Goal: Information Seeking & Learning: Learn about a topic

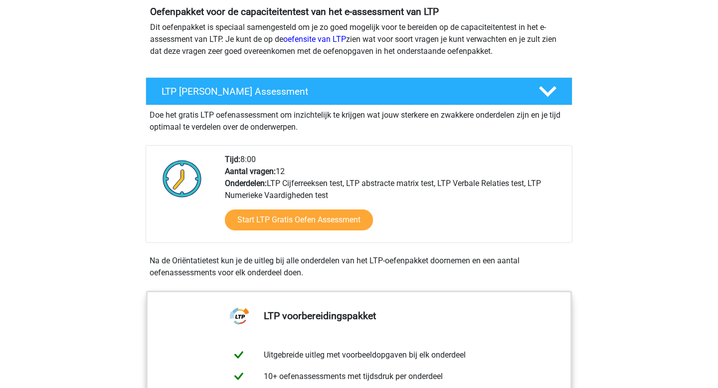
scroll to position [117, 0]
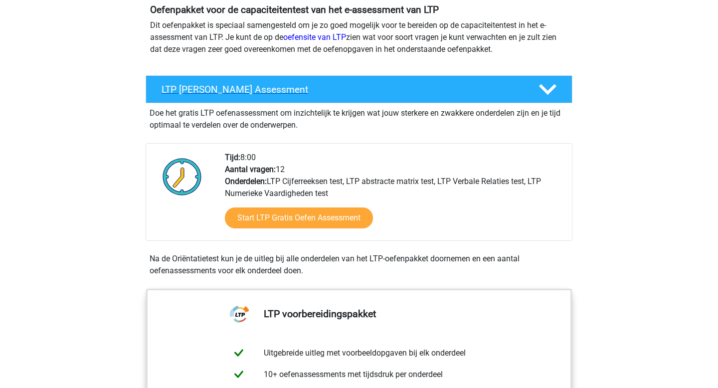
click at [551, 94] on icon at bounding box center [547, 89] width 17 height 17
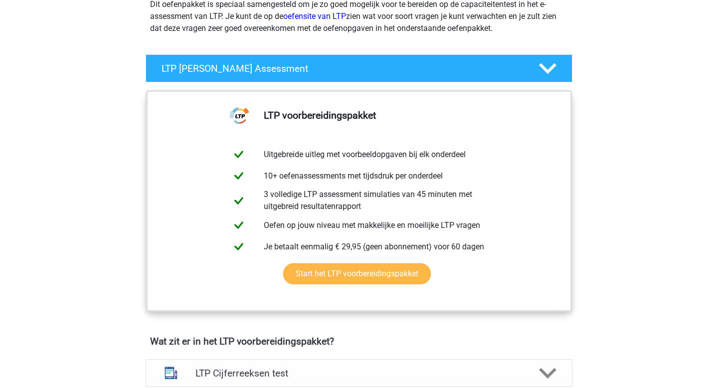
scroll to position [139, 0]
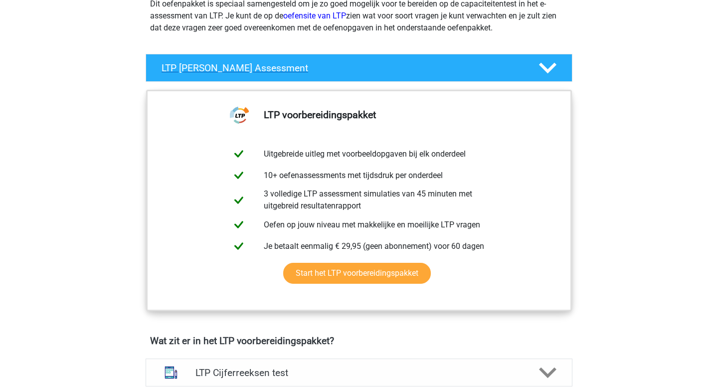
click at [546, 69] on polygon at bounding box center [547, 68] width 17 height 11
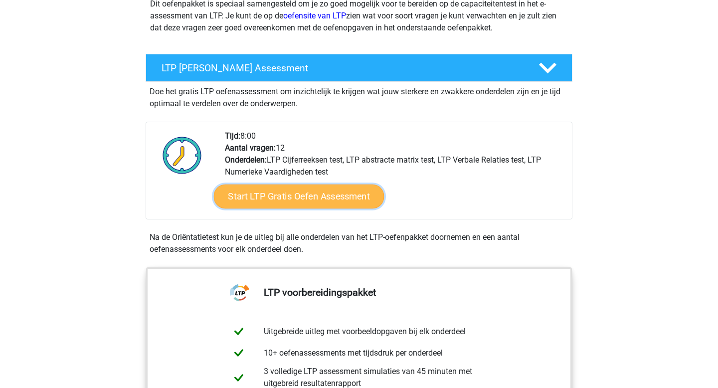
click at [331, 195] on link "Start LTP Gratis Oefen Assessment" at bounding box center [299, 196] width 170 height 24
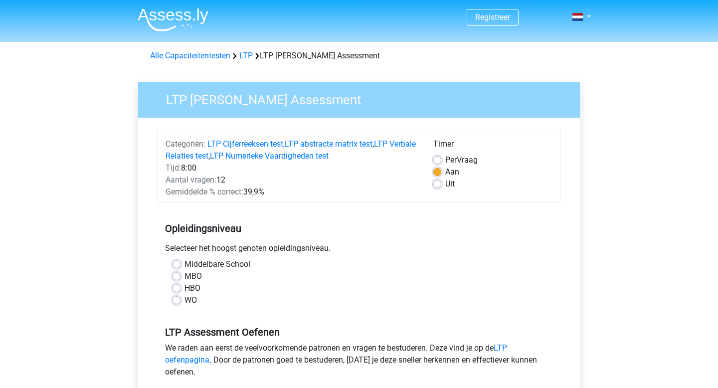
click at [184, 299] on label "WO" at bounding box center [190, 300] width 12 height 12
click at [175, 299] on input "WO" at bounding box center [176, 299] width 8 height 10
radio input "true"
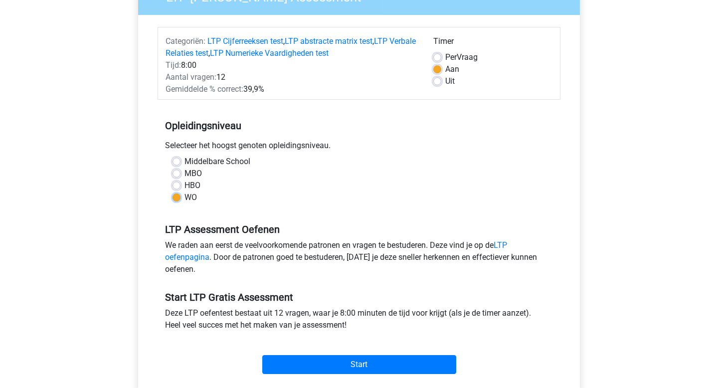
scroll to position [267, 0]
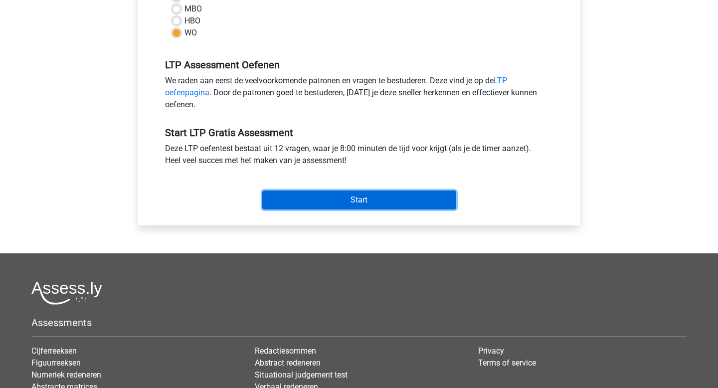
click at [339, 196] on input "Start" at bounding box center [359, 199] width 194 height 19
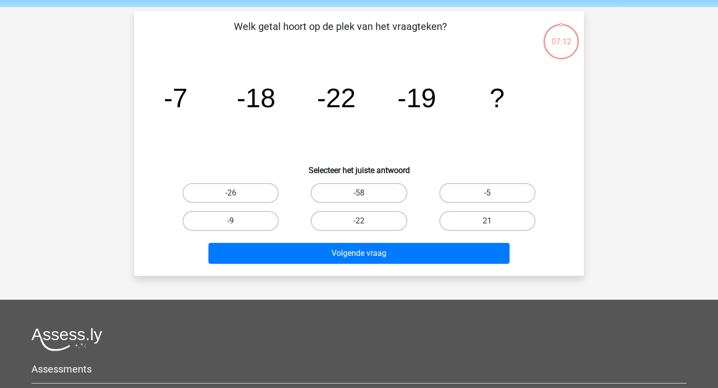
scroll to position [36, 0]
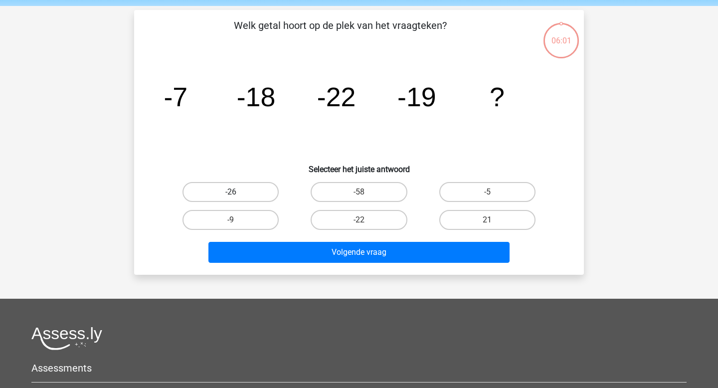
click at [264, 191] on label "-26" at bounding box center [230, 192] width 96 height 20
click at [237, 192] on input "-26" at bounding box center [234, 195] width 6 height 6
radio input "true"
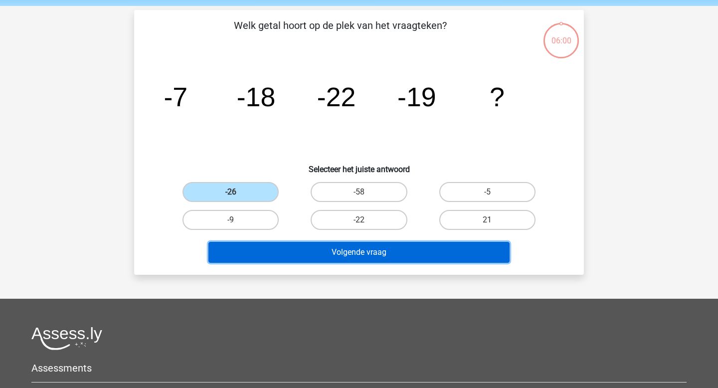
click at [387, 250] on button "Volgende vraag" at bounding box center [359, 252] width 302 height 21
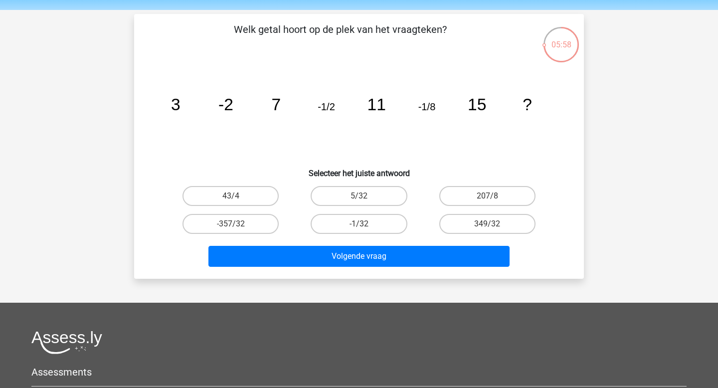
scroll to position [32, 0]
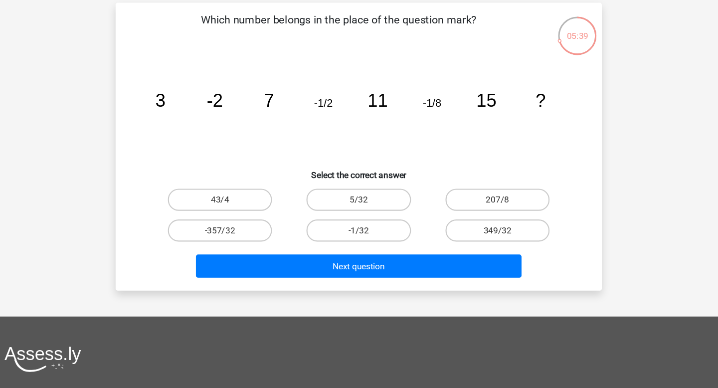
click at [385, 71] on icon "image/svg+xml 3 -2 7 -1/2 11 -1/8 15 ?" at bounding box center [359, 109] width 402 height 101
click at [381, 218] on label "-1/32" at bounding box center [358, 224] width 96 height 20
click at [365, 224] on input "-1/32" at bounding box center [362, 227] width 6 height 6
radio input "true"
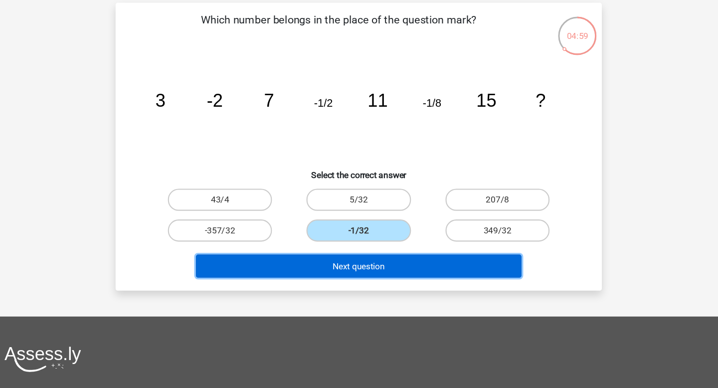
click at [389, 259] on button "Next question" at bounding box center [359, 256] width 302 height 21
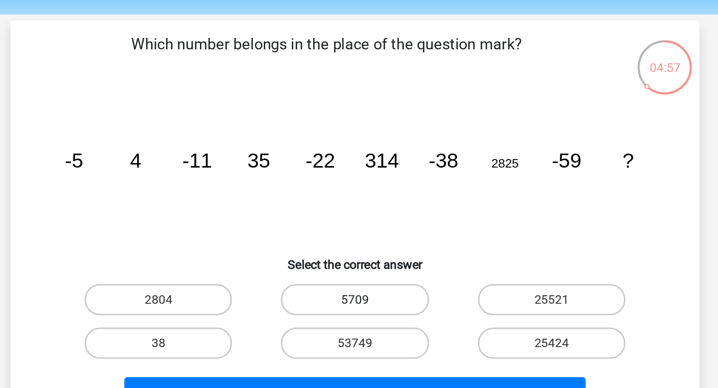
scroll to position [31, 0]
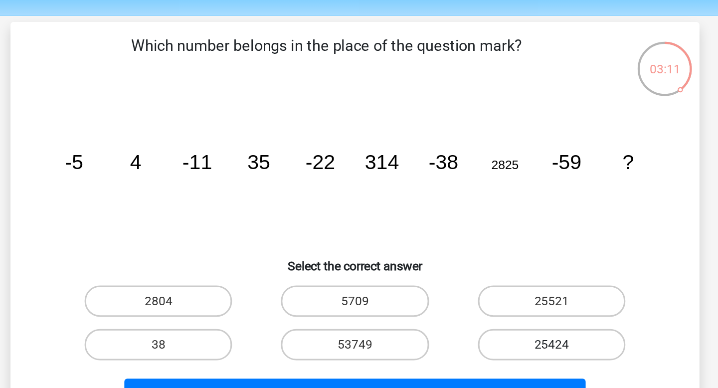
click at [459, 221] on label "25424" at bounding box center [487, 225] width 96 height 20
click at [487, 225] on input "25424" at bounding box center [490, 228] width 6 height 6
radio input "true"
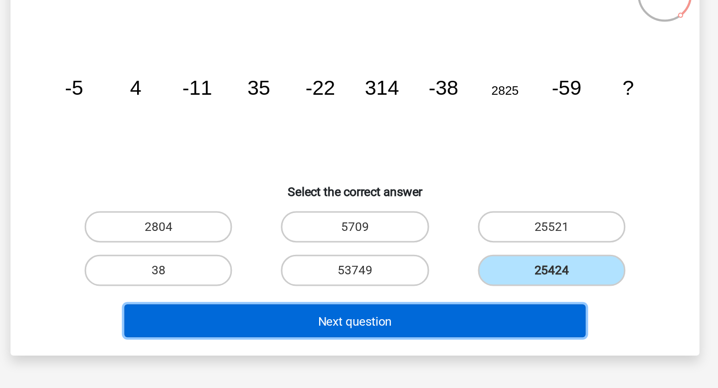
click at [446, 261] on button "Next question" at bounding box center [359, 257] width 302 height 21
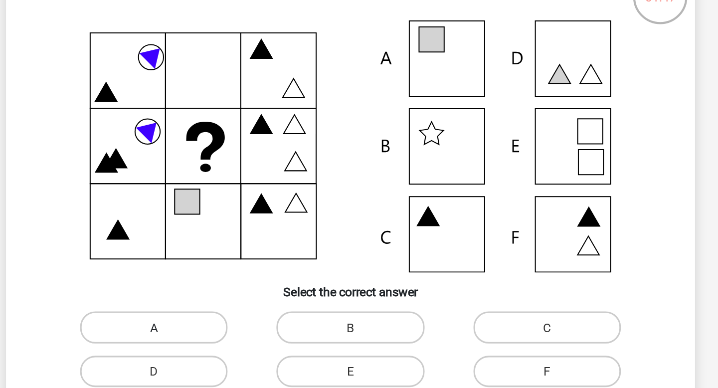
click at [269, 267] on label "A" at bounding box center [230, 260] width 96 height 20
click at [237, 267] on input "A" at bounding box center [234, 263] width 6 height 6
radio input "true"
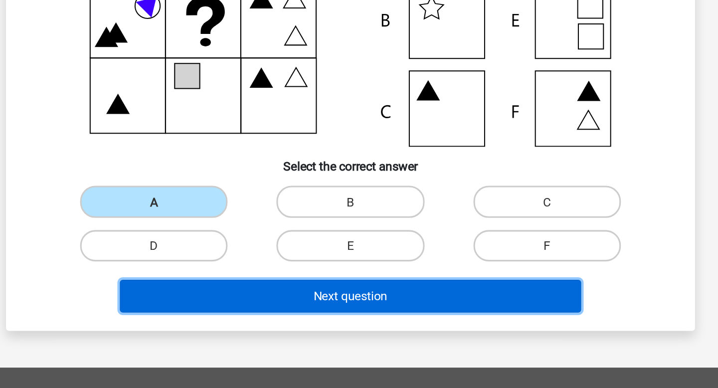
click at [418, 324] on button "Next question" at bounding box center [359, 321] width 302 height 21
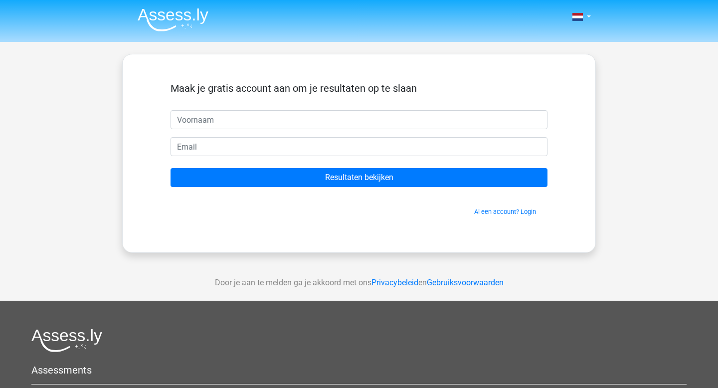
click at [253, 120] on input "text" at bounding box center [358, 119] width 377 height 19
type input "Mai"
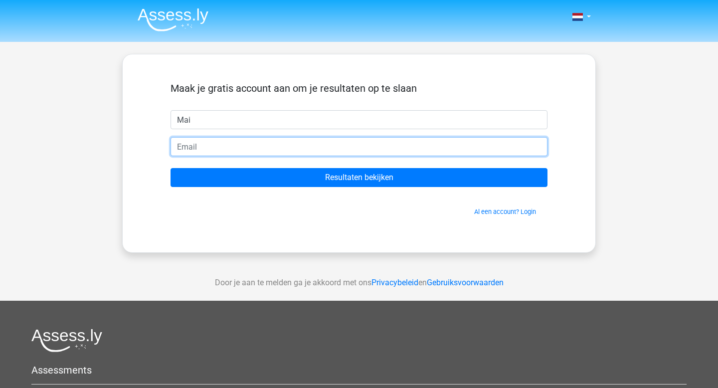
click at [249, 143] on input "email" at bounding box center [358, 146] width 377 height 19
type input "Khalilmai86@gmail.com"
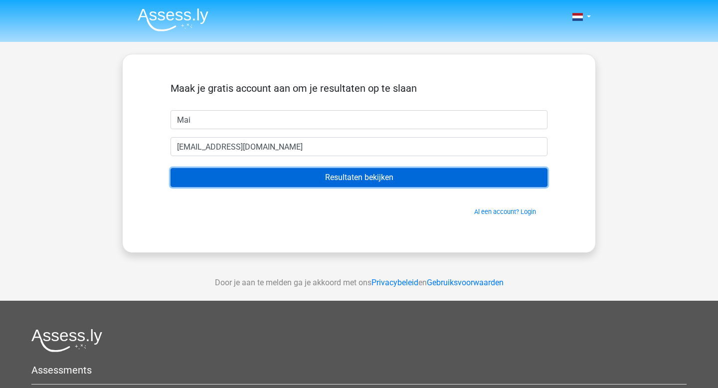
click at [328, 171] on input "Resultaten bekijken" at bounding box center [358, 177] width 377 height 19
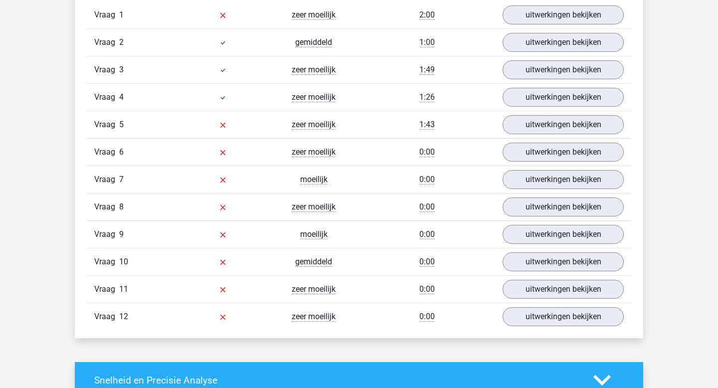
scroll to position [1067, 0]
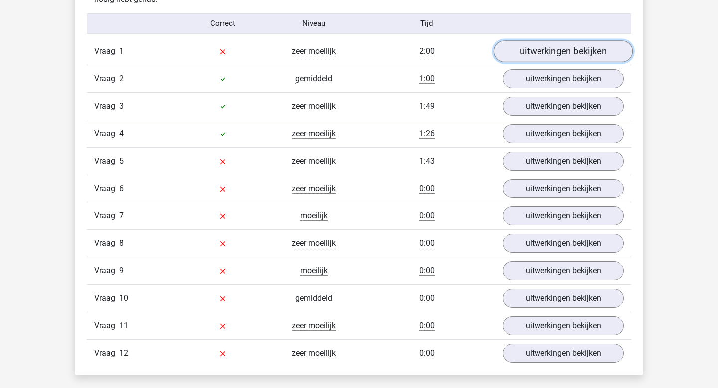
click at [539, 48] on link "uitwerkingen bekijken" at bounding box center [562, 51] width 139 height 22
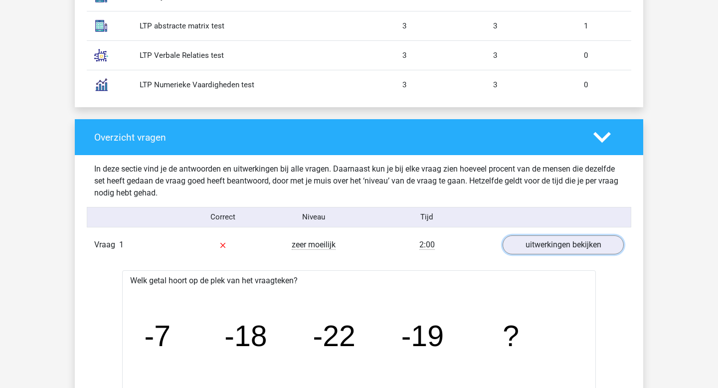
scroll to position [873, 0]
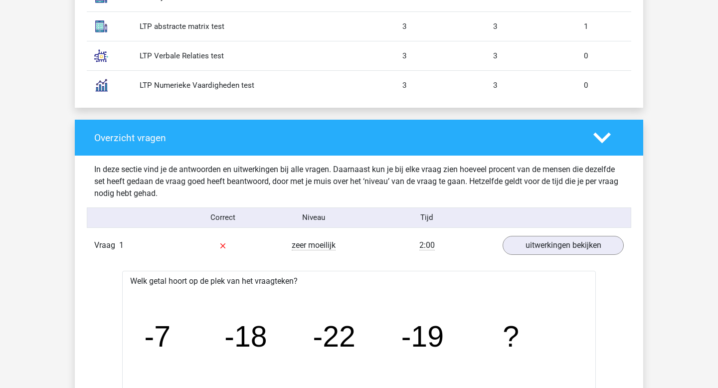
click at [603, 143] on icon at bounding box center [601, 137] width 17 height 17
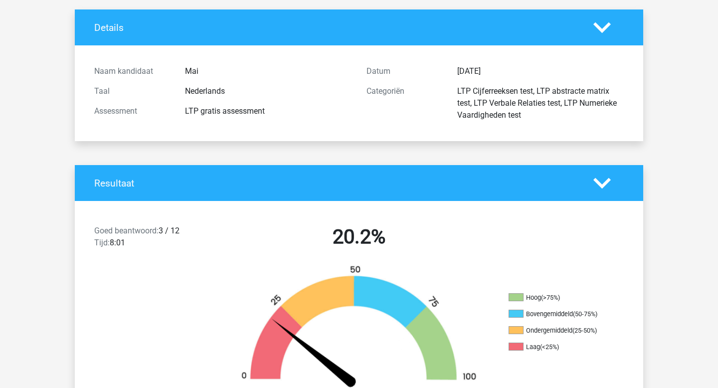
scroll to position [0, 0]
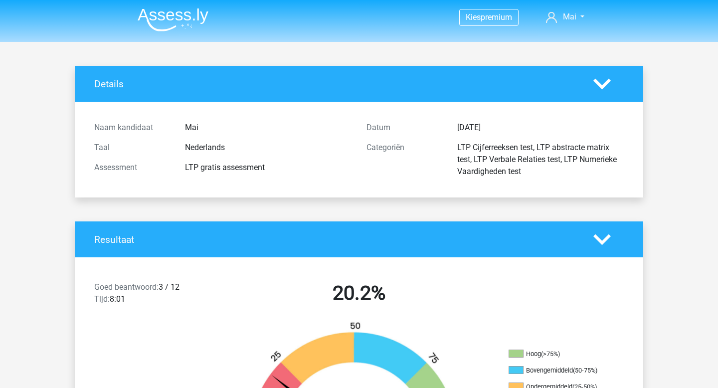
click at [598, 88] on icon at bounding box center [601, 83] width 17 height 17
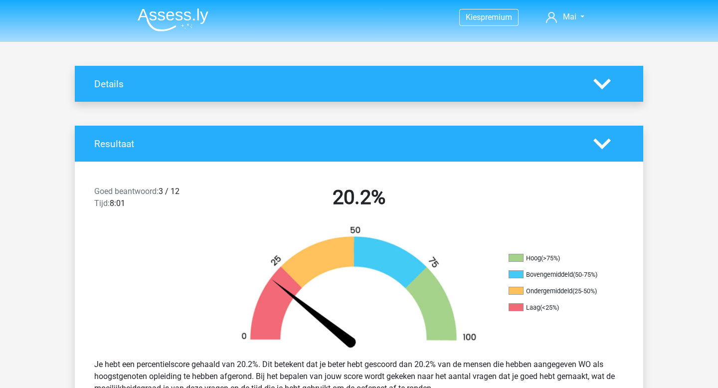
click at [598, 88] on icon at bounding box center [601, 83] width 17 height 17
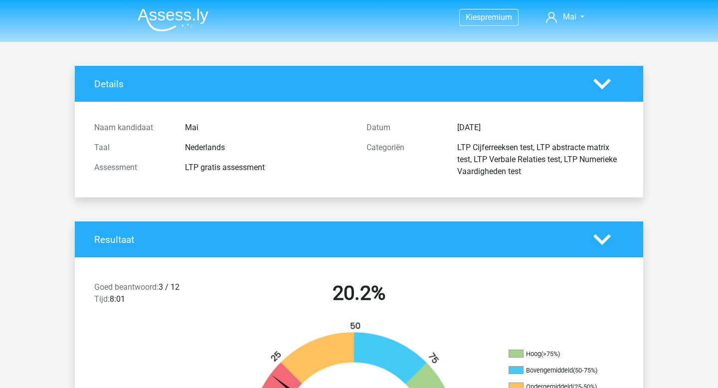
click at [603, 236] on icon at bounding box center [601, 239] width 17 height 17
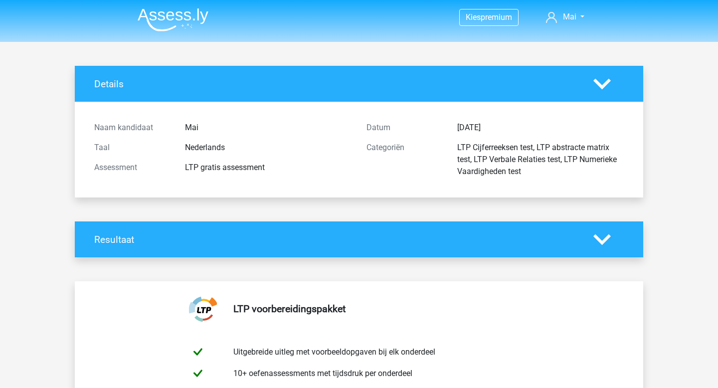
click at [603, 236] on icon at bounding box center [601, 239] width 17 height 17
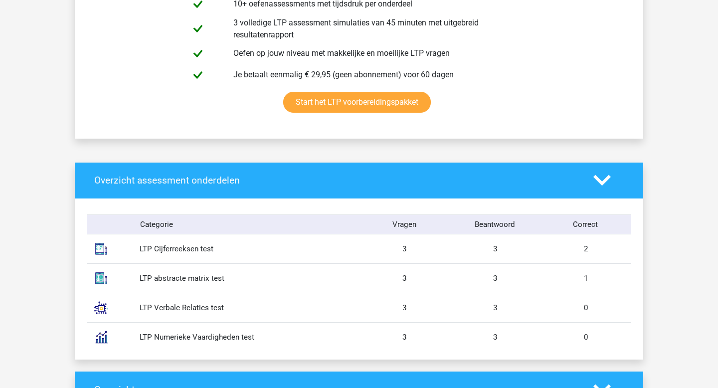
scroll to position [698, 0]
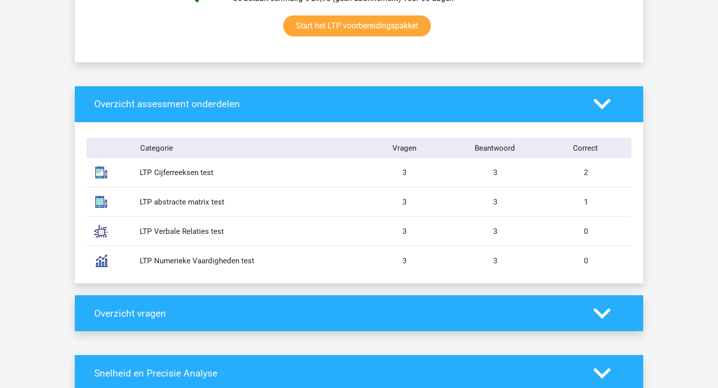
click at [601, 101] on icon at bounding box center [601, 103] width 17 height 17
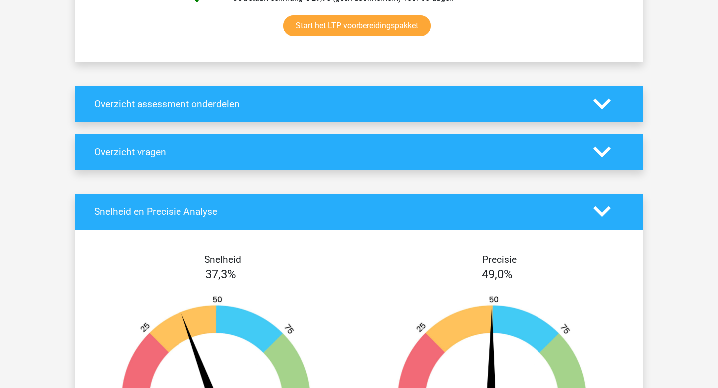
click at [602, 153] on polygon at bounding box center [601, 152] width 17 height 11
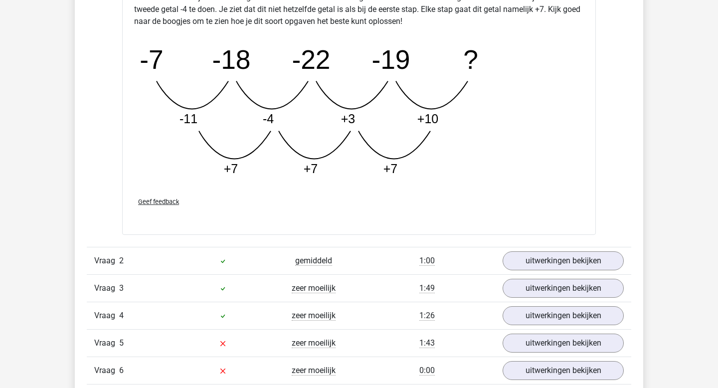
scroll to position [1292, 0]
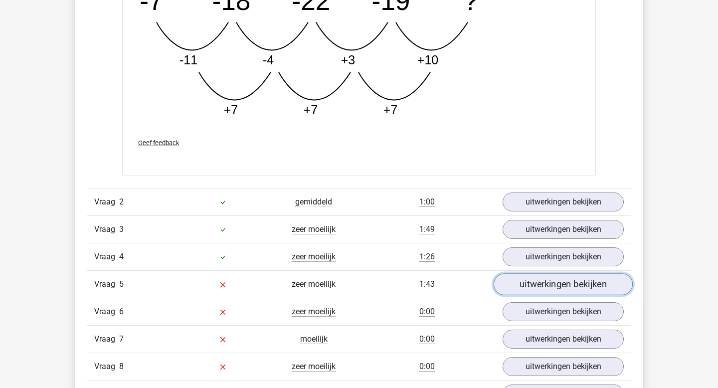
click at [543, 276] on link "uitwerkingen bekijken" at bounding box center [562, 284] width 139 height 22
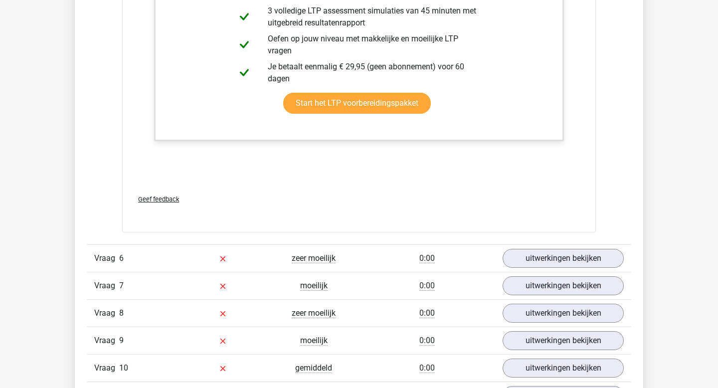
scroll to position [2021, 0]
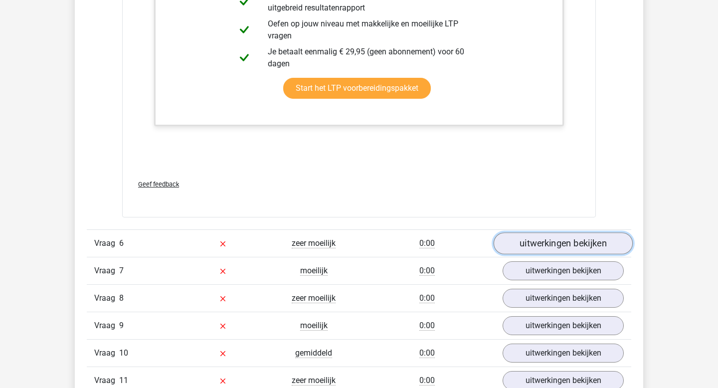
click at [540, 239] on link "uitwerkingen bekijken" at bounding box center [562, 244] width 139 height 22
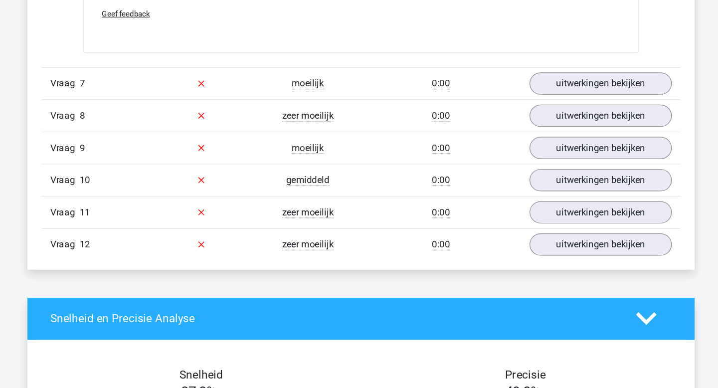
scroll to position [2622, 0]
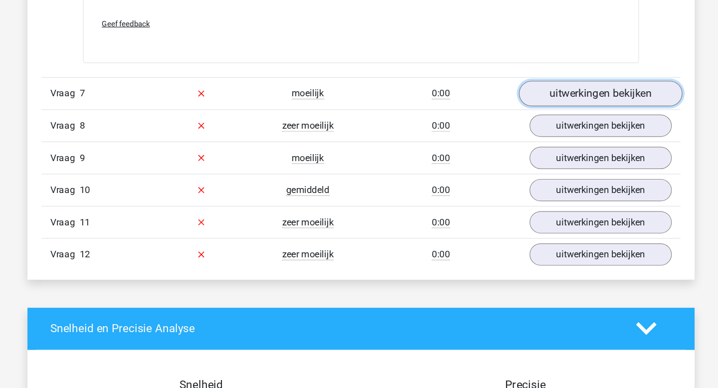
click at [544, 76] on link "uitwerkingen bekijken" at bounding box center [562, 80] width 139 height 22
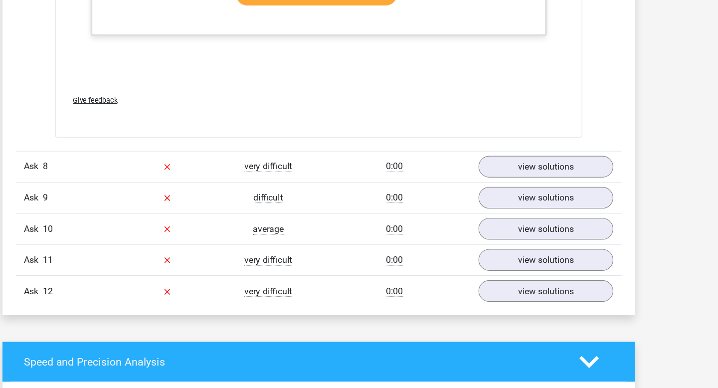
scroll to position [3069, 0]
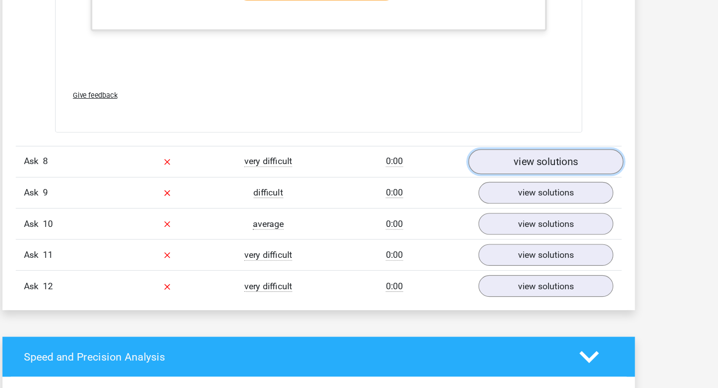
click at [543, 181] on font "view solutions" at bounding box center [563, 183] width 58 height 11
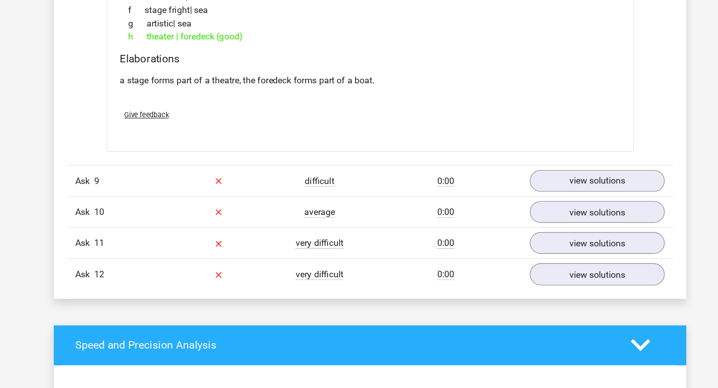
scroll to position [3380, 0]
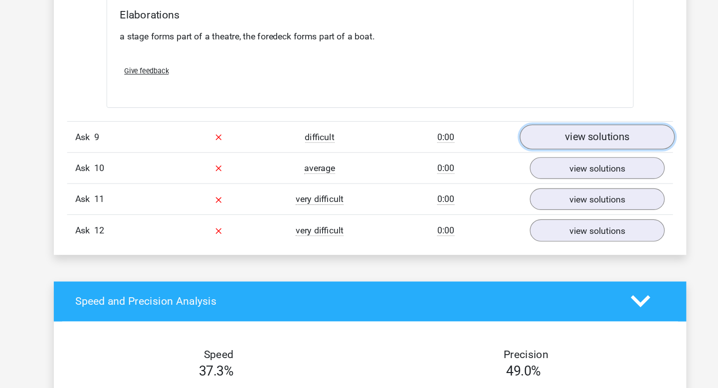
click at [525, 162] on link "view solutions" at bounding box center [562, 162] width 139 height 22
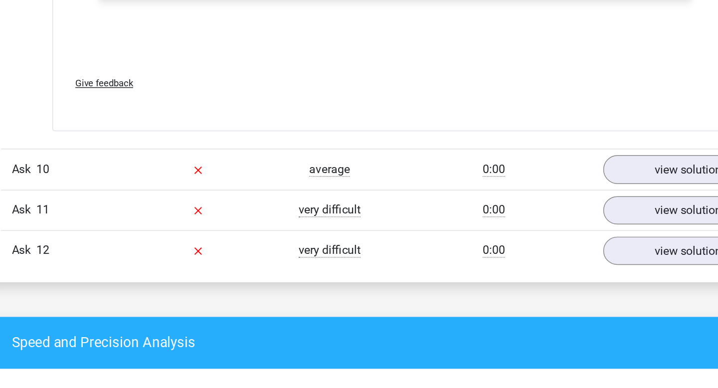
scroll to position [3897, 0]
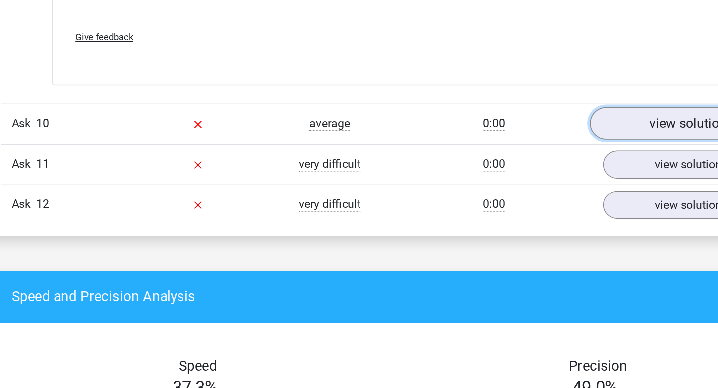
click at [542, 204] on font "view solutions" at bounding box center [563, 205] width 58 height 11
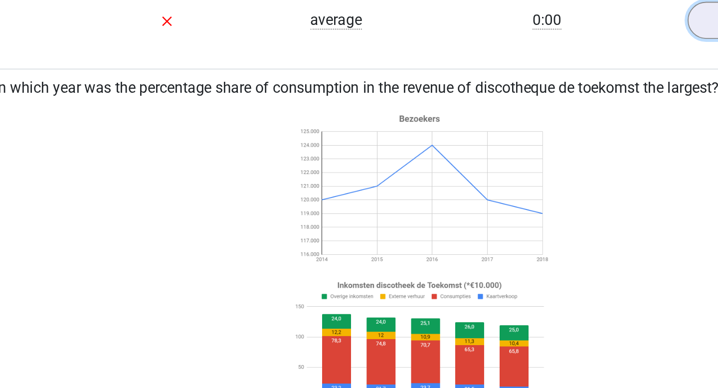
scroll to position [4091, 0]
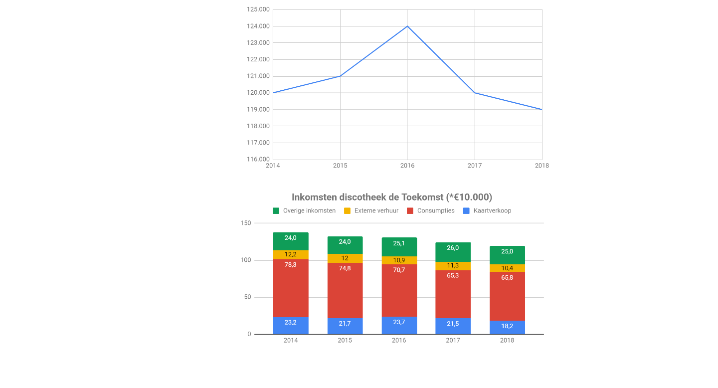
click at [426, 137] on image at bounding box center [358, 102] width 141 height 88
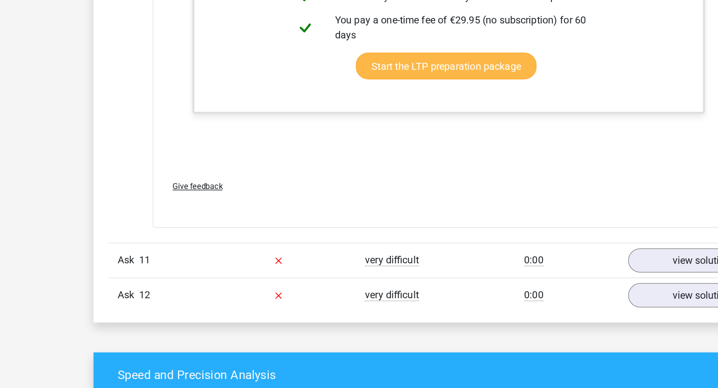
scroll to position [4515, 0]
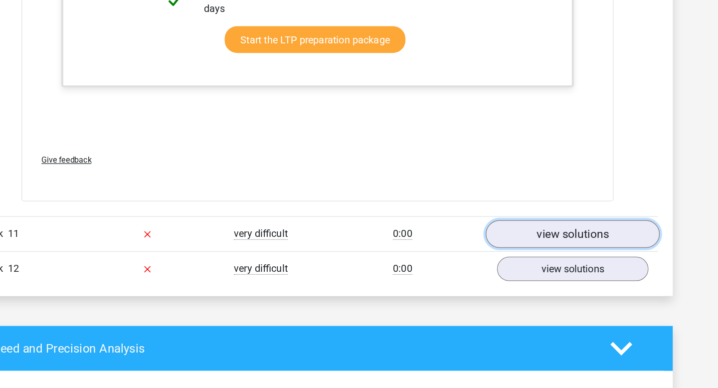
click at [549, 270] on font "view solutions" at bounding box center [563, 264] width 58 height 11
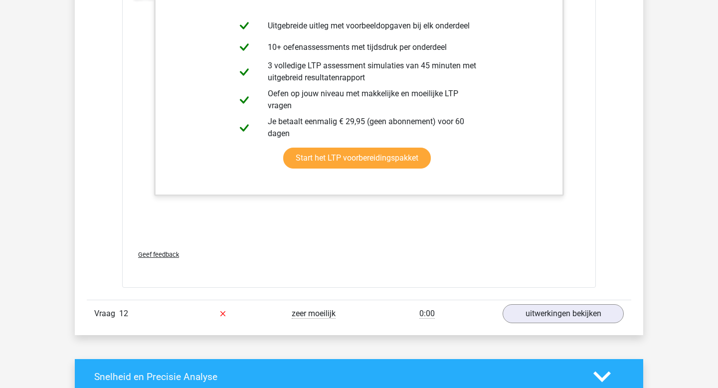
scroll to position [5246, 0]
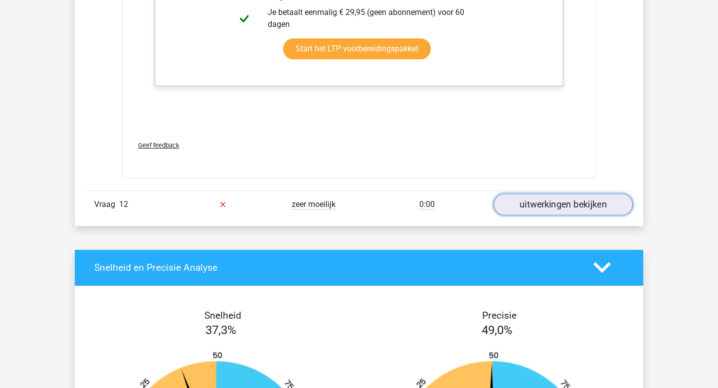
click at [581, 208] on link "uitwerkingen bekijken" at bounding box center [562, 204] width 139 height 22
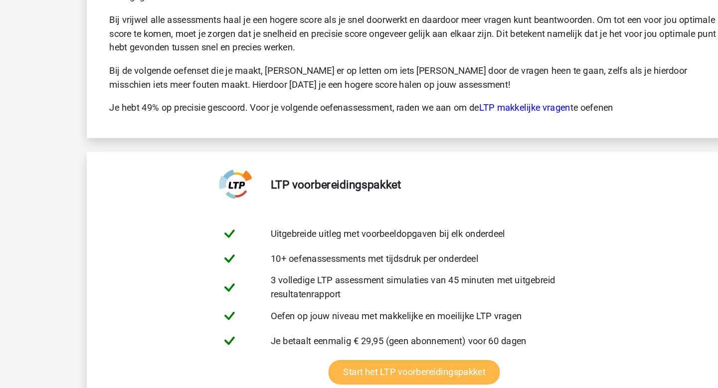
scroll to position [6249, 0]
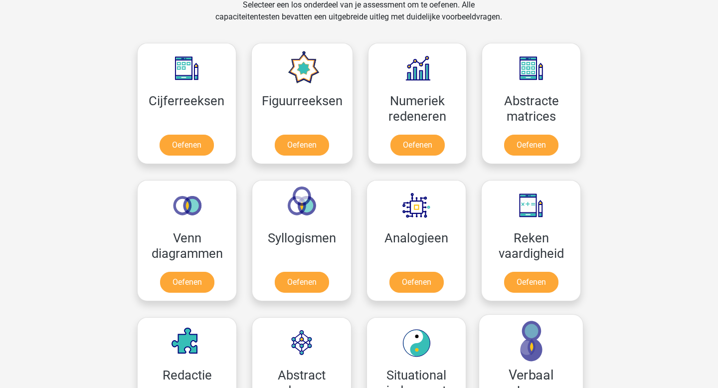
scroll to position [424, 0]
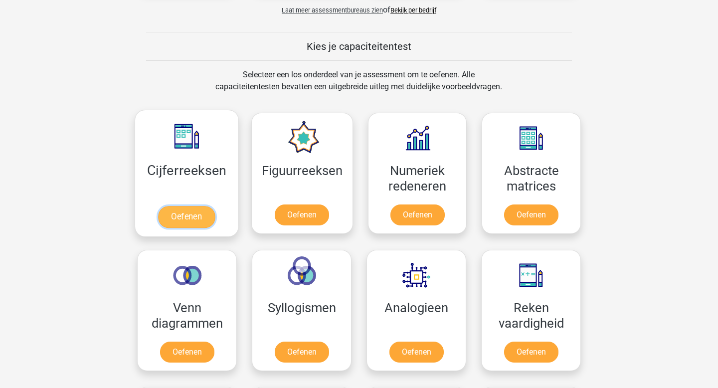
click at [208, 216] on link "Oefenen" at bounding box center [186, 217] width 57 height 22
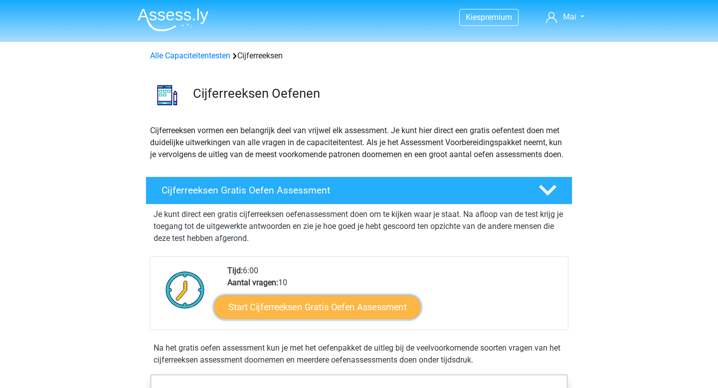
click at [352, 318] on link "Start Cijferreeksen Gratis Oefen Assessment" at bounding box center [317, 307] width 207 height 24
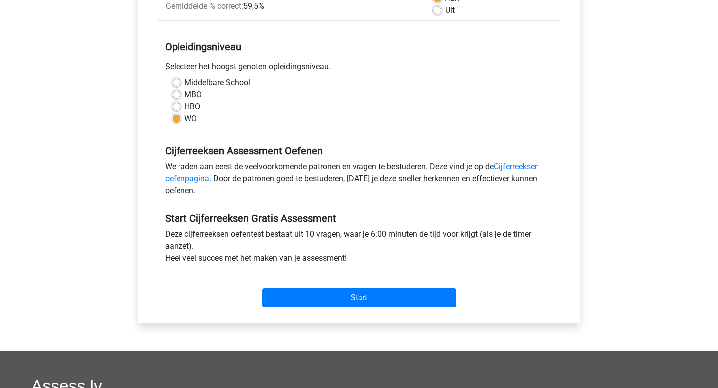
scroll to position [331, 0]
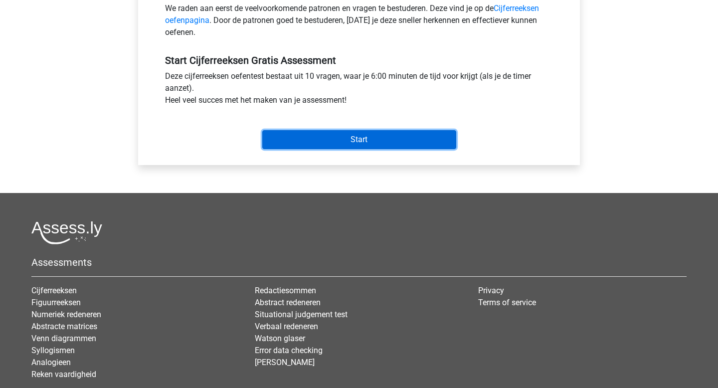
click at [353, 139] on input "Start" at bounding box center [359, 139] width 194 height 19
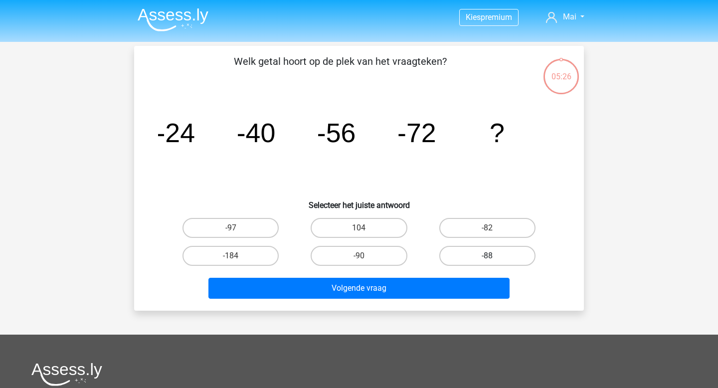
click at [483, 253] on label "-88" at bounding box center [487, 256] width 96 height 20
click at [487, 256] on input "-88" at bounding box center [490, 259] width 6 height 6
radio input "true"
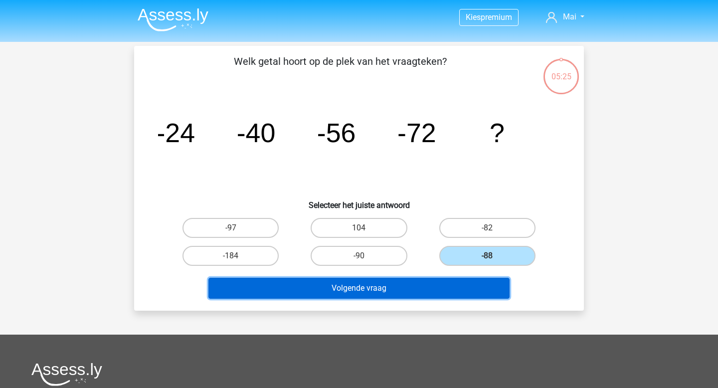
click at [430, 287] on button "Volgende vraag" at bounding box center [359, 288] width 302 height 21
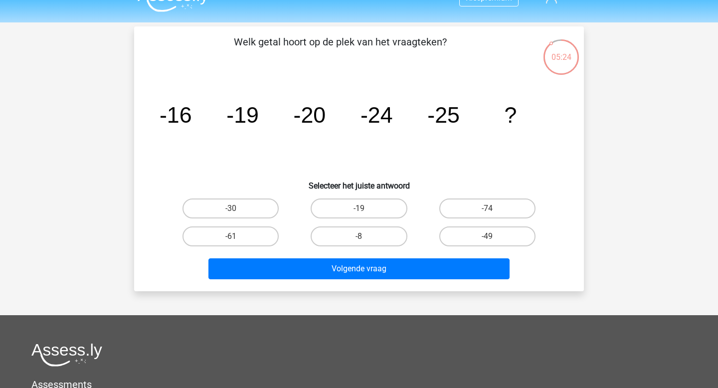
scroll to position [17, 0]
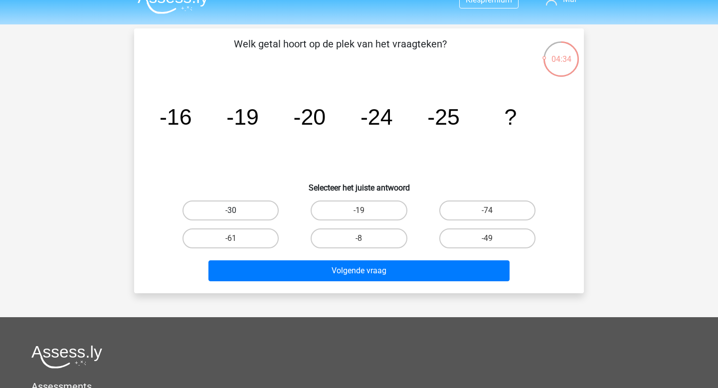
click at [243, 213] on label "-30" at bounding box center [230, 210] width 96 height 20
click at [237, 213] on input "-30" at bounding box center [234, 213] width 6 height 6
radio input "true"
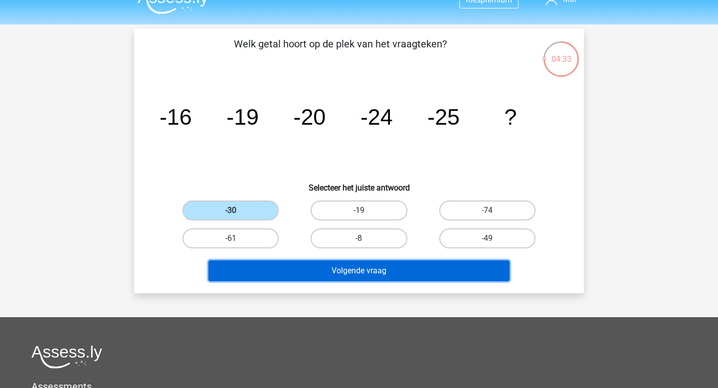
click at [328, 273] on button "Volgende vraag" at bounding box center [359, 270] width 302 height 21
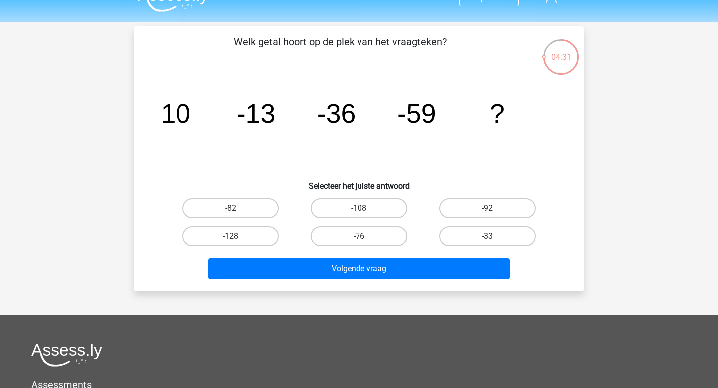
scroll to position [14, 0]
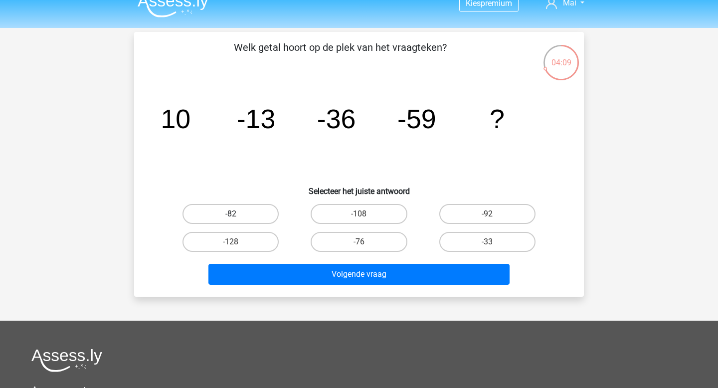
click at [261, 207] on label "-82" at bounding box center [230, 214] width 96 height 20
click at [237, 214] on input "-82" at bounding box center [234, 217] width 6 height 6
radio input "true"
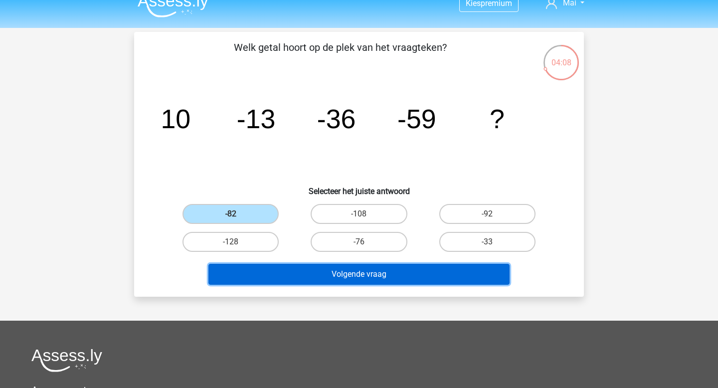
click at [347, 271] on button "Volgende vraag" at bounding box center [359, 274] width 302 height 21
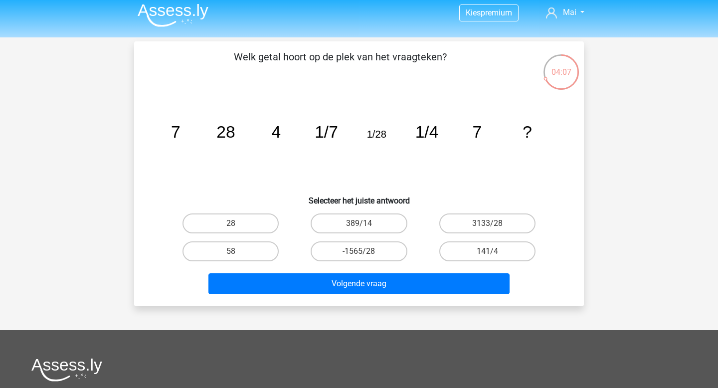
scroll to position [2, 0]
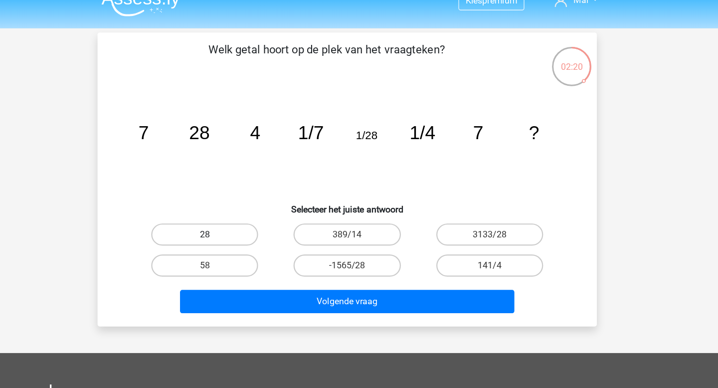
click at [238, 227] on label "28" at bounding box center [230, 225] width 96 height 20
click at [237, 227] on input "28" at bounding box center [234, 228] width 6 height 6
radio input "true"
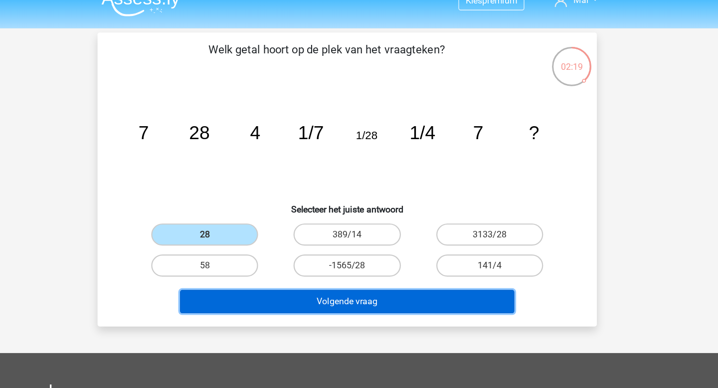
click at [336, 286] on button "Volgende vraag" at bounding box center [359, 285] width 302 height 21
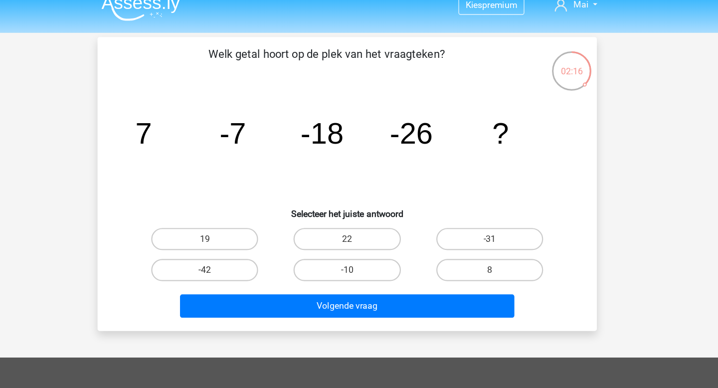
scroll to position [0, 0]
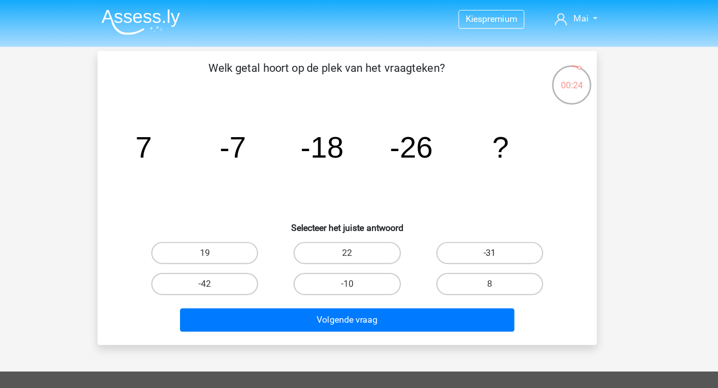
click at [479, 227] on label "-31" at bounding box center [487, 228] width 96 height 20
click at [487, 228] on input "-31" at bounding box center [490, 231] width 6 height 6
radio input "true"
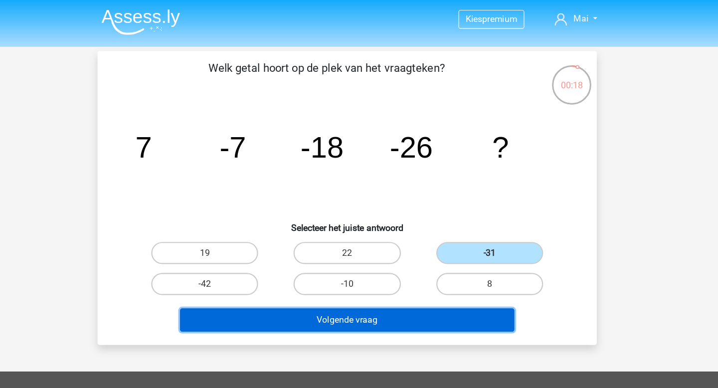
click at [406, 281] on button "Volgende vraag" at bounding box center [359, 288] width 302 height 21
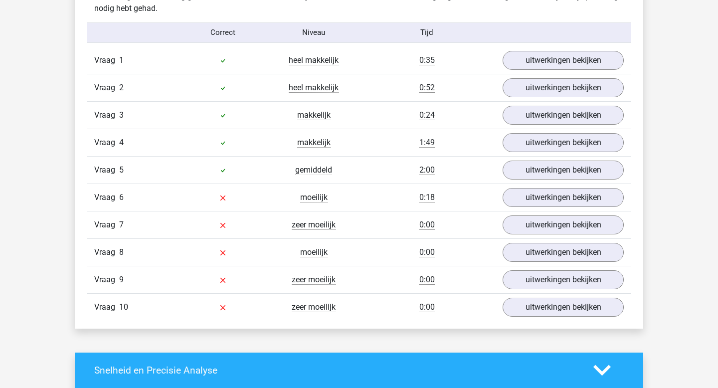
scroll to position [807, 0]
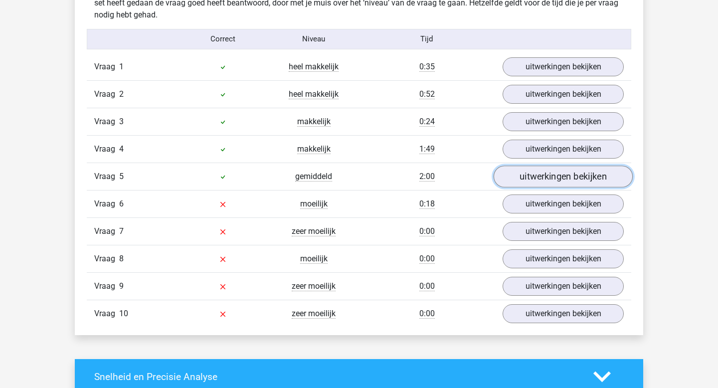
click at [524, 180] on link "uitwerkingen bekijken" at bounding box center [562, 176] width 139 height 22
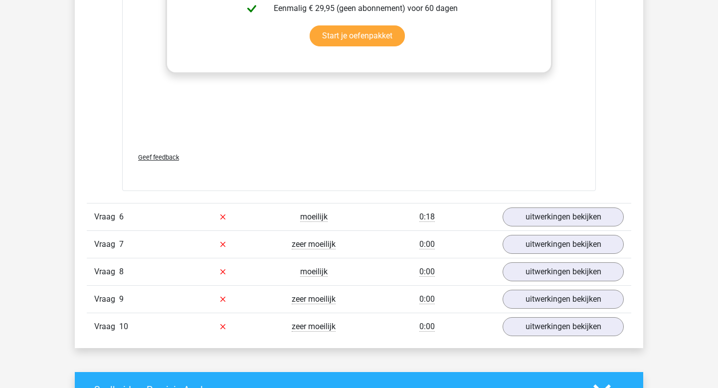
scroll to position [1417, 0]
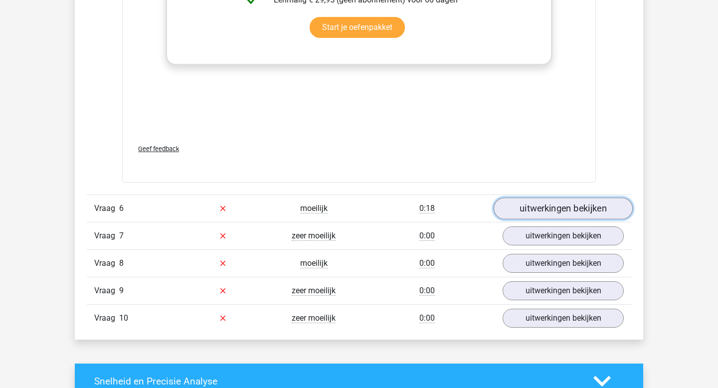
click at [543, 209] on link "uitwerkingen bekijken" at bounding box center [562, 208] width 139 height 22
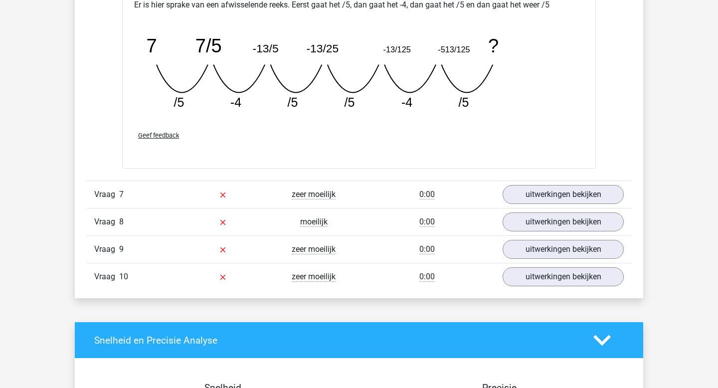
scroll to position [1913, 0]
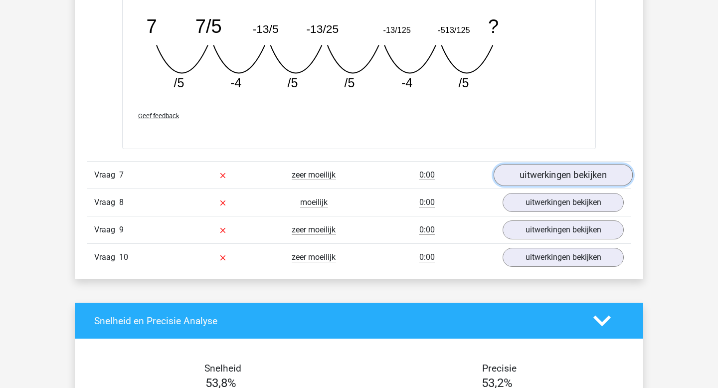
click at [545, 177] on link "uitwerkingen bekijken" at bounding box center [562, 175] width 139 height 22
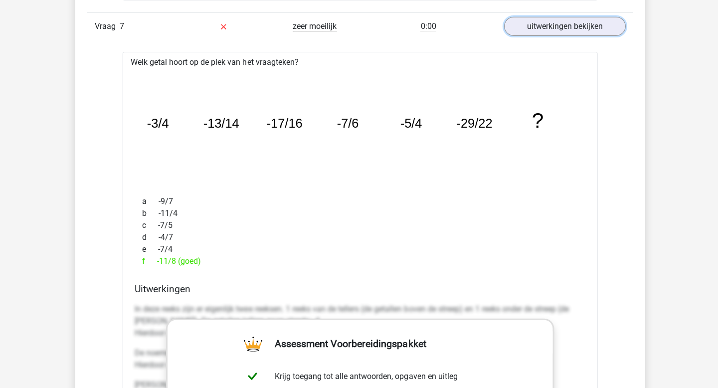
scroll to position [2061, 0]
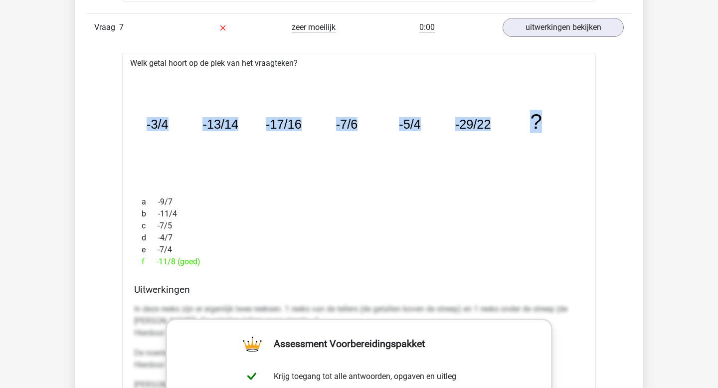
drag, startPoint x: 567, startPoint y: 121, endPoint x: 134, endPoint y: 119, distance: 433.6
click at [134, 119] on div "image/svg+xml -3/4 -13/14 -17/16 -7/6 -5/4 -29/22 ?" at bounding box center [359, 128] width 458 height 119
copy g "-3/4 -13/14 -17/16 -7/6 -5/4 -29/22 ?"
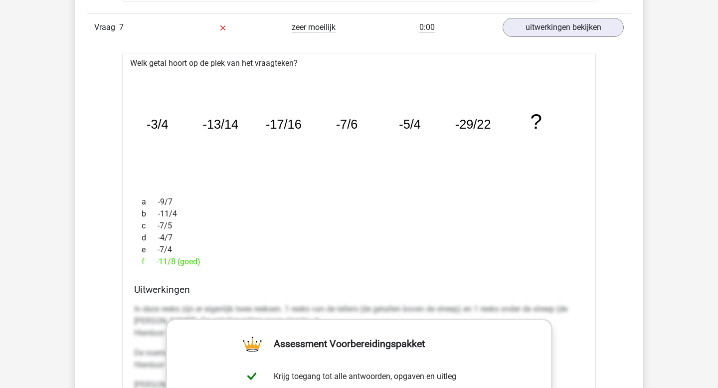
click at [176, 265] on div "f -11/8 (goed)" at bounding box center [359, 262] width 450 height 12
drag, startPoint x: 176, startPoint y: 265, endPoint x: 154, endPoint y: 264, distance: 22.4
click at [154, 264] on div "f -11/8 (goed)" at bounding box center [359, 262] width 450 height 12
copy div "-11/8 ("
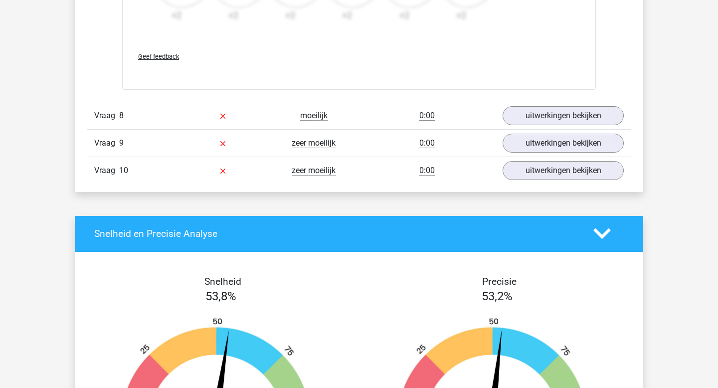
scroll to position [2620, 0]
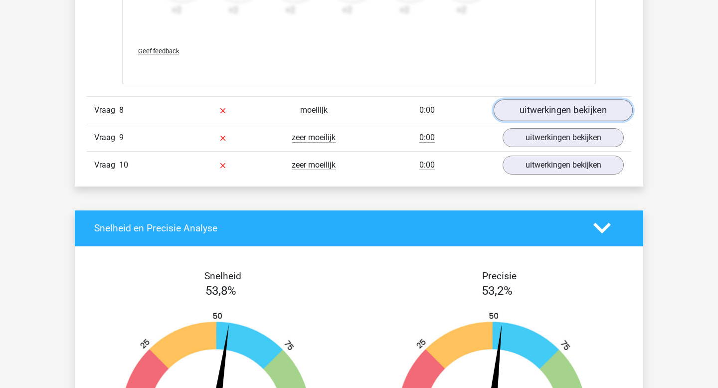
click at [539, 113] on link "uitwerkingen bekijken" at bounding box center [562, 110] width 139 height 22
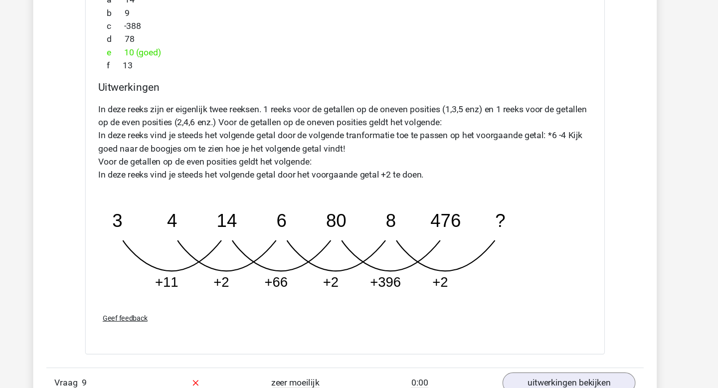
scroll to position [2898, 0]
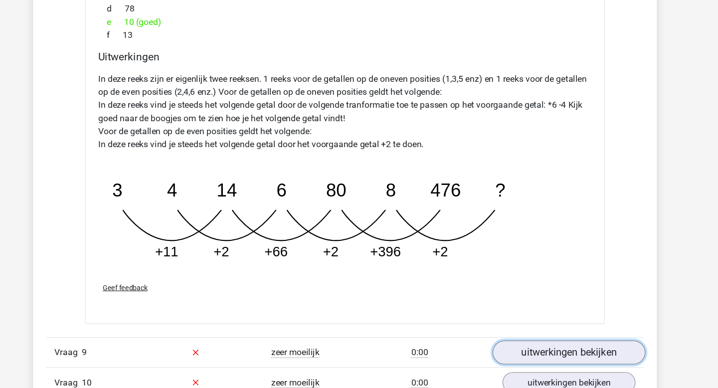
click at [518, 361] on link "uitwerkingen bekijken" at bounding box center [562, 355] width 139 height 22
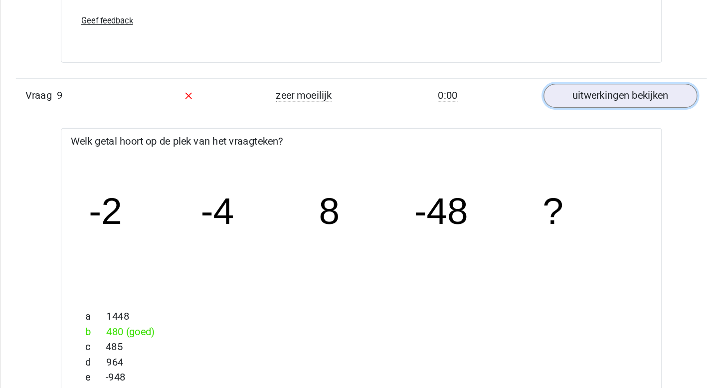
scroll to position [3176, 0]
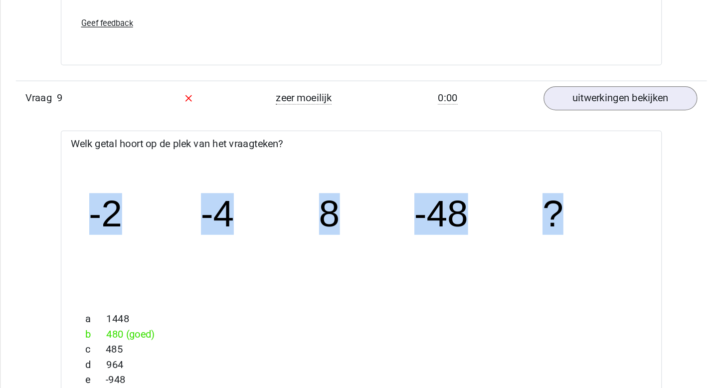
drag, startPoint x: 527, startPoint y: 162, endPoint x: 115, endPoint y: 157, distance: 412.7
copy g "-2 -4 8 -48 ?"
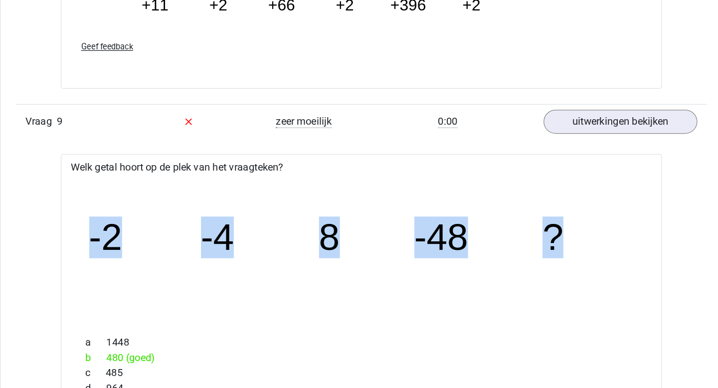
scroll to position [3156, 0]
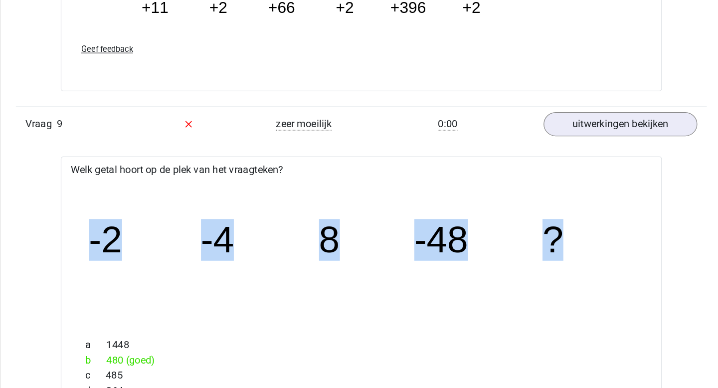
click at [307, 158] on icon "image/svg+xml -2 -4 8 -48 ?" at bounding box center [359, 199] width 442 height 111
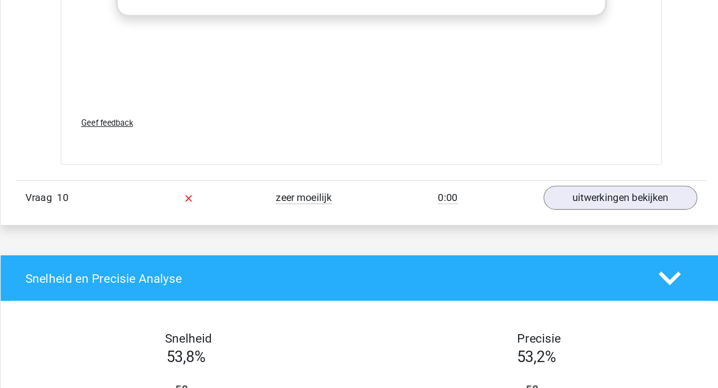
scroll to position [3661, 0]
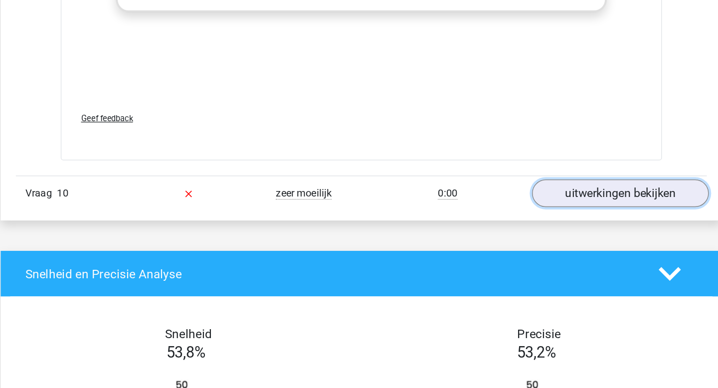
click at [547, 232] on link "uitwerkingen bekijken" at bounding box center [562, 235] width 139 height 22
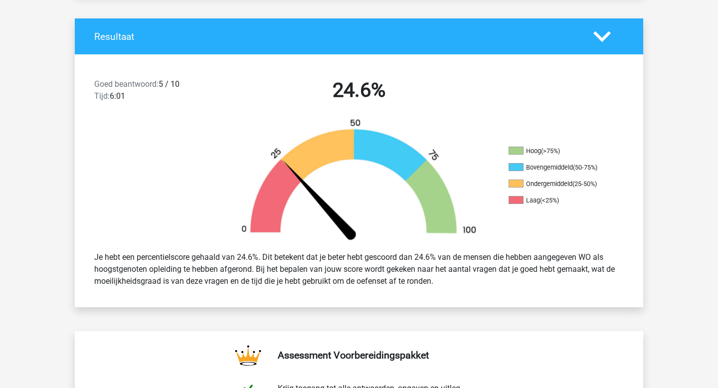
scroll to position [0, 0]
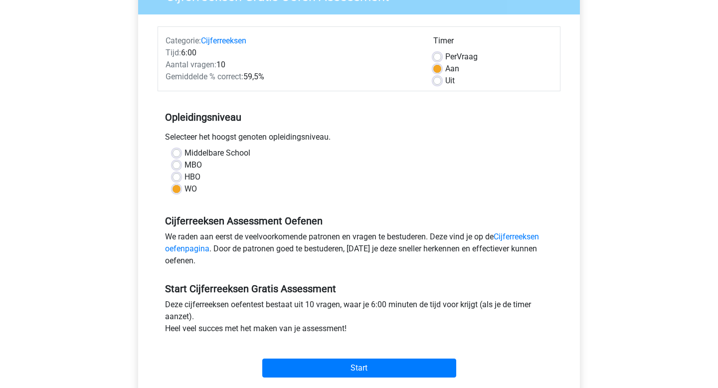
scroll to position [180, 0]
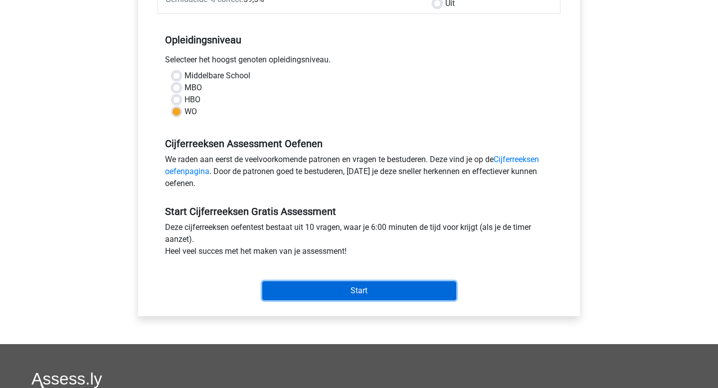
click at [367, 299] on input "Start" at bounding box center [359, 290] width 194 height 19
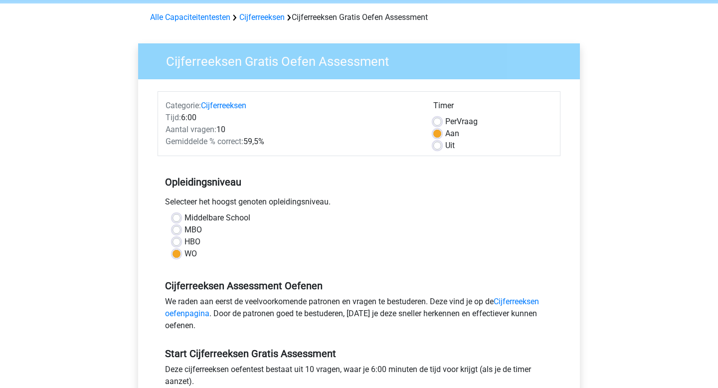
scroll to position [0, 0]
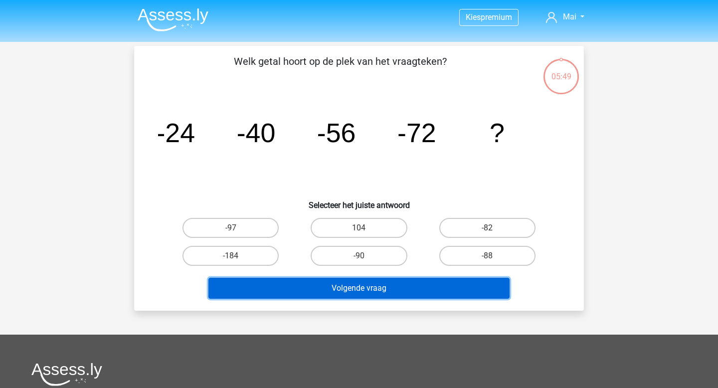
click at [362, 285] on button "Volgende vraag" at bounding box center [359, 288] width 302 height 21
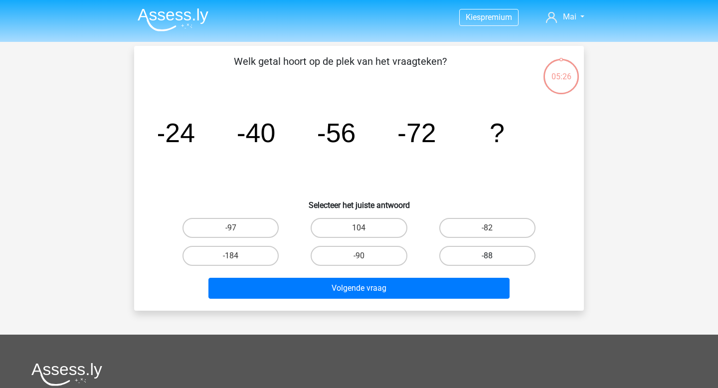
click at [471, 252] on label "-88" at bounding box center [487, 256] width 96 height 20
click at [487, 256] on input "-88" at bounding box center [490, 259] width 6 height 6
radio input "true"
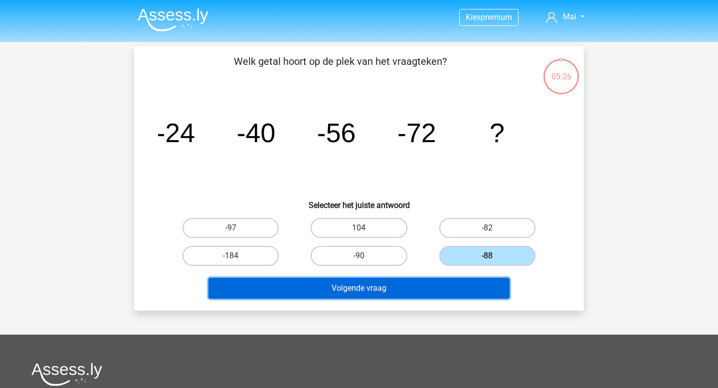
click at [448, 291] on button "Volgende vraag" at bounding box center [359, 288] width 302 height 21
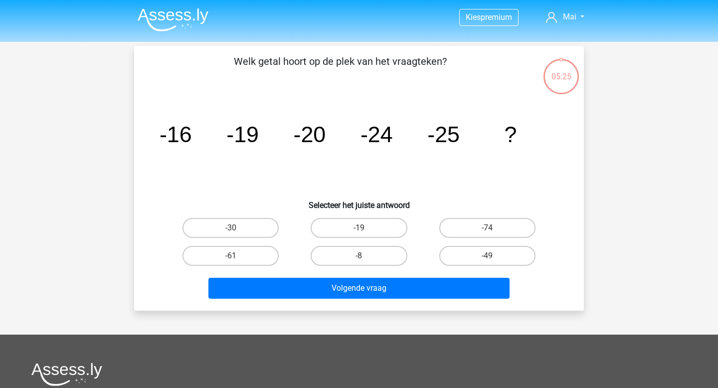
scroll to position [46, 0]
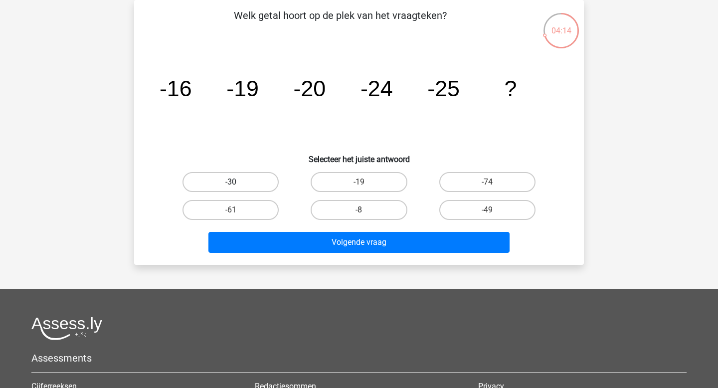
click at [236, 190] on label "-30" at bounding box center [230, 182] width 96 height 20
click at [236, 188] on input "-30" at bounding box center [234, 185] width 6 height 6
radio input "true"
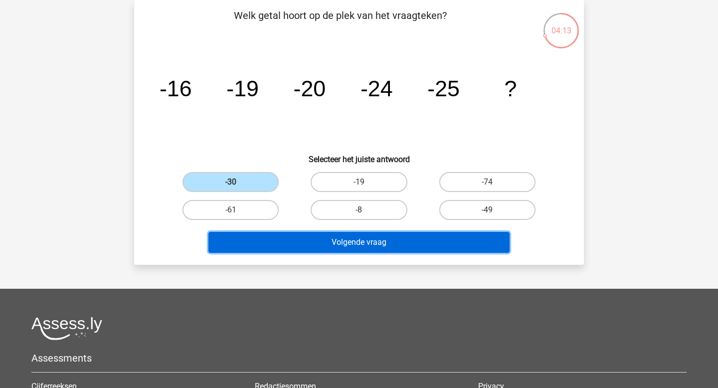
click at [304, 247] on button "Volgende vraag" at bounding box center [359, 242] width 302 height 21
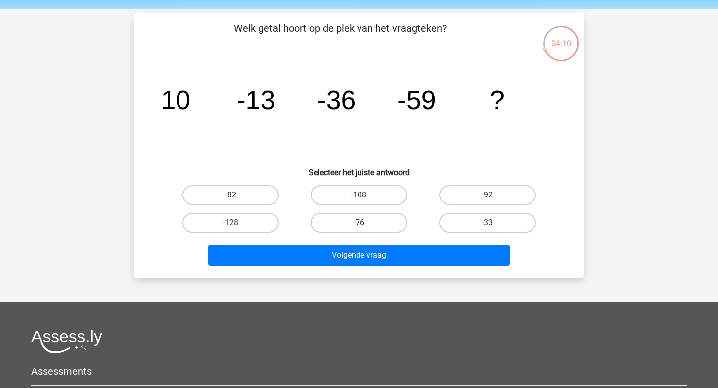
scroll to position [33, 0]
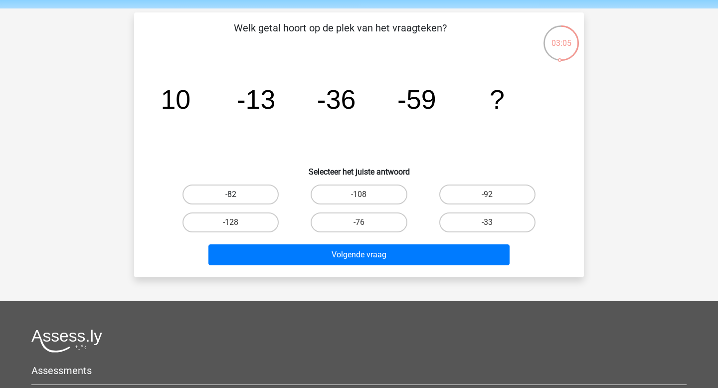
click at [243, 196] on label "-82" at bounding box center [230, 194] width 96 height 20
click at [237, 196] on input "-82" at bounding box center [234, 197] width 6 height 6
radio input "true"
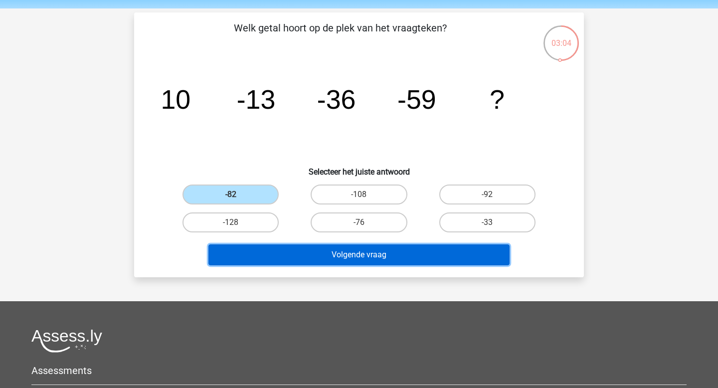
click at [327, 250] on button "Volgende vraag" at bounding box center [359, 254] width 302 height 21
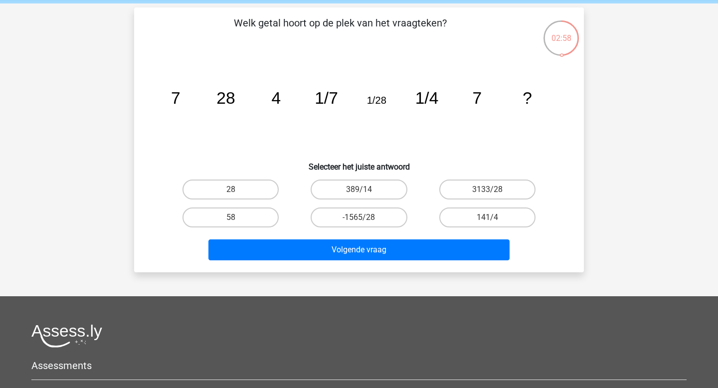
scroll to position [0, 0]
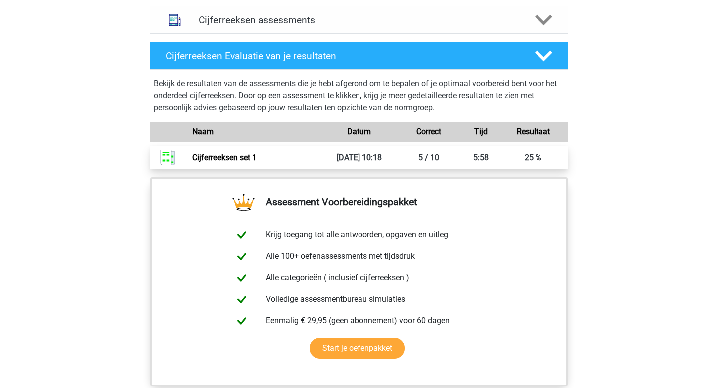
scroll to position [631, 0]
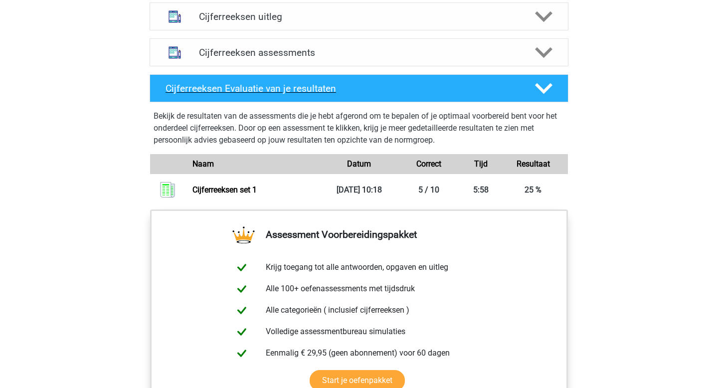
click at [545, 97] on icon at bounding box center [543, 88] width 17 height 17
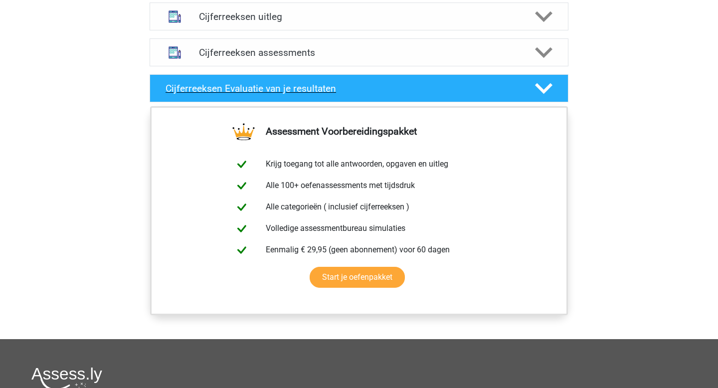
click at [545, 97] on icon at bounding box center [543, 88] width 17 height 17
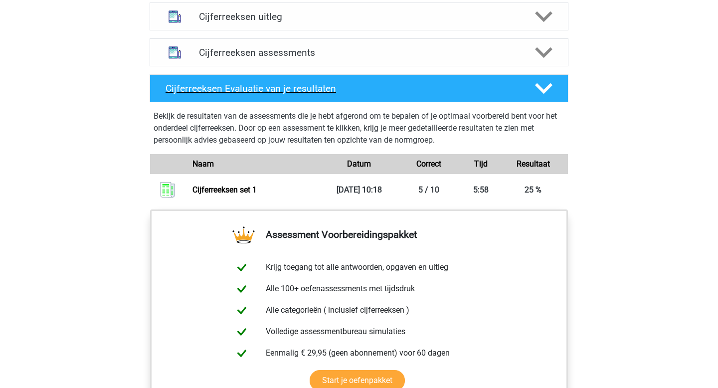
click at [545, 97] on icon at bounding box center [543, 88] width 17 height 17
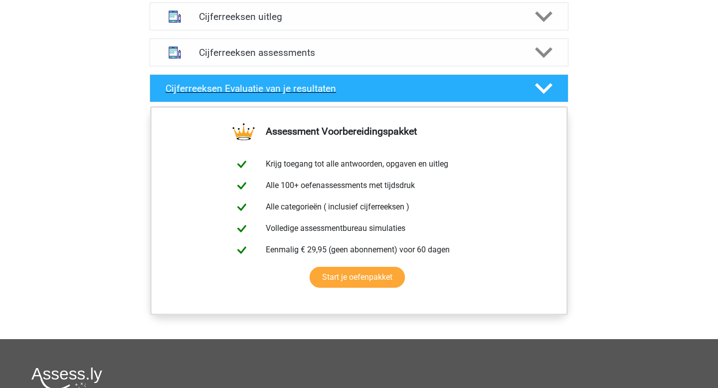
click at [545, 97] on icon at bounding box center [543, 88] width 17 height 17
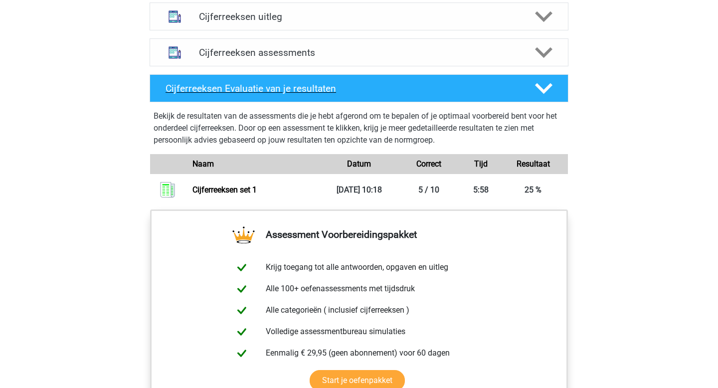
click at [545, 97] on icon at bounding box center [543, 88] width 17 height 17
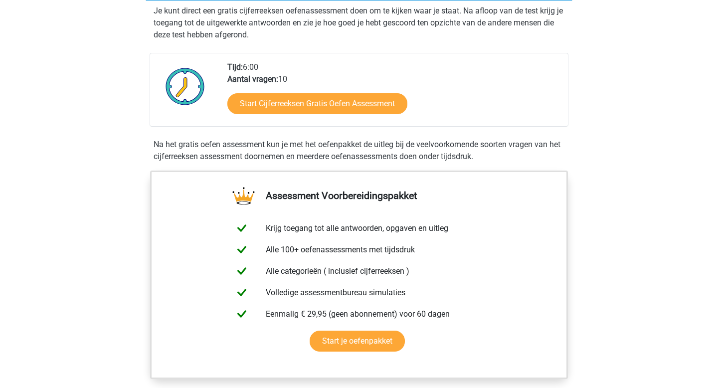
scroll to position [180, 0]
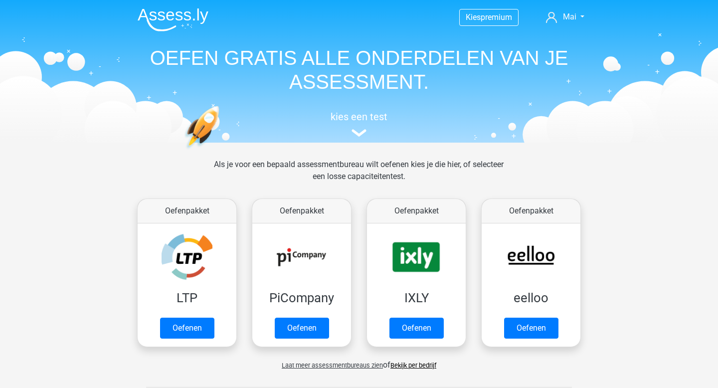
scroll to position [424, 0]
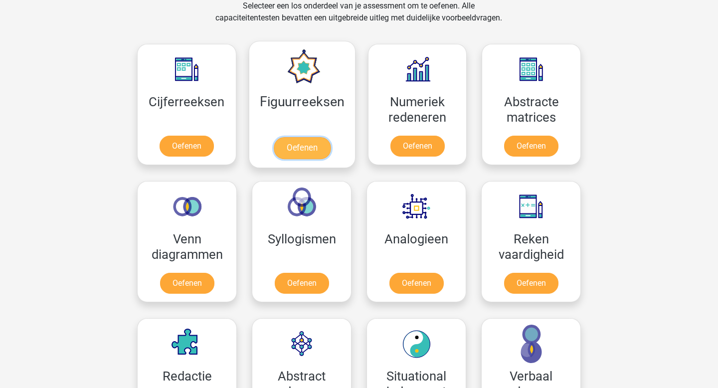
click at [329, 137] on link "Oefenen" at bounding box center [301, 148] width 57 height 22
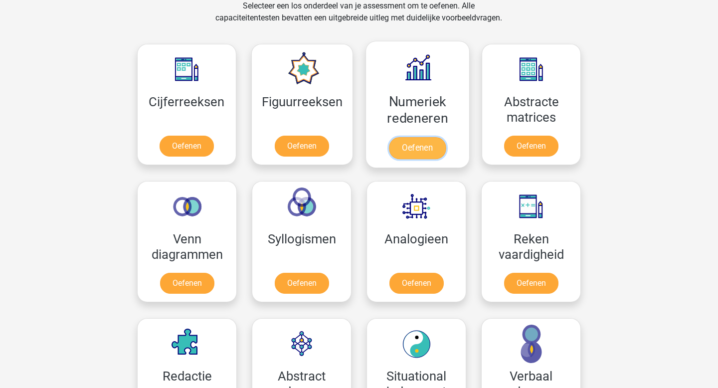
click at [429, 147] on link "Oefenen" at bounding box center [417, 148] width 57 height 22
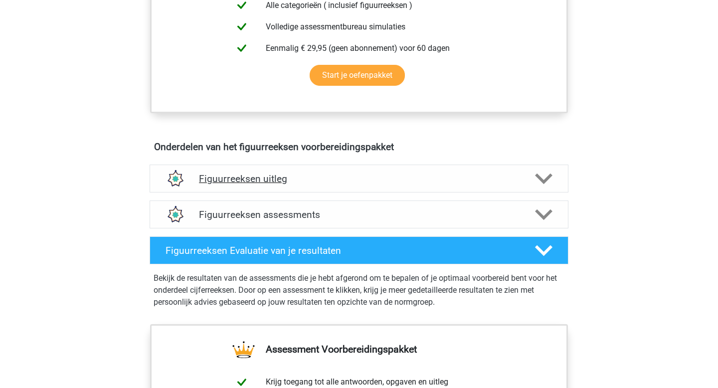
scroll to position [459, 0]
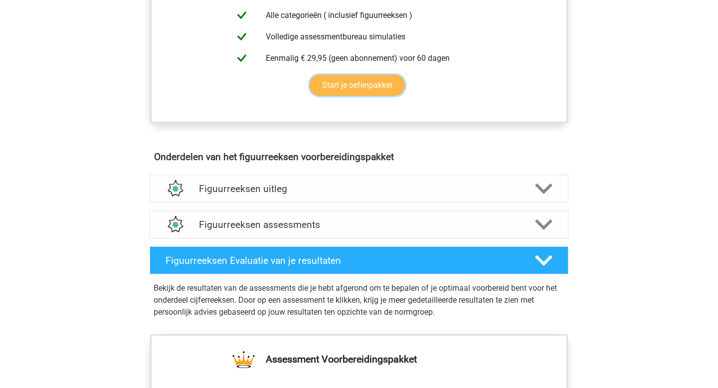
click at [337, 93] on link "Start je oefenpakket" at bounding box center [356, 85] width 95 height 21
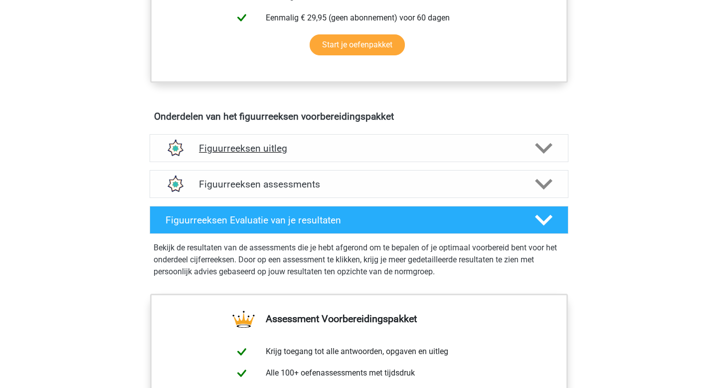
scroll to position [426, 0]
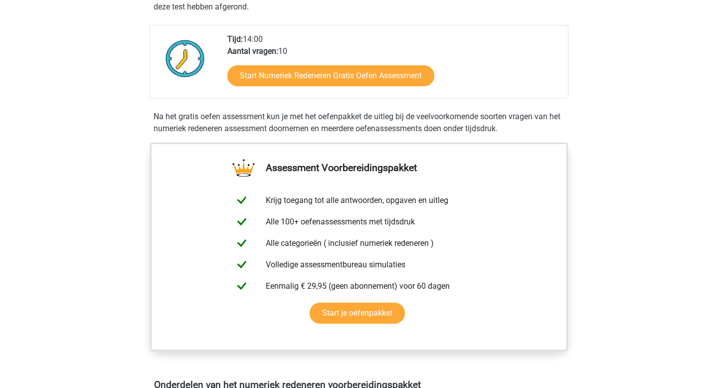
scroll to position [256, 0]
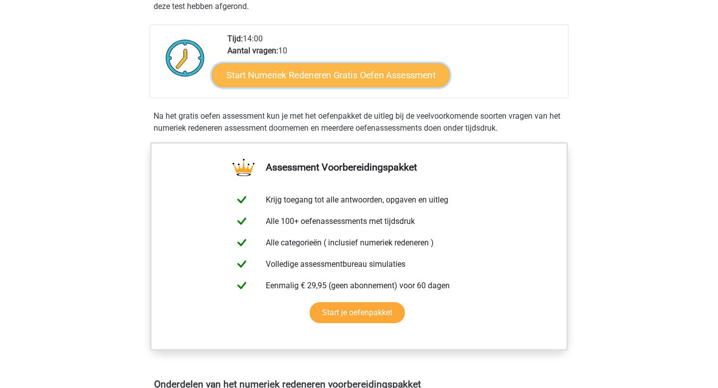
click at [397, 81] on link "Start Numeriek Redeneren Gratis Oefen Assessment" at bounding box center [331, 75] width 238 height 24
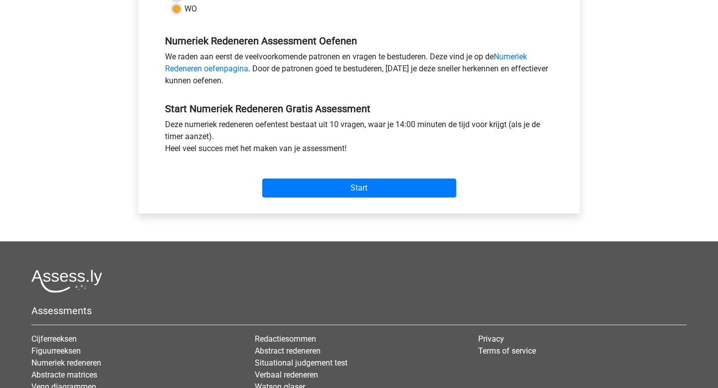
scroll to position [289, 0]
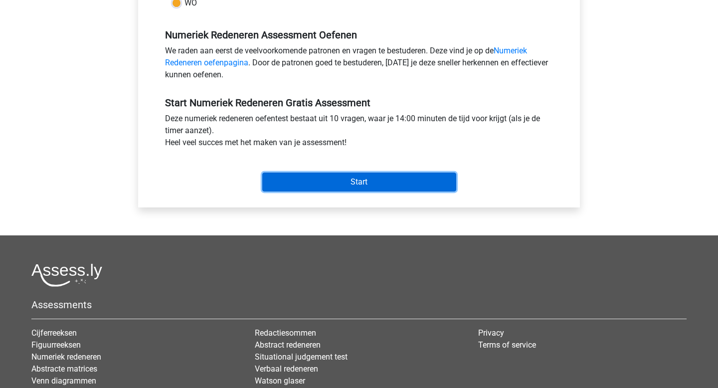
click at [417, 188] on input "Start" at bounding box center [359, 181] width 194 height 19
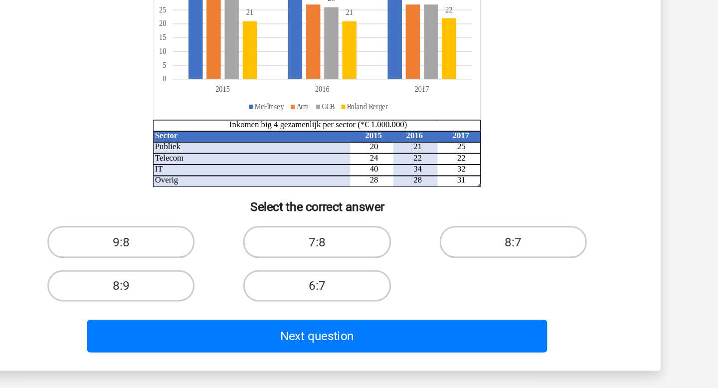
scroll to position [5, 0]
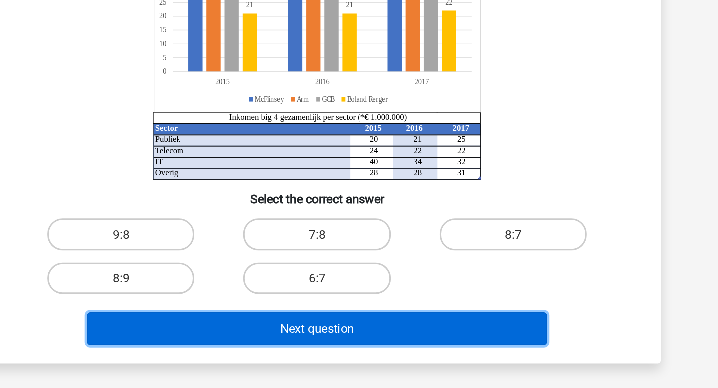
click at [411, 351] on button "Next question" at bounding box center [359, 348] width 302 height 21
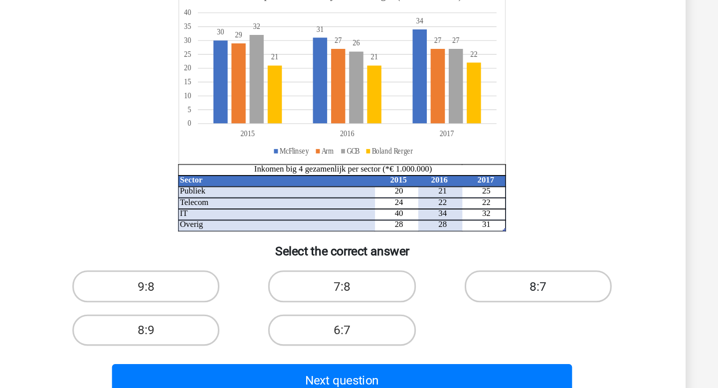
click at [474, 281] on label "8:7" at bounding box center [487, 287] width 96 height 20
click at [487, 287] on input "8:7" at bounding box center [490, 290] width 6 height 6
radio input "true"
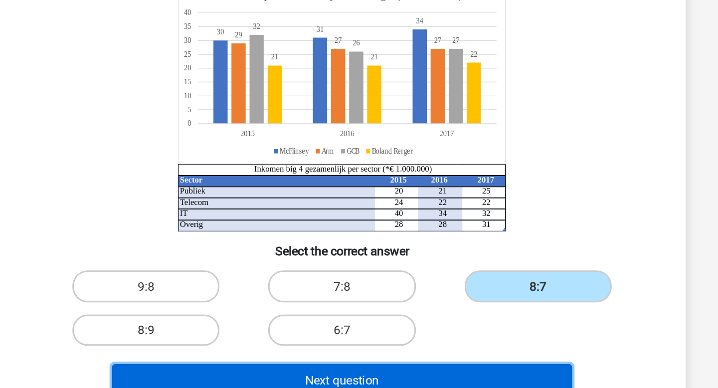
click at [438, 339] on button "Next question" at bounding box center [359, 348] width 302 height 21
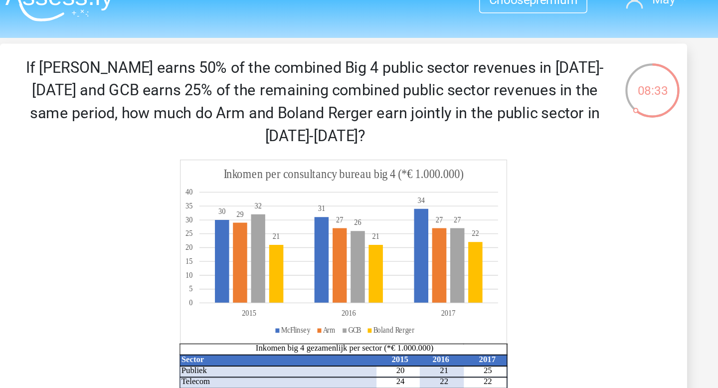
click at [360, 56] on font "If [PERSON_NAME] earns 50% of the combined Big 4 public sector revenues in [DAT…" at bounding box center [340, 78] width 378 height 57
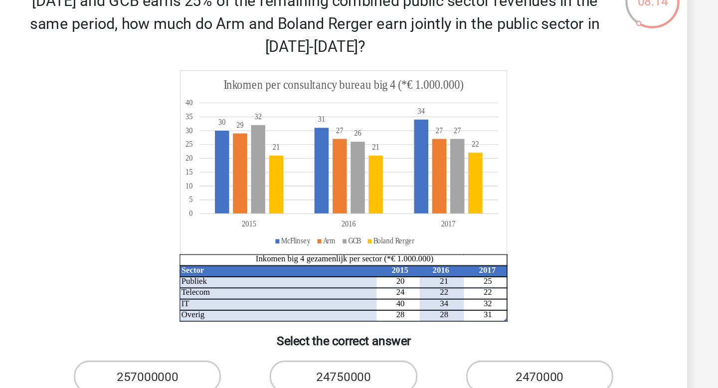
scroll to position [0, 0]
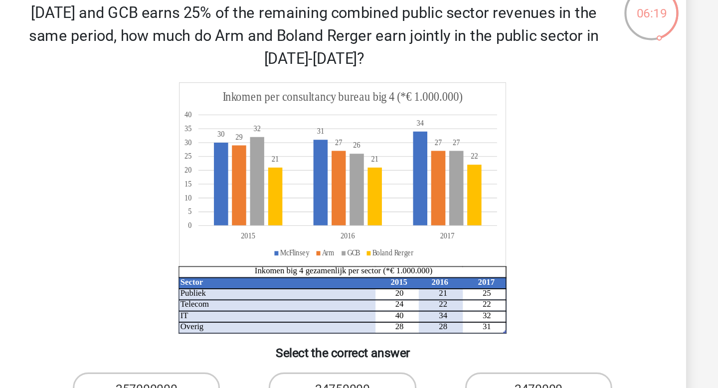
click at [408, 261] on icon "Sector 2015 2016 2017 Publiek 20 21 25 Telecom 24 22 22 IT 40 34 32 Overig 28 2…" at bounding box center [359, 204] width 402 height 164
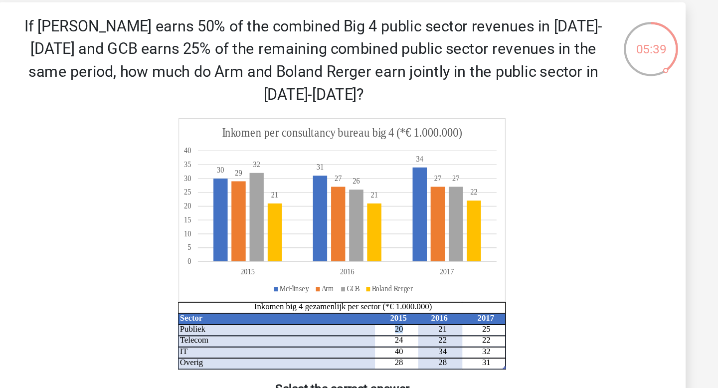
drag, startPoint x: 400, startPoint y: 259, endPoint x: 393, endPoint y: 259, distance: 7.0
click at [393, 259] on icon "Sector 2015 2016 2017 Publiek 20 21 25 Telecom 24 22 22 IT 40 34 32 Overig 28 2…" at bounding box center [359, 204] width 402 height 164
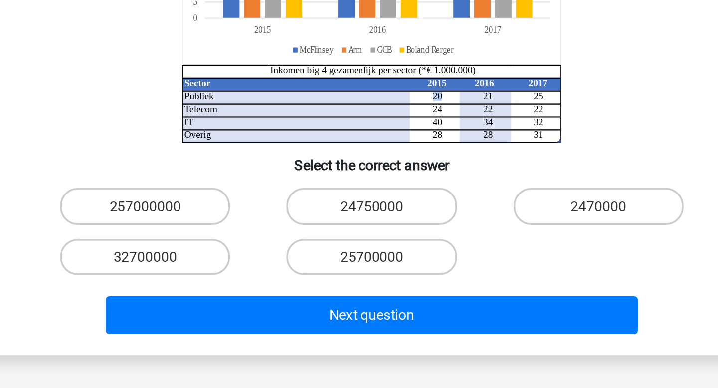
scroll to position [68, 0]
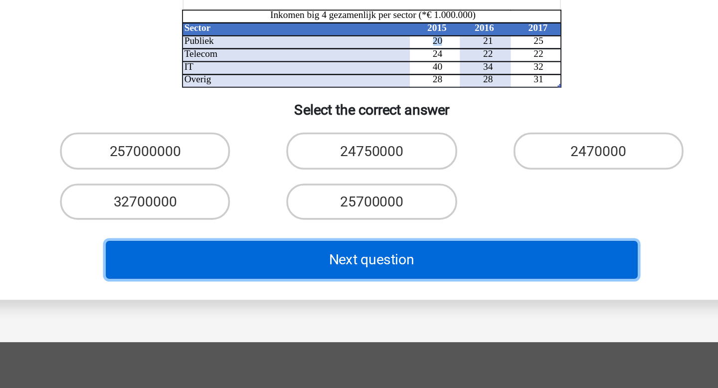
click at [389, 316] on button "Next question" at bounding box center [359, 315] width 302 height 21
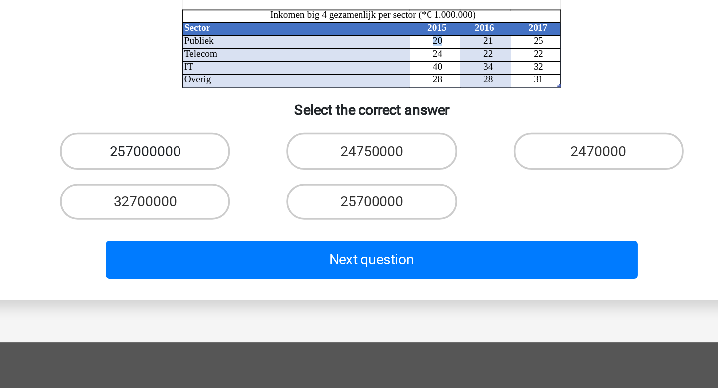
click at [244, 249] on font "257000000" at bounding box center [230, 253] width 40 height 9
click at [237, 253] on input "257000000" at bounding box center [234, 256] width 6 height 6
radio input "true"
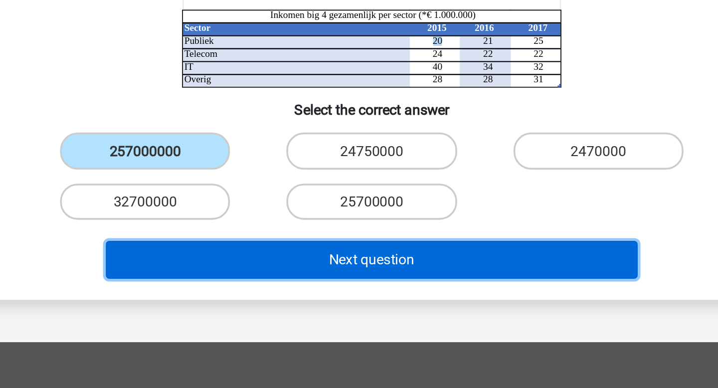
click at [350, 319] on font "Next question" at bounding box center [358, 314] width 48 height 9
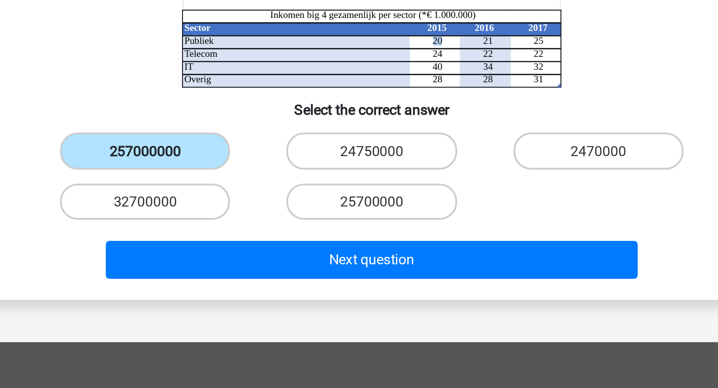
click at [258, 246] on label "257000000" at bounding box center [230, 253] width 96 height 20
click at [237, 253] on input "257000000" at bounding box center [234, 256] width 6 height 6
click at [336, 259] on label "24750000" at bounding box center [358, 253] width 96 height 20
click at [359, 259] on input "24750000" at bounding box center [362, 256] width 6 height 6
radio input "true"
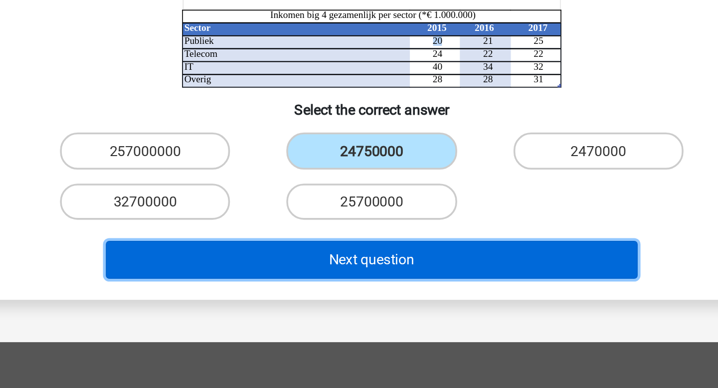
click at [367, 310] on button "Next question" at bounding box center [359, 315] width 302 height 21
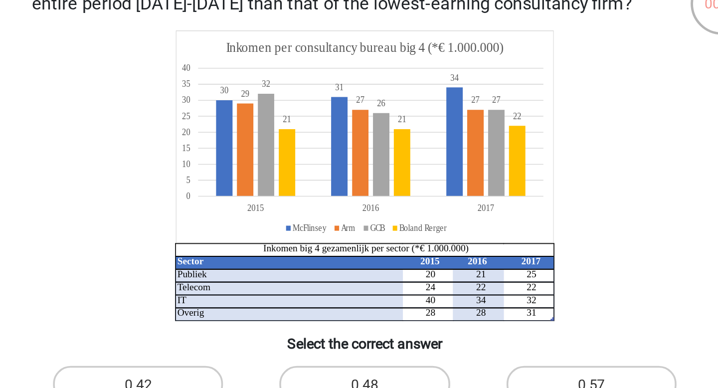
scroll to position [0, 0]
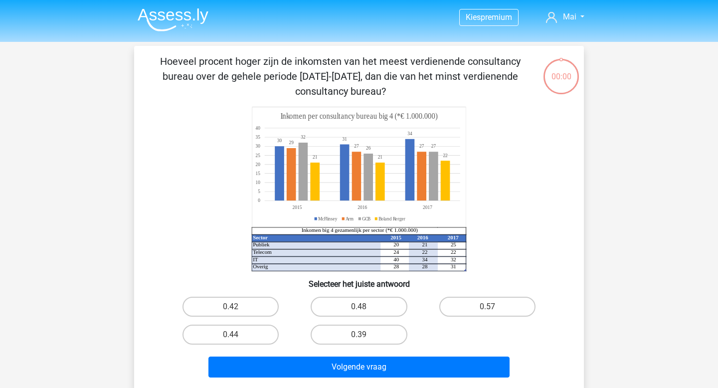
scroll to position [22, 0]
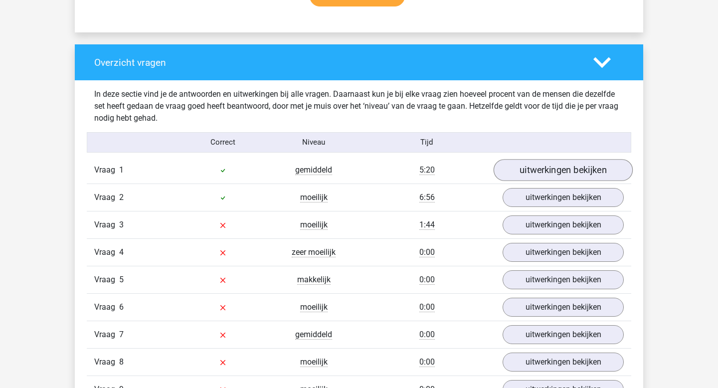
scroll to position [792, 0]
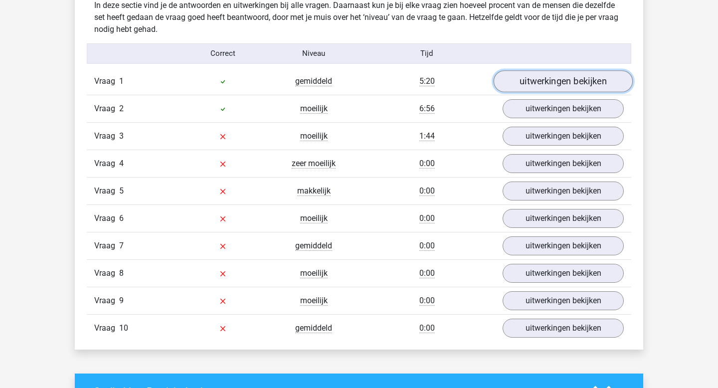
click at [555, 84] on link "uitwerkingen bekijken" at bounding box center [562, 81] width 139 height 22
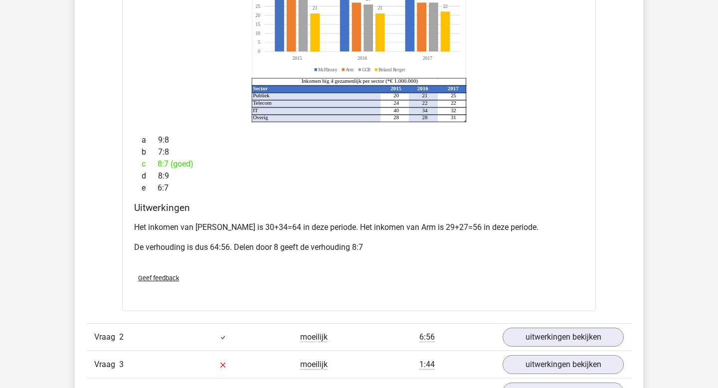
scroll to position [1037, 0]
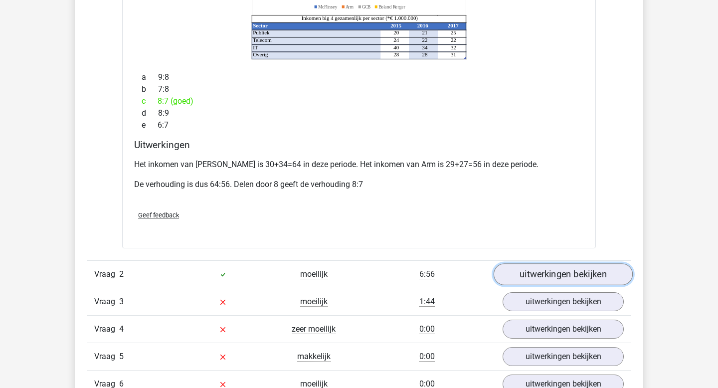
click at [530, 263] on link "uitwerkingen bekijken" at bounding box center [562, 274] width 139 height 22
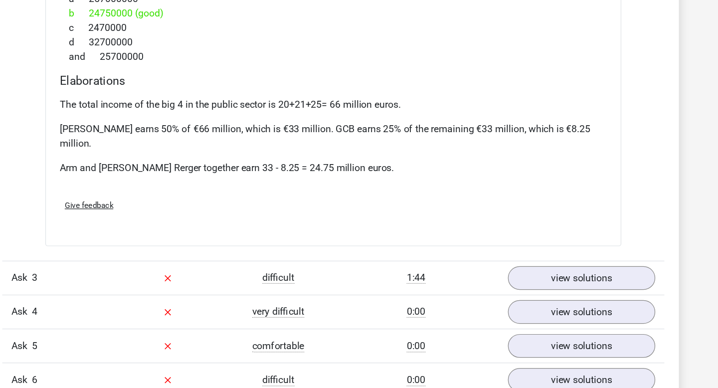
scroll to position [1488, 0]
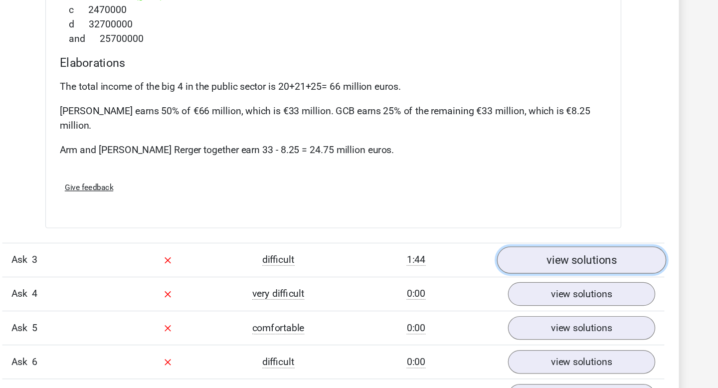
click at [572, 277] on font "view solutions" at bounding box center [563, 282] width 58 height 11
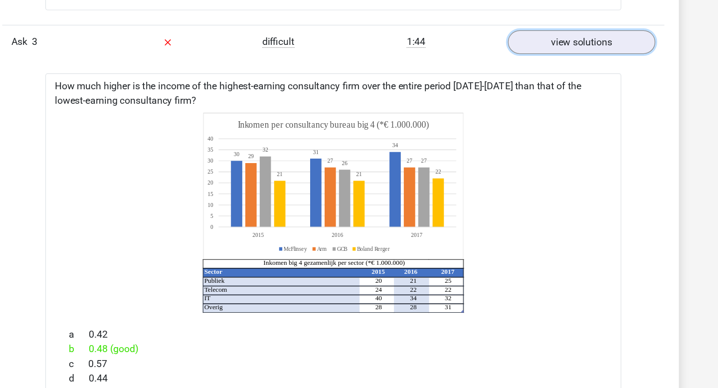
scroll to position [1723, 0]
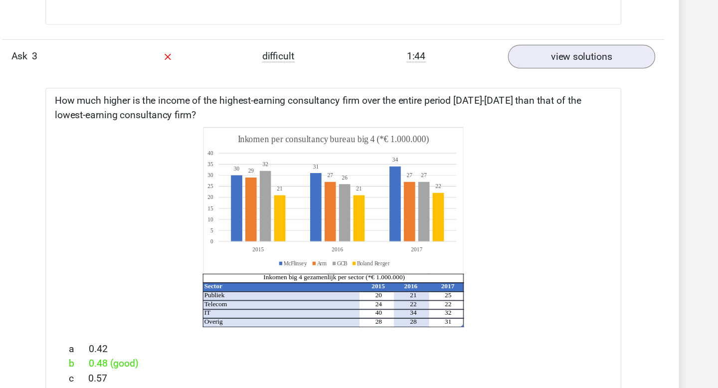
click at [440, 126] on icon at bounding box center [362, 158] width 195 height 64
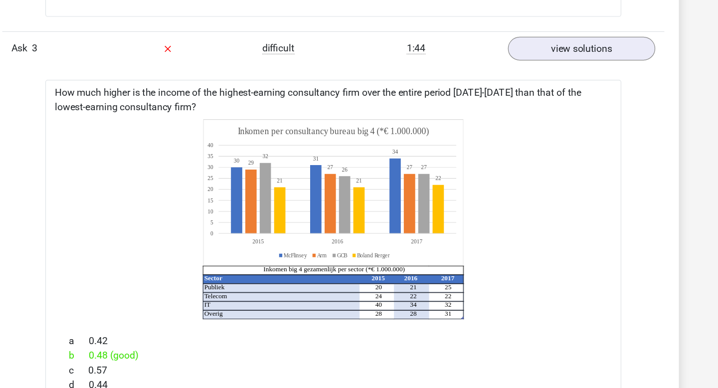
scroll to position [1719, 0]
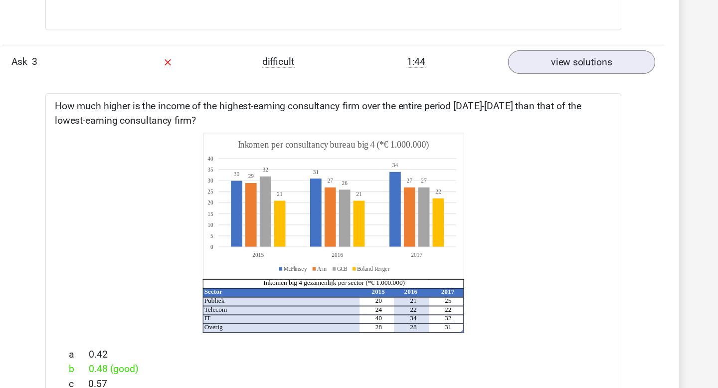
drag, startPoint x: 285, startPoint y: 140, endPoint x: 290, endPoint y: 140, distance: 5.5
click at [290, 140] on icon "Sector 2015 2016 2017 Publiek 20 21 25 Telecom 24 22 22 IT 40 34 32 Overig 28 2…" at bounding box center [359, 191] width 442 height 164
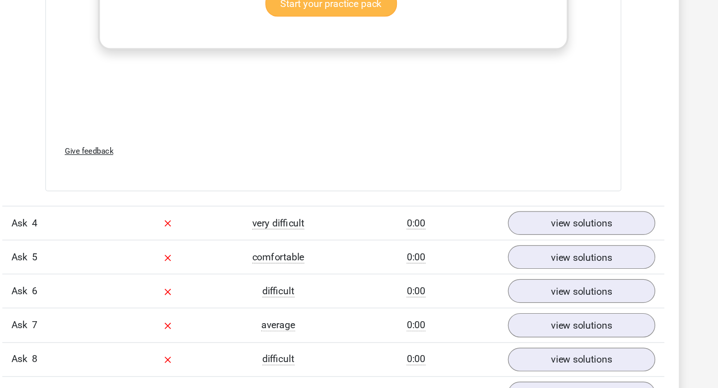
scroll to position [2284, 0]
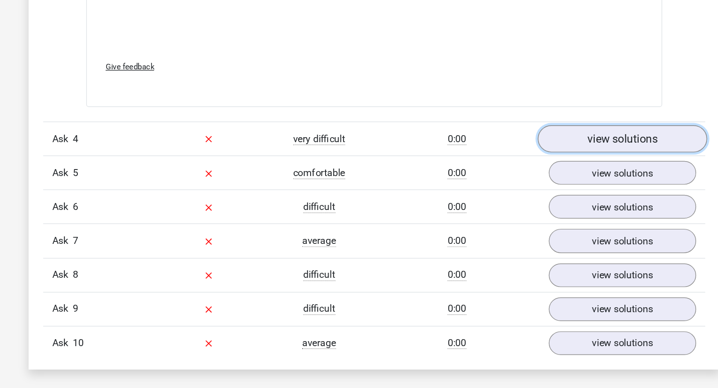
click at [546, 177] on font "view solutions" at bounding box center [563, 182] width 58 height 11
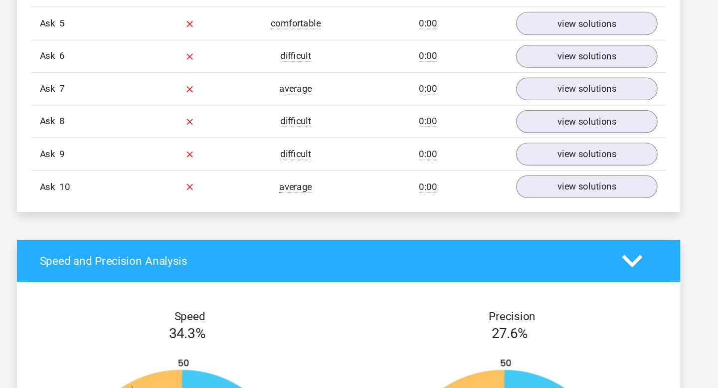
scroll to position [2839, 0]
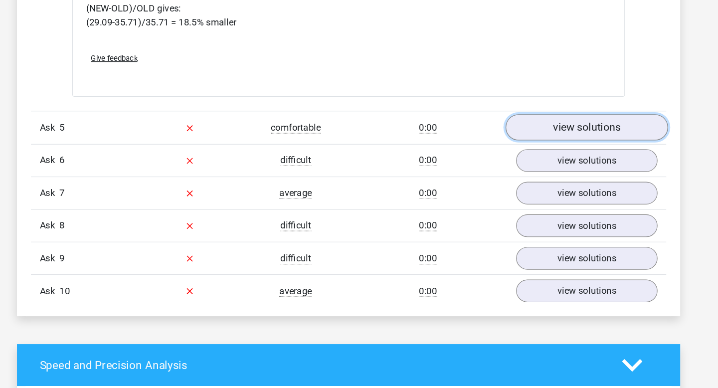
click at [531, 102] on link "view solutions" at bounding box center [562, 109] width 139 height 22
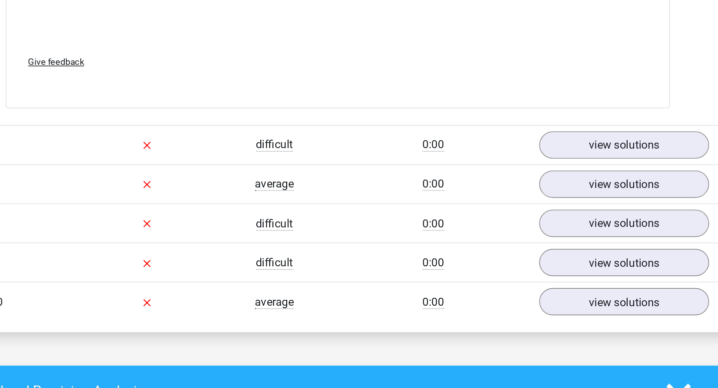
scroll to position [3418, 0]
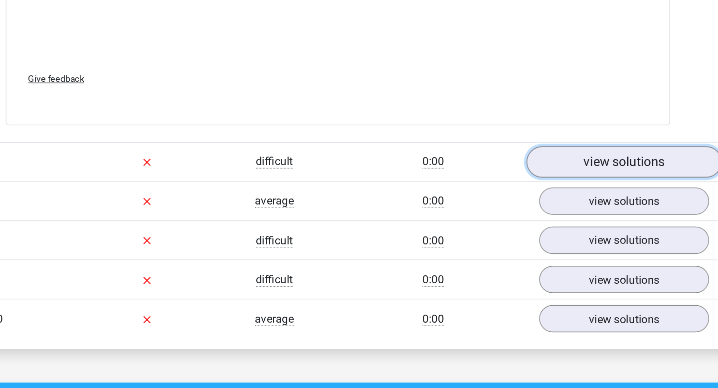
click at [570, 209] on font "view solutions" at bounding box center [563, 214] width 58 height 11
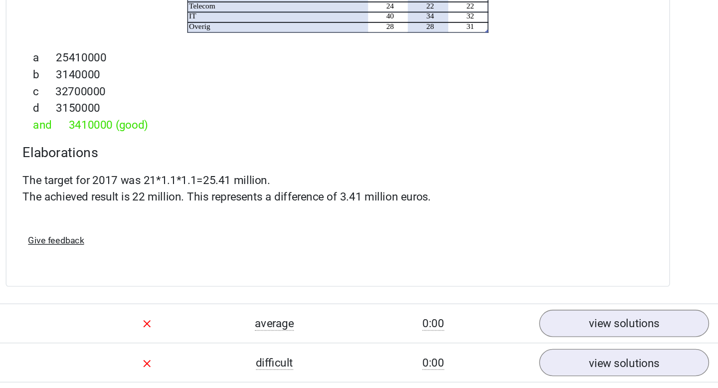
scroll to position [3817, 0]
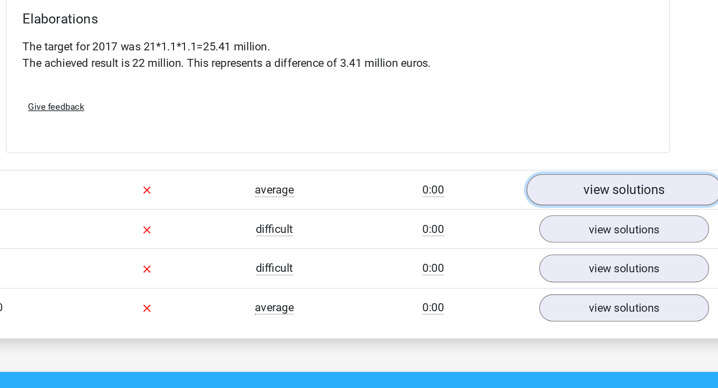
click at [573, 241] on font "view solutions" at bounding box center [563, 246] width 58 height 11
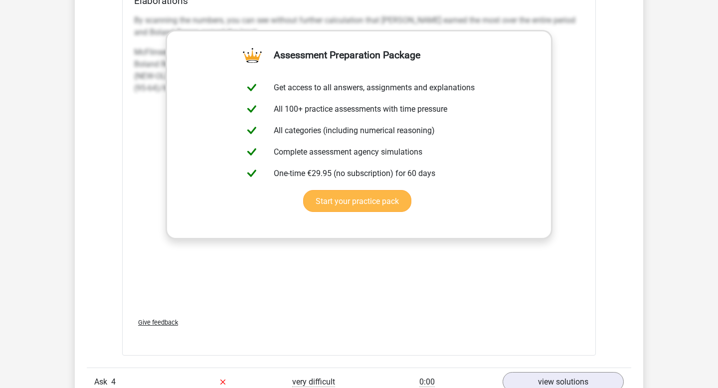
scroll to position [2080, 0]
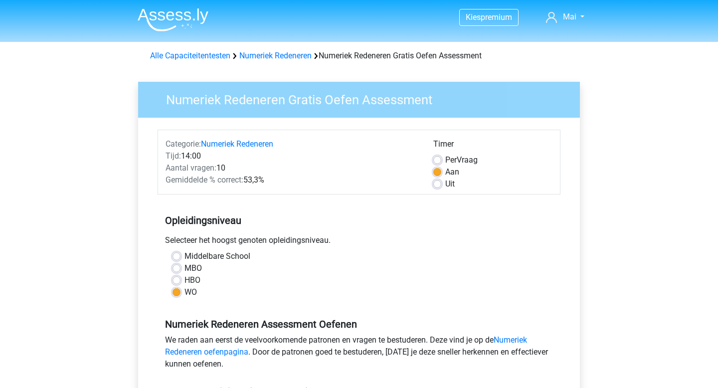
scroll to position [289, 0]
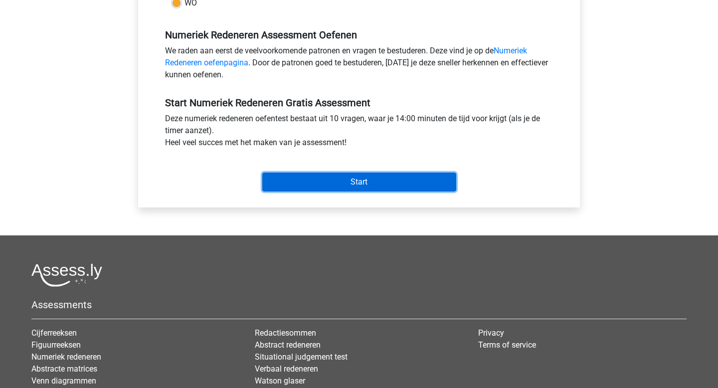
click at [352, 184] on input "Start" at bounding box center [359, 181] width 194 height 19
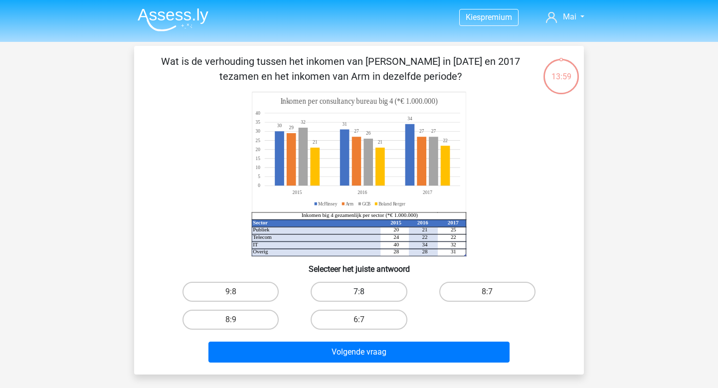
click at [372, 296] on label "7:8" at bounding box center [358, 292] width 96 height 20
click at [365, 296] on input "7:8" at bounding box center [362, 295] width 6 height 6
radio input "true"
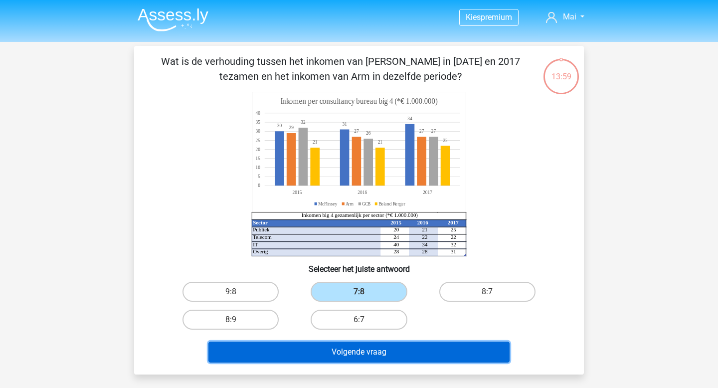
click at [396, 346] on button "Volgende vraag" at bounding box center [359, 351] width 302 height 21
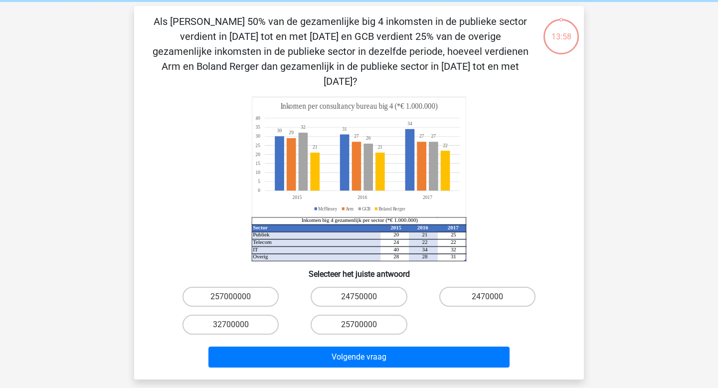
scroll to position [46, 0]
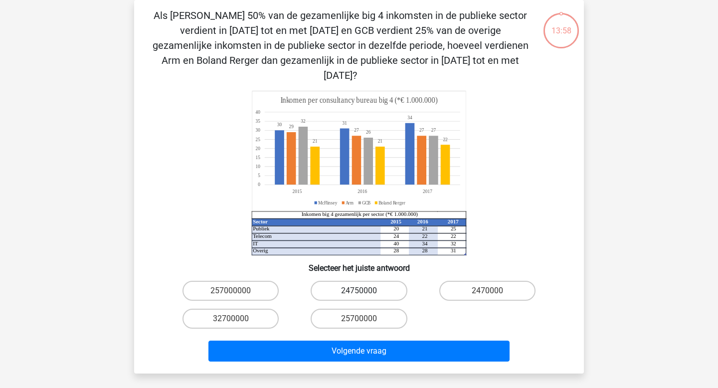
click at [385, 281] on label "24750000" at bounding box center [358, 291] width 96 height 20
click at [365, 291] on input "24750000" at bounding box center [362, 294] width 6 height 6
radio input "true"
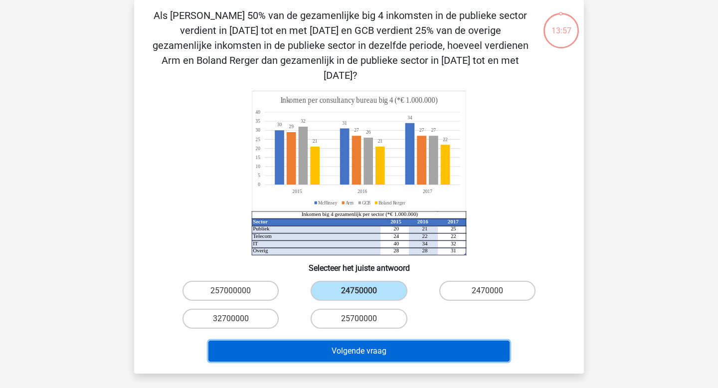
click at [406, 340] on button "Volgende vraag" at bounding box center [359, 350] width 302 height 21
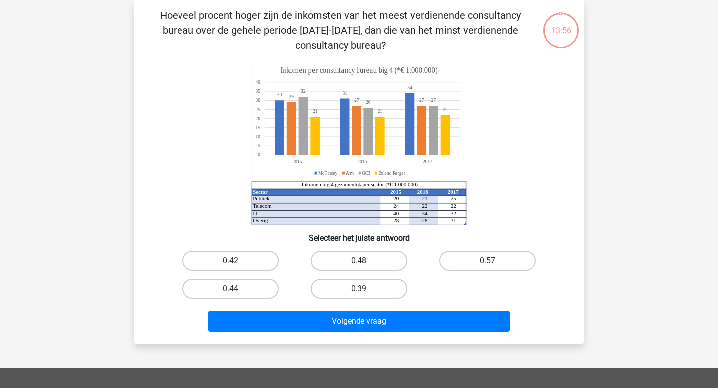
click at [386, 266] on label "0.48" at bounding box center [358, 261] width 96 height 20
click at [365, 266] on input "0.48" at bounding box center [362, 264] width 6 height 6
radio input "true"
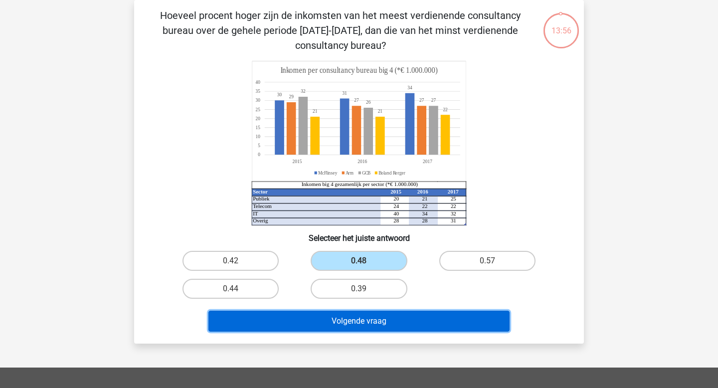
click at [414, 320] on button "Volgende vraag" at bounding box center [359, 320] width 302 height 21
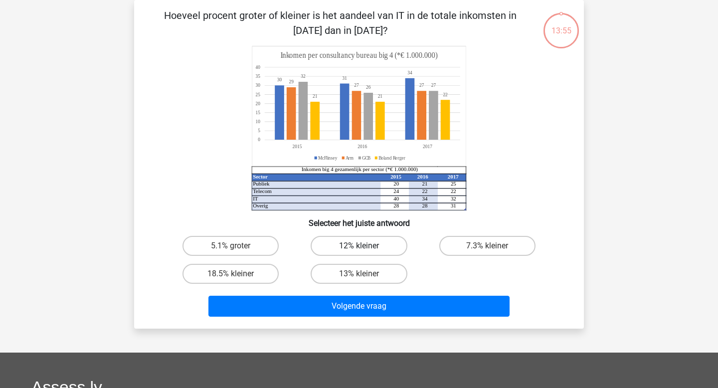
click at [381, 251] on label "12% kleiner" at bounding box center [358, 246] width 96 height 20
click at [365, 251] on input "12% kleiner" at bounding box center [362, 249] width 6 height 6
radio input "true"
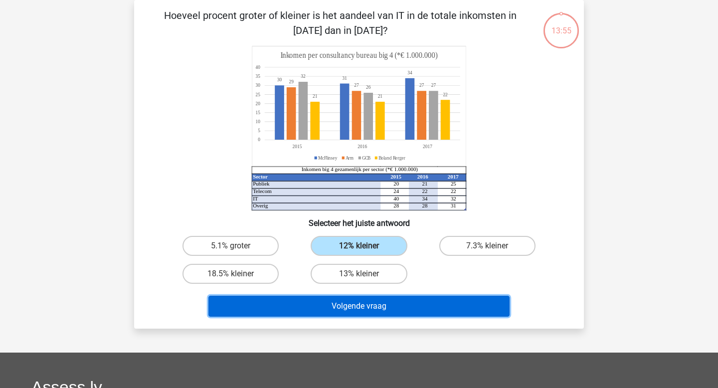
click at [401, 308] on button "Volgende vraag" at bounding box center [359, 306] width 302 height 21
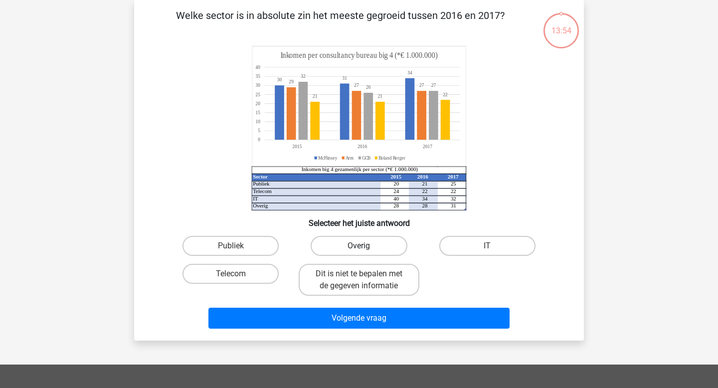
click at [376, 250] on label "Overig" at bounding box center [358, 246] width 96 height 20
click at [365, 250] on input "Overig" at bounding box center [362, 249] width 6 height 6
radio input "true"
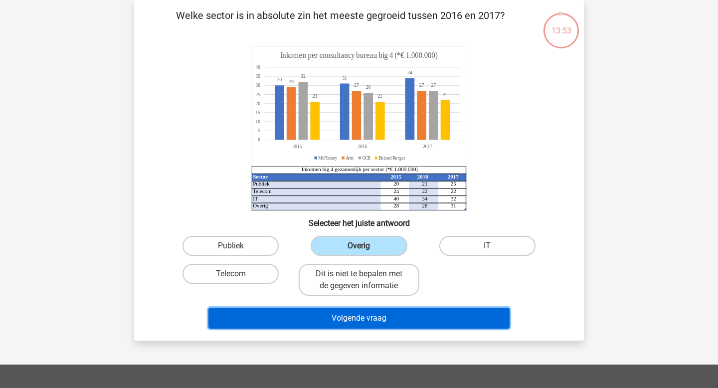
click at [399, 316] on button "Volgende vraag" at bounding box center [359, 318] width 302 height 21
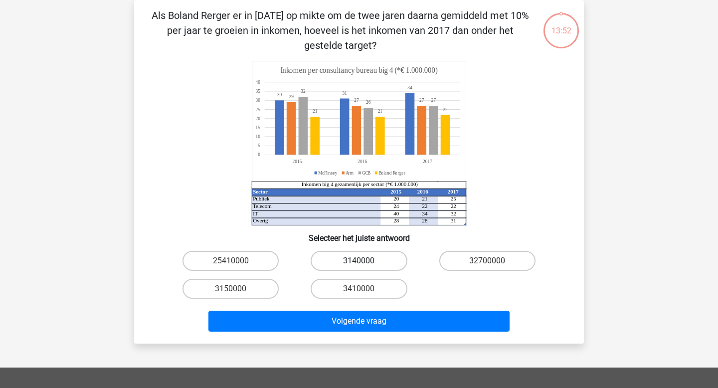
click at [382, 268] on label "3140000" at bounding box center [358, 261] width 96 height 20
click at [365, 267] on input "3140000" at bounding box center [362, 264] width 6 height 6
radio input "true"
click at [397, 308] on div "Volgende vraag" at bounding box center [359, 319] width 418 height 33
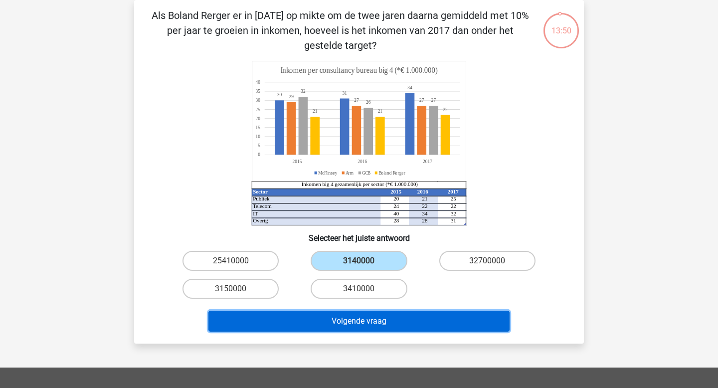
click at [393, 313] on button "Volgende vraag" at bounding box center [359, 320] width 302 height 21
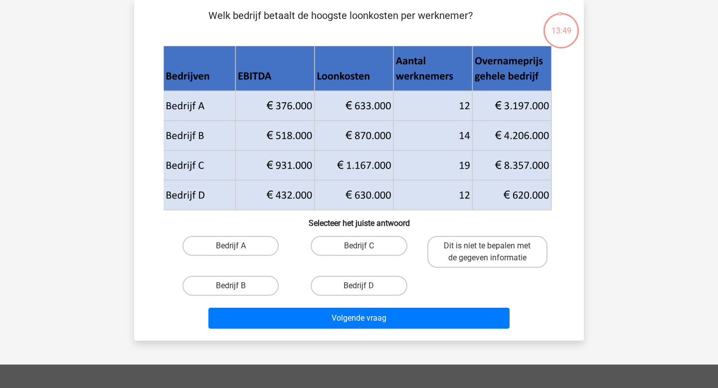
scroll to position [0, 0]
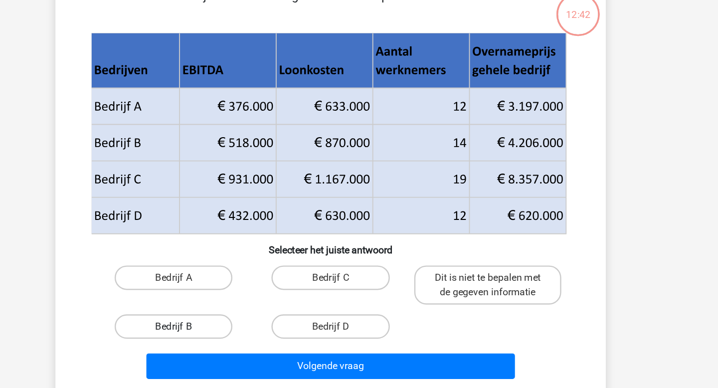
click at [251, 336] on label "Bedrijf B" at bounding box center [230, 331] width 96 height 20
click at [237, 336] on input "Bedrijf B" at bounding box center [234, 334] width 6 height 6
radio input "true"
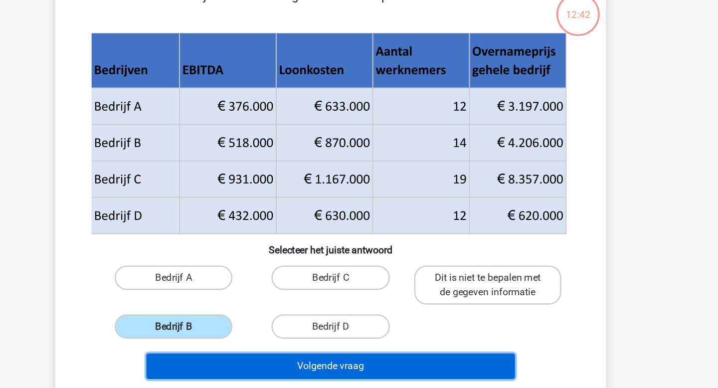
click at [375, 360] on button "Volgende vraag" at bounding box center [359, 363] width 302 height 21
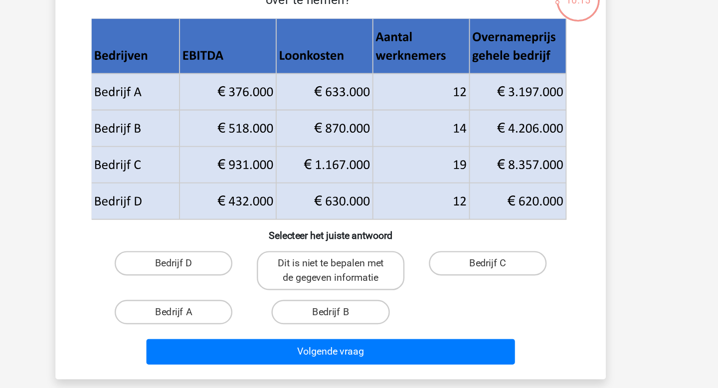
scroll to position [14, 0]
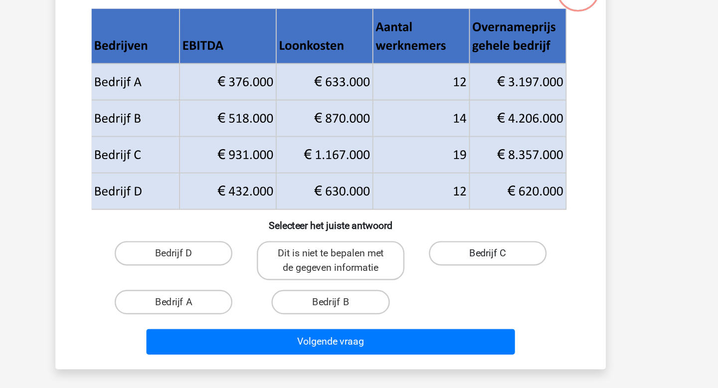
click at [483, 280] on label "Bedrijf C" at bounding box center [487, 278] width 96 height 20
click at [487, 280] on input "Bedrijf C" at bounding box center [490, 281] width 6 height 6
radio input "true"
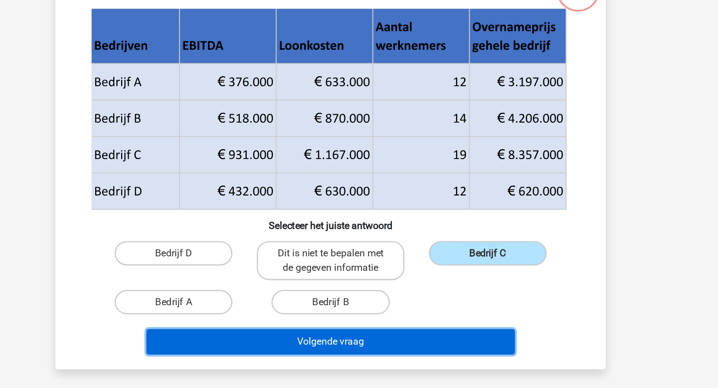
click at [436, 355] on button "Volgende vraag" at bounding box center [359, 349] width 302 height 21
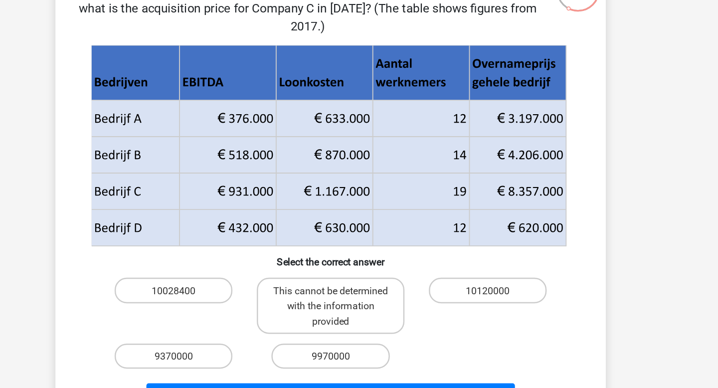
scroll to position [61, 0]
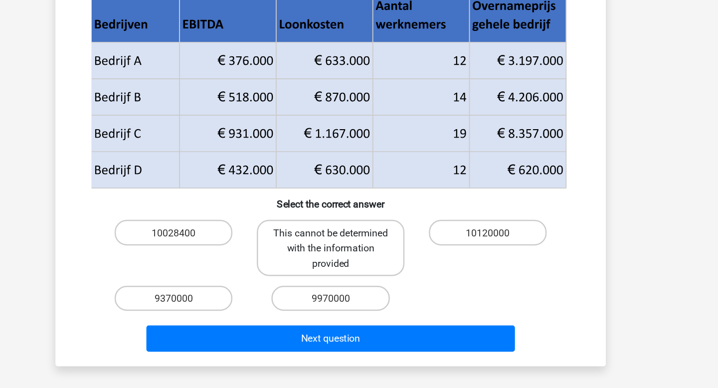
click at [382, 285] on font "This cannot be determined with the information provided" at bounding box center [359, 273] width 94 height 34
click at [365, 267] on input "This cannot be determined with the information provided" at bounding box center [362, 263] width 6 height 6
radio input "true"
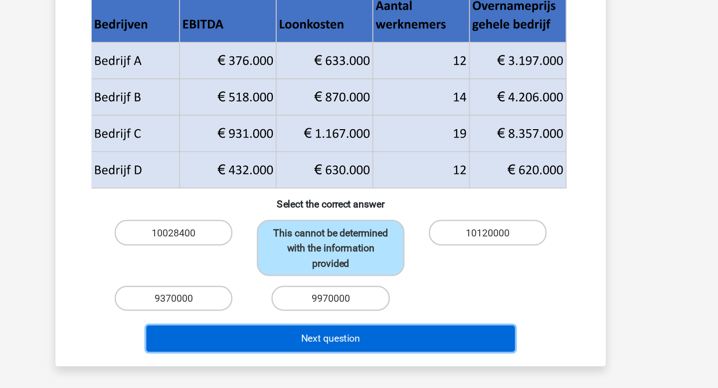
click at [398, 346] on button "Next question" at bounding box center [359, 346] width 302 height 21
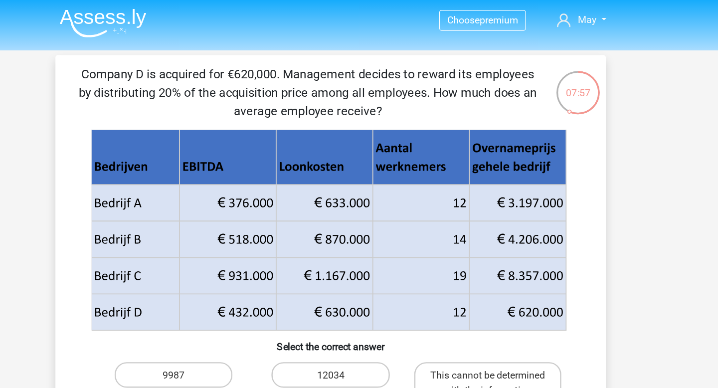
scroll to position [0, 0]
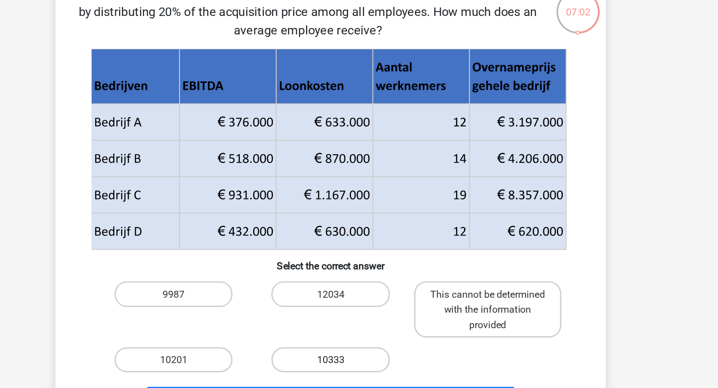
click at [385, 358] on label "10333" at bounding box center [358, 360] width 96 height 20
click at [365, 360] on input "10333" at bounding box center [362, 363] width 6 height 6
radio input "true"
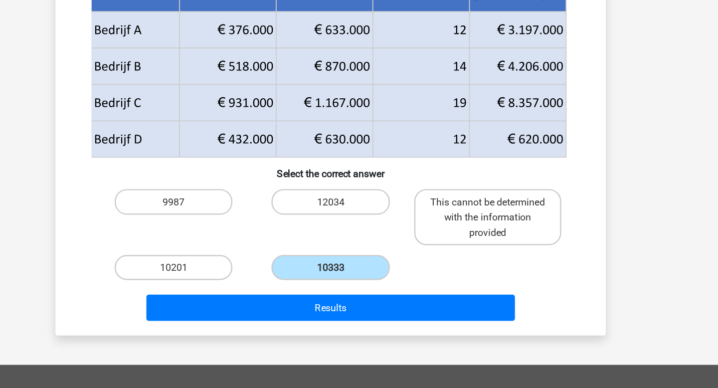
scroll to position [72, 0]
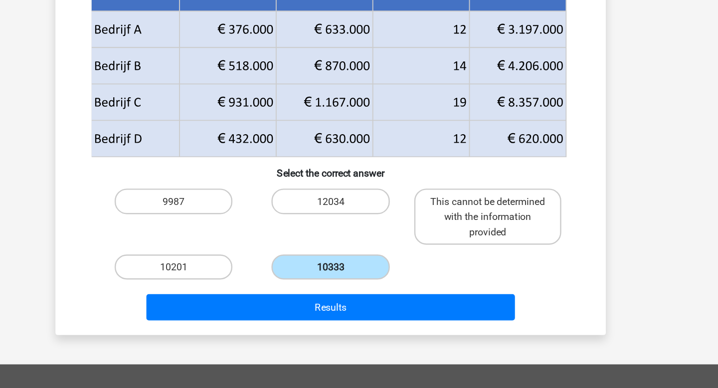
click at [373, 285] on label "10333" at bounding box center [358, 289] width 96 height 20
click at [365, 289] on input "10333" at bounding box center [362, 292] width 6 height 6
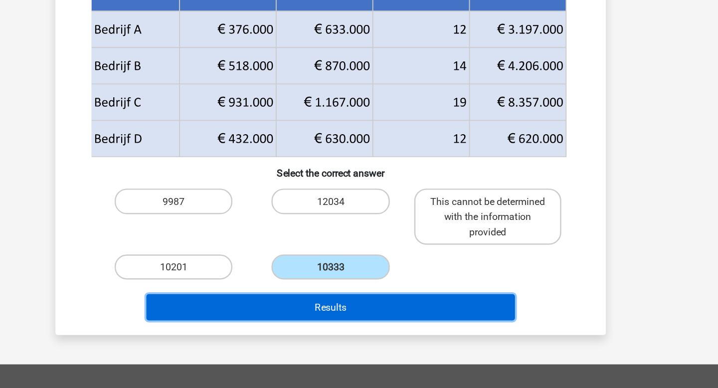
click at [367, 322] on font "Results" at bounding box center [359, 321] width 26 height 9
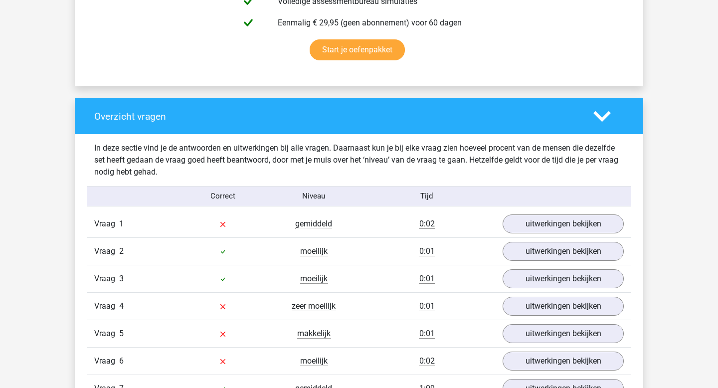
scroll to position [846, 0]
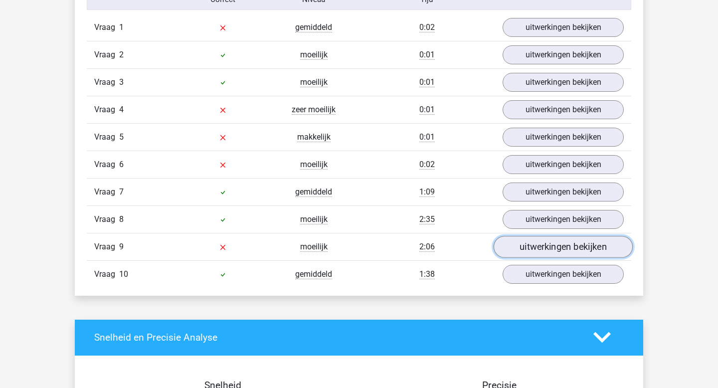
click at [570, 251] on link "uitwerkingen bekijken" at bounding box center [562, 247] width 139 height 22
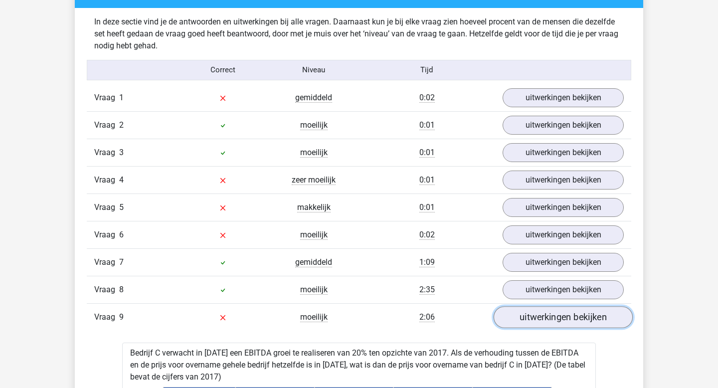
scroll to position [762, 0]
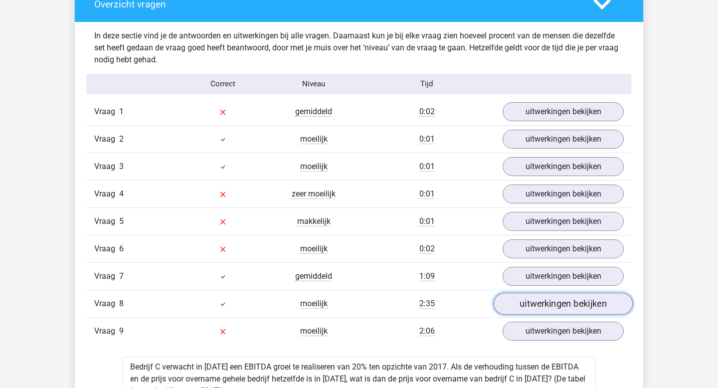
click at [572, 304] on link "uitwerkingen bekijken" at bounding box center [562, 304] width 139 height 22
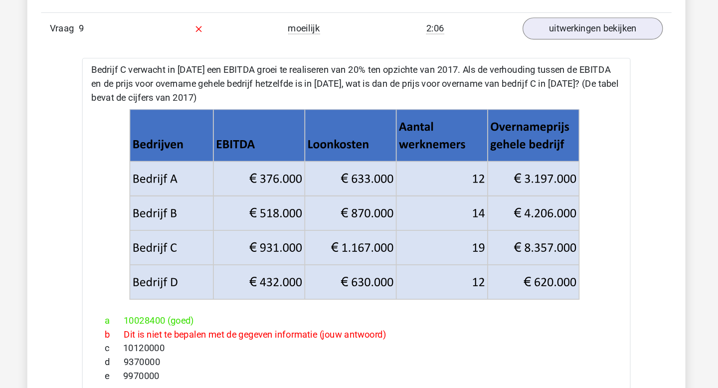
scroll to position [1481, 0]
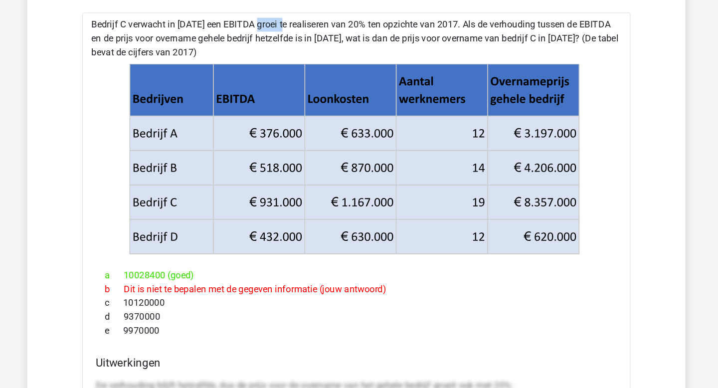
drag, startPoint x: 239, startPoint y: 61, endPoint x: 270, endPoint y: 64, distance: 30.6
click at [270, 64] on div "Bedrijf C verwacht in 2018 een EBITDA groei te realiseren van 20% ten opzichte …" at bounding box center [358, 379] width 473 height 657
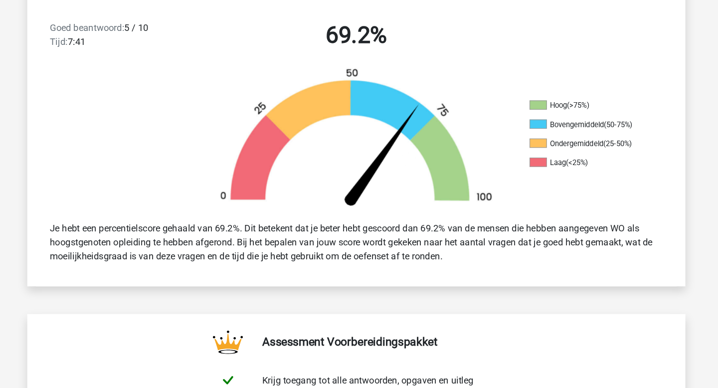
scroll to position [0, 0]
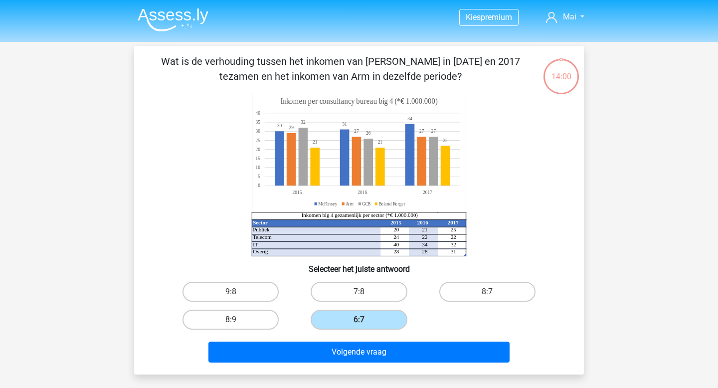
scroll to position [72, 0]
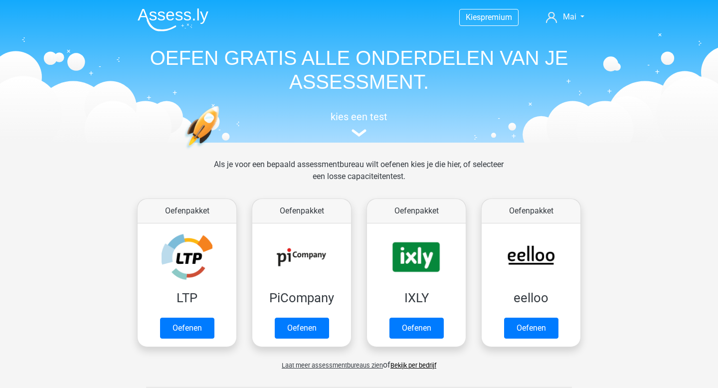
scroll to position [424, 0]
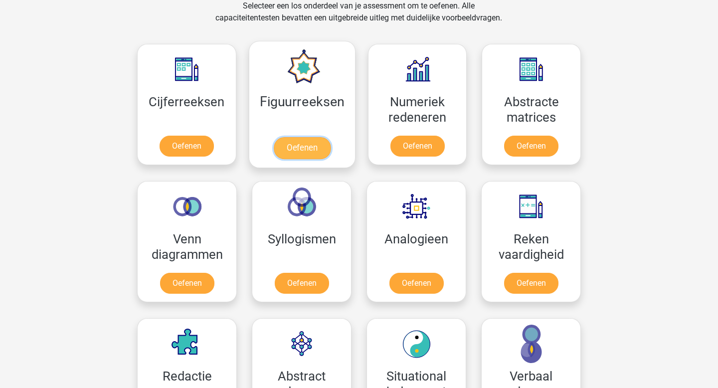
click at [316, 147] on link "Oefenen" at bounding box center [301, 148] width 57 height 22
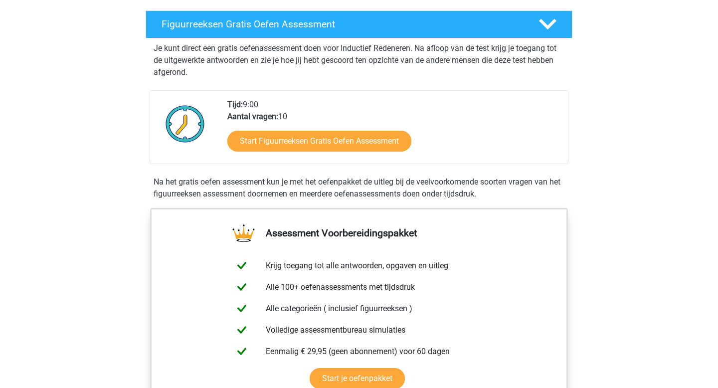
scroll to position [153, 0]
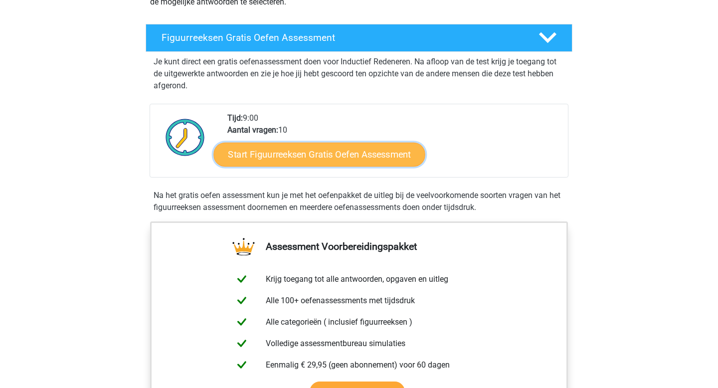
click at [313, 162] on link "Start Figuurreeksen Gratis Oefen Assessment" at bounding box center [319, 154] width 211 height 24
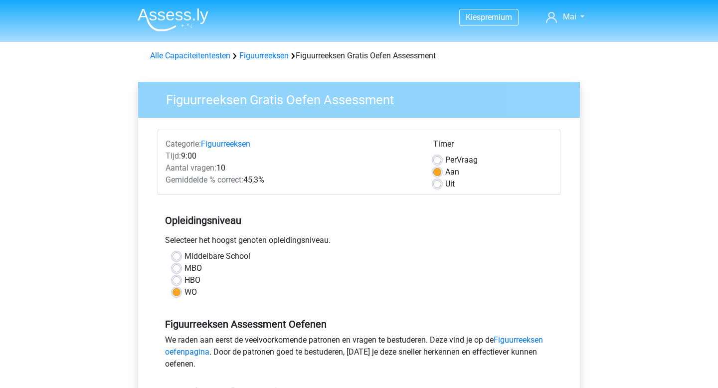
scroll to position [157, 0]
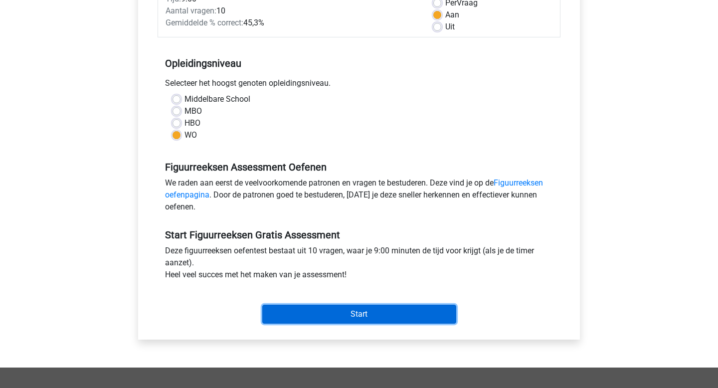
click at [400, 310] on input "Start" at bounding box center [359, 314] width 194 height 19
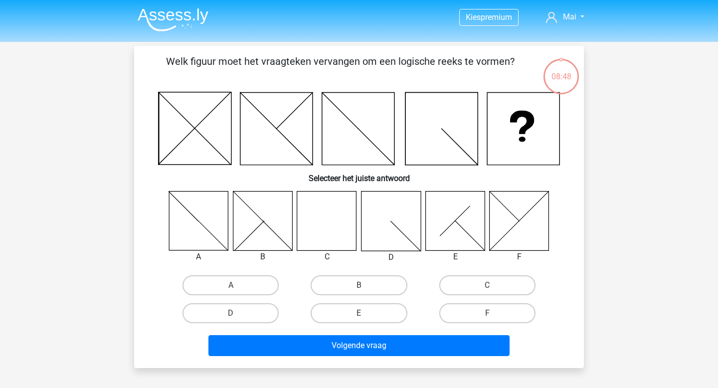
click at [475, 270] on div "A B C D E F" at bounding box center [359, 259] width 418 height 136
click at [475, 284] on label "C" at bounding box center [487, 285] width 96 height 20
click at [487, 285] on input "C" at bounding box center [490, 288] width 6 height 6
radio input "true"
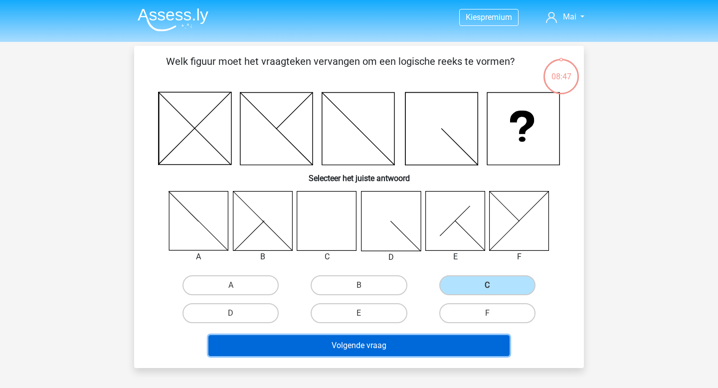
click at [428, 341] on button "Volgende vraag" at bounding box center [359, 345] width 302 height 21
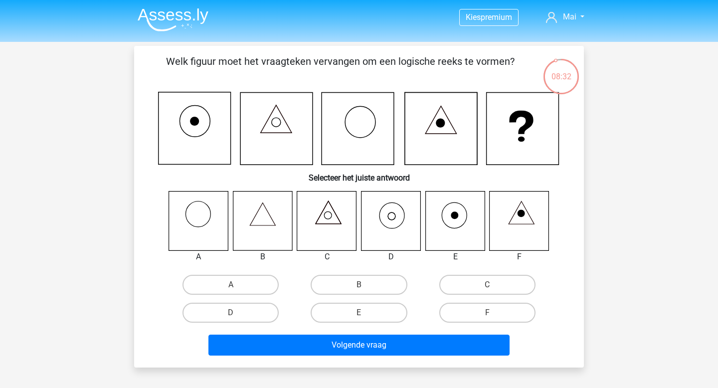
click at [395, 219] on icon at bounding box center [390, 220] width 59 height 59
click at [260, 309] on label "D" at bounding box center [230, 313] width 96 height 20
click at [237, 312] on input "D" at bounding box center [234, 315] width 6 height 6
radio input "true"
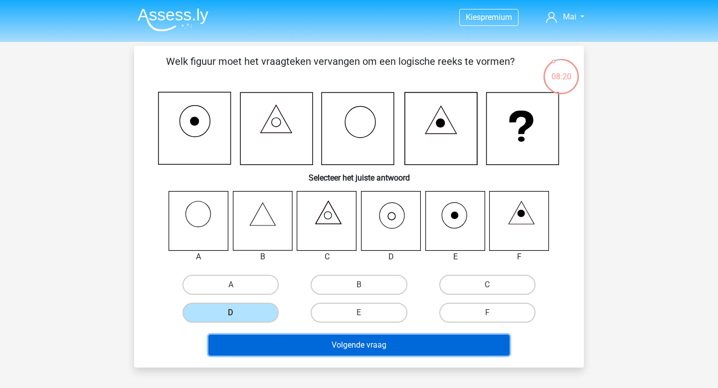
click at [353, 338] on button "Volgende vraag" at bounding box center [359, 344] width 302 height 21
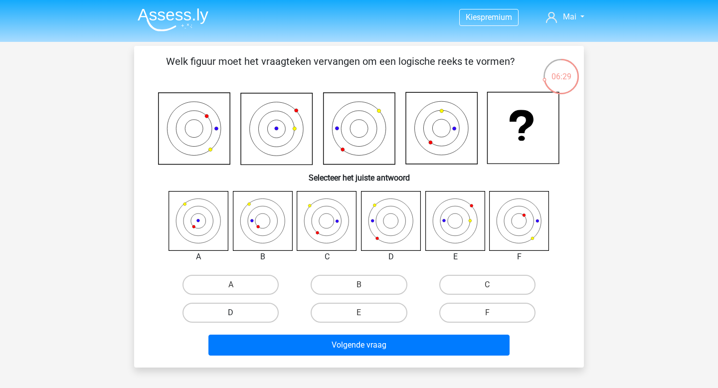
click at [207, 313] on label "D" at bounding box center [230, 313] width 96 height 20
click at [231, 313] on input "D" at bounding box center [234, 315] width 6 height 6
radio input "true"
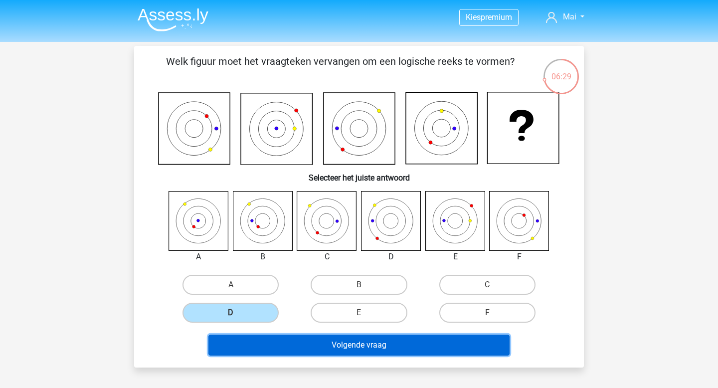
click at [254, 342] on button "Volgende vraag" at bounding box center [359, 344] width 302 height 21
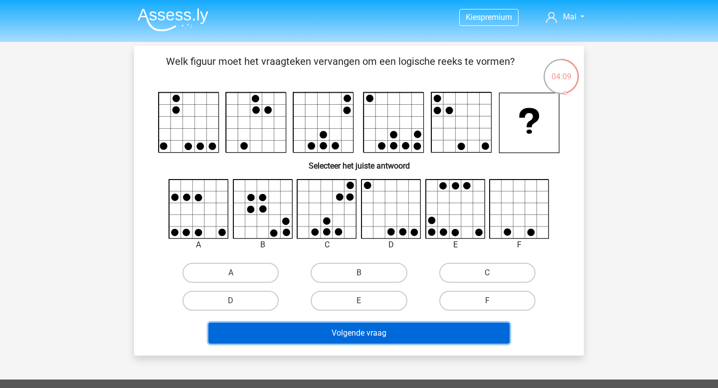
click at [366, 335] on button "Volgende vraag" at bounding box center [359, 332] width 302 height 21
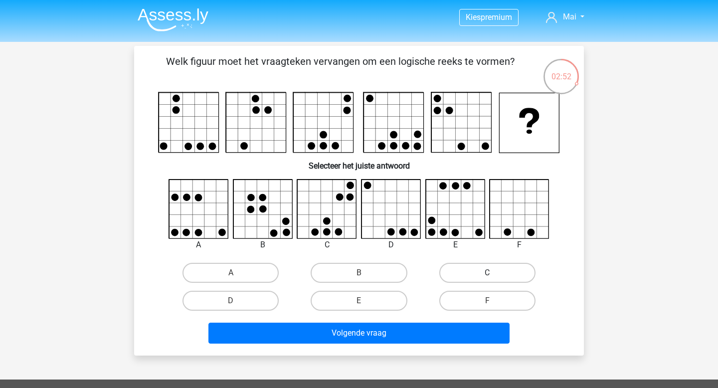
click at [461, 269] on label "C" at bounding box center [487, 273] width 96 height 20
click at [487, 273] on input "C" at bounding box center [490, 276] width 6 height 6
radio input "true"
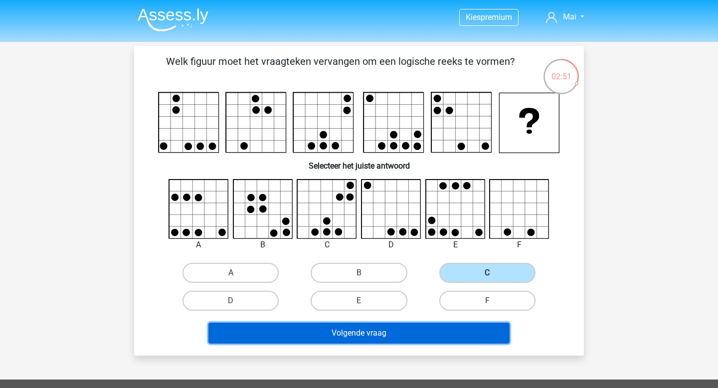
click at [429, 329] on button "Volgende vraag" at bounding box center [359, 332] width 302 height 21
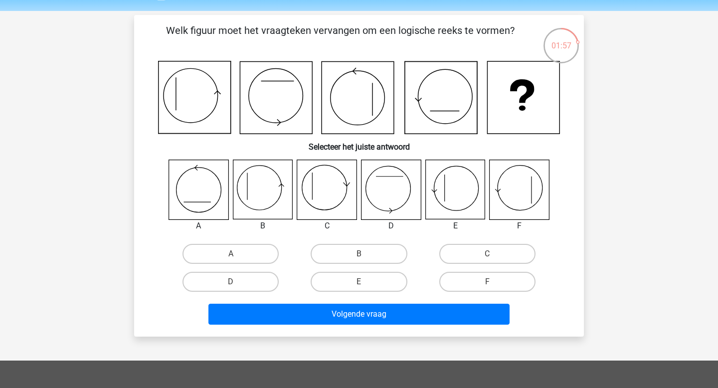
scroll to position [32, 0]
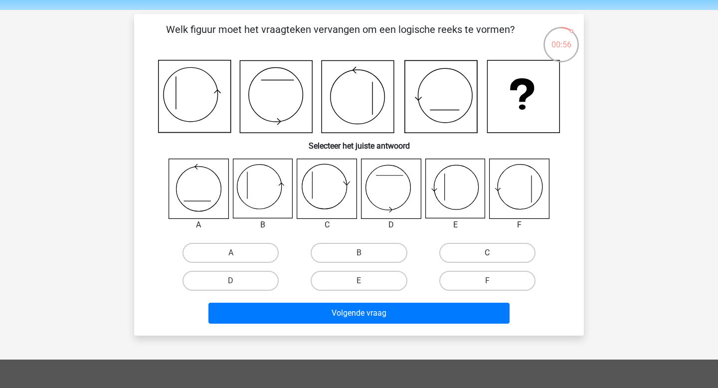
click at [483, 243] on label "C" at bounding box center [487, 253] width 96 height 20
click at [487, 253] on input "C" at bounding box center [490, 256] width 6 height 6
radio input "true"
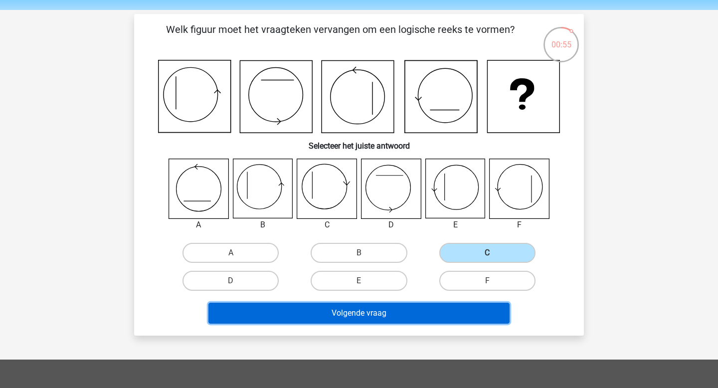
click at [451, 319] on button "Volgende vraag" at bounding box center [359, 313] width 302 height 21
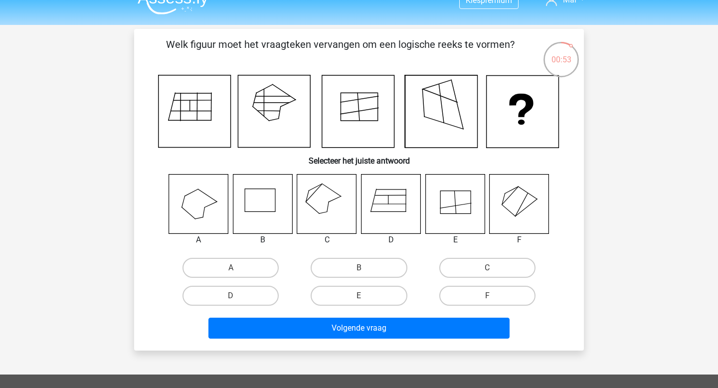
scroll to position [16, 0]
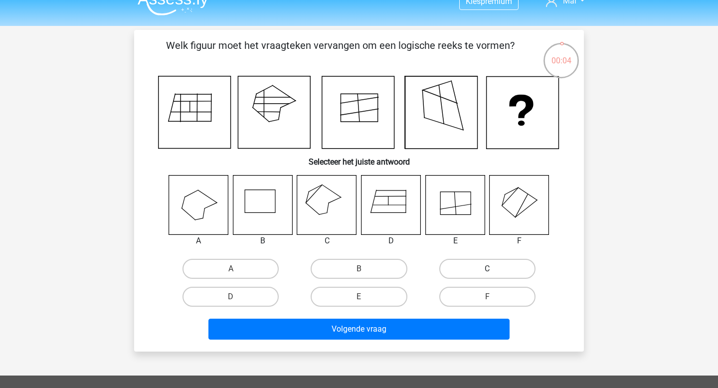
click at [475, 273] on label "C" at bounding box center [487, 269] width 96 height 20
click at [487, 273] on input "C" at bounding box center [490, 272] width 6 height 6
radio input "true"
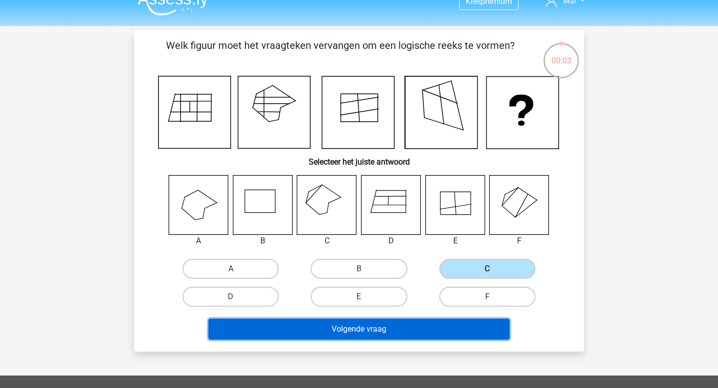
click at [456, 338] on button "Volgende vraag" at bounding box center [359, 328] width 302 height 21
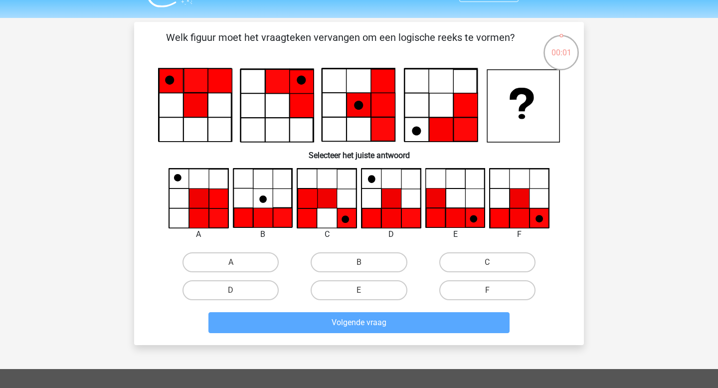
scroll to position [23, 0]
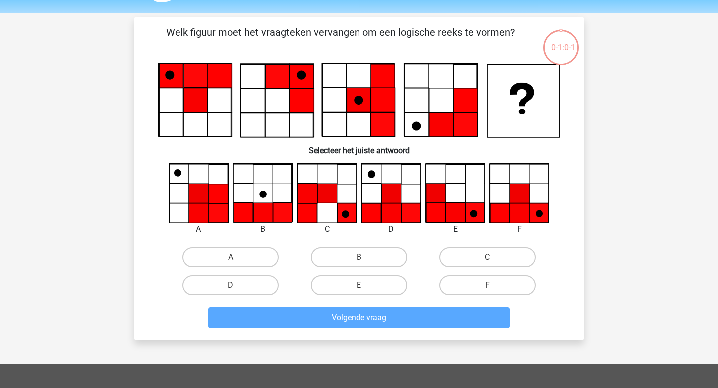
scroll to position [33, 0]
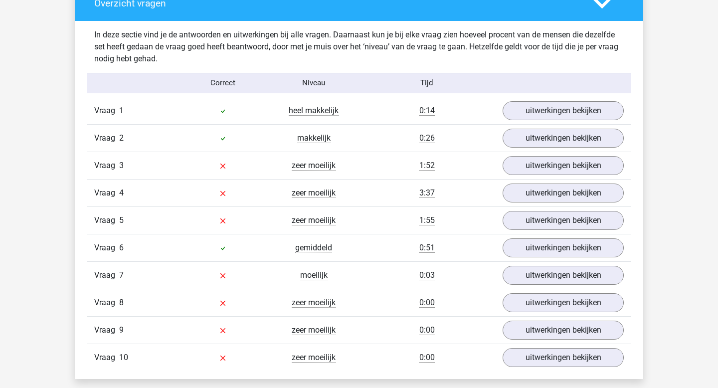
scroll to position [797, 0]
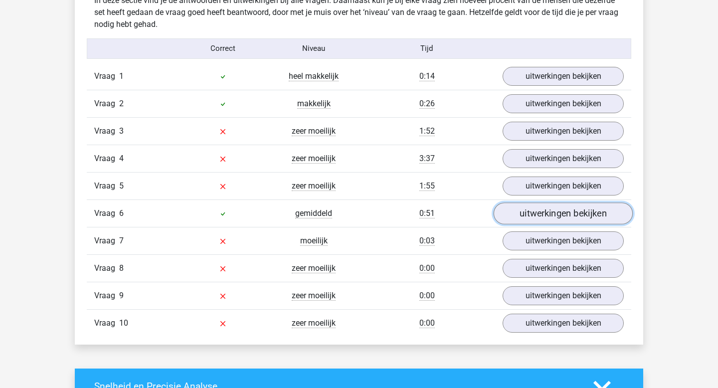
click at [519, 212] on link "uitwerkingen bekijken" at bounding box center [562, 213] width 139 height 22
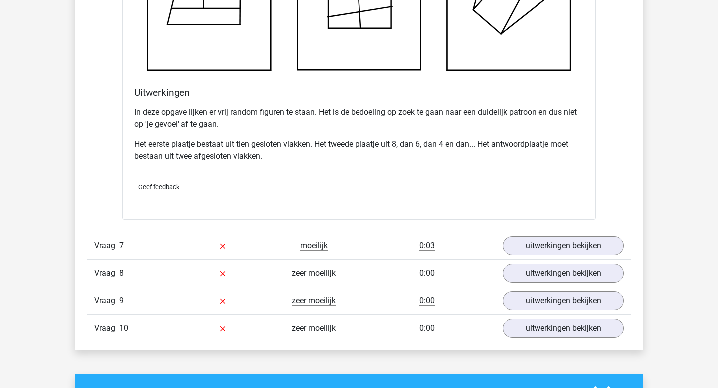
scroll to position [1393, 0]
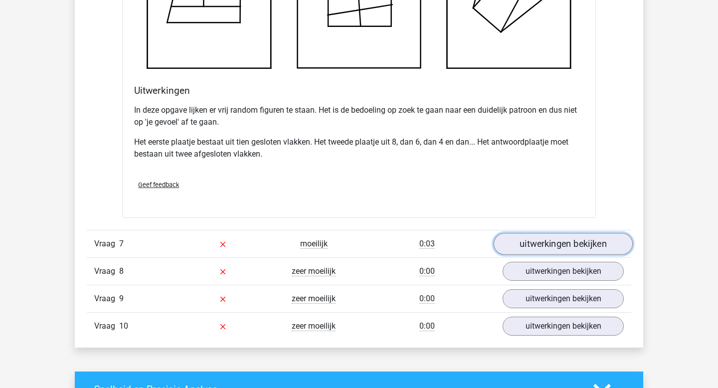
click at [528, 242] on link "uitwerkingen bekijken" at bounding box center [562, 244] width 139 height 22
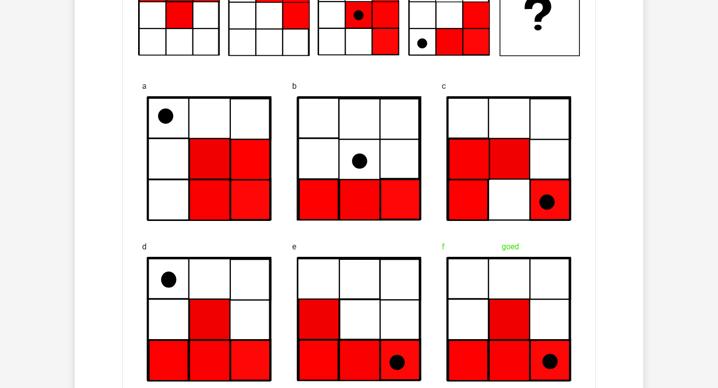
scroll to position [1666, 0]
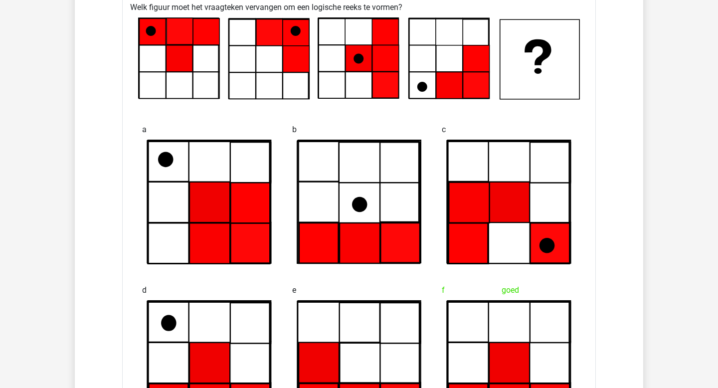
click at [487, 147] on icon at bounding box center [508, 202] width 122 height 122
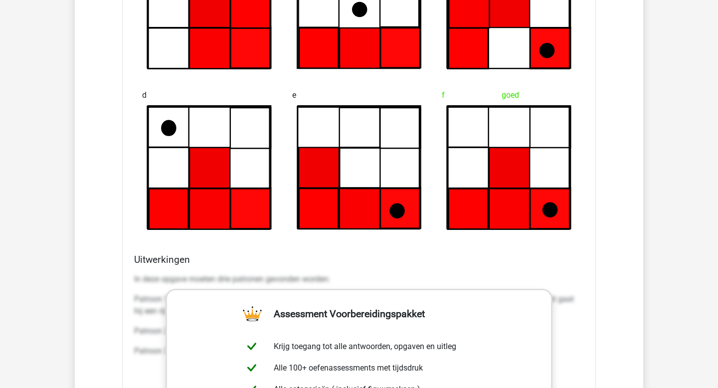
scroll to position [1863, 0]
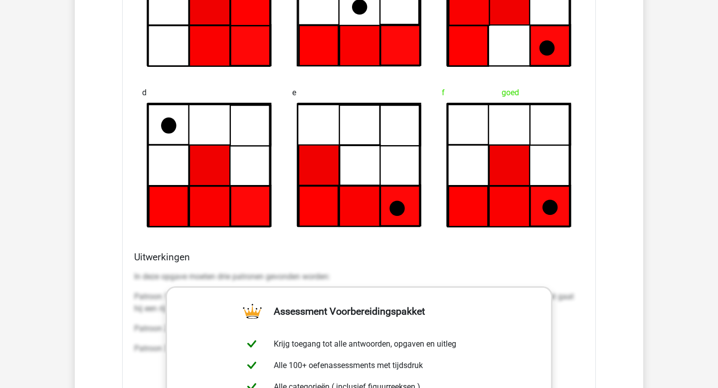
click at [548, 140] on icon at bounding box center [508, 165] width 122 height 122
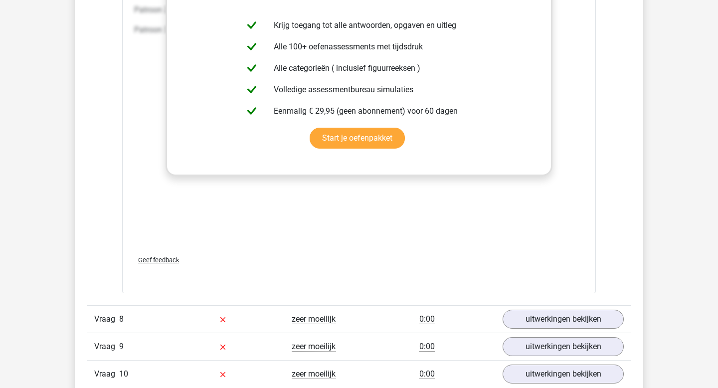
scroll to position [2185, 0]
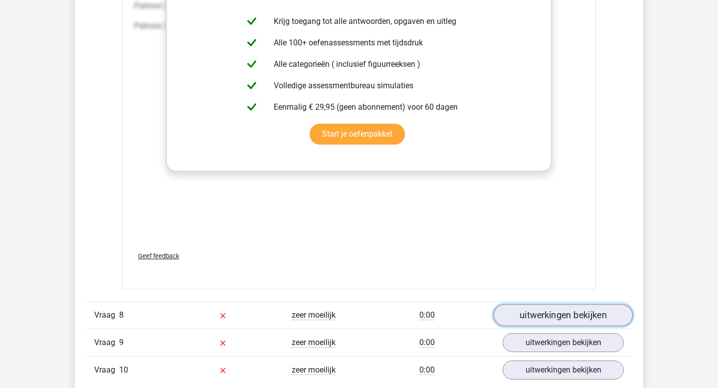
click at [567, 321] on link "uitwerkingen bekijken" at bounding box center [562, 315] width 139 height 22
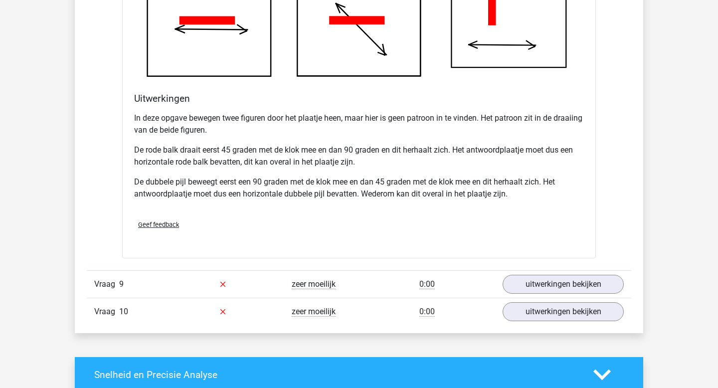
scroll to position [2892, 0]
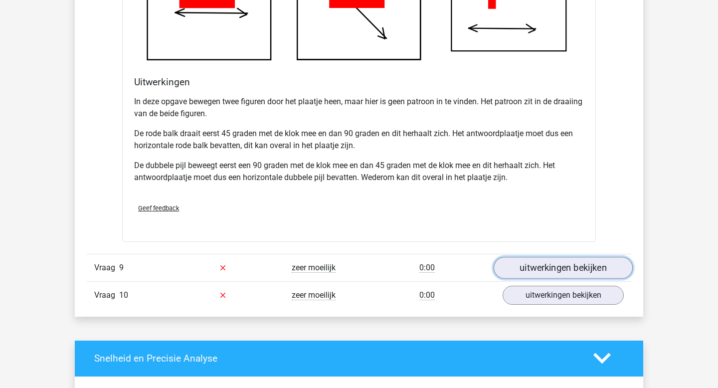
click at [548, 265] on link "uitwerkingen bekijken" at bounding box center [562, 268] width 139 height 22
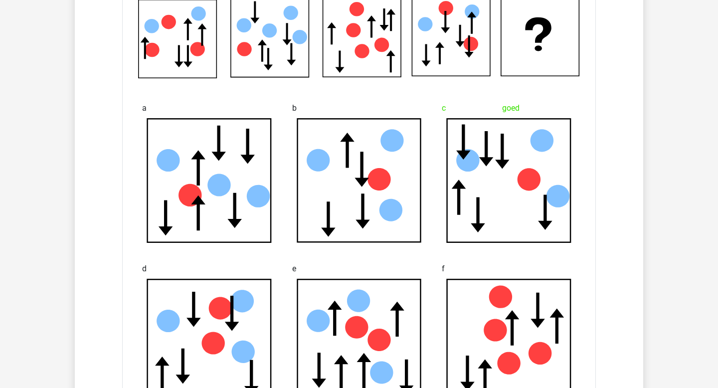
scroll to position [3182, 0]
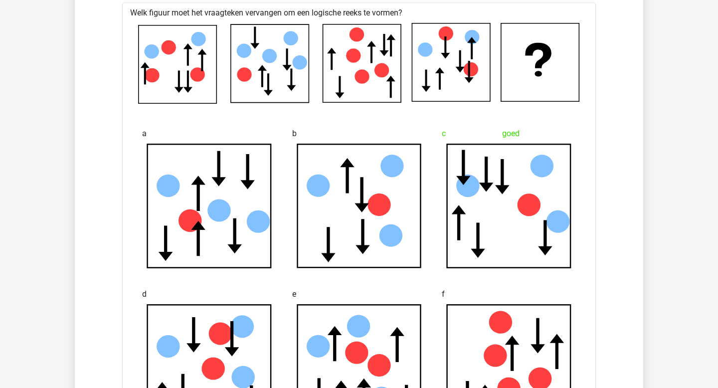
click at [398, 70] on icon at bounding box center [362, 63] width 78 height 78
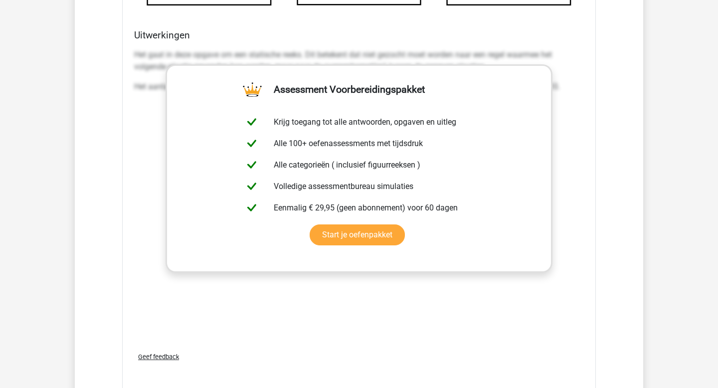
scroll to position [3707, 0]
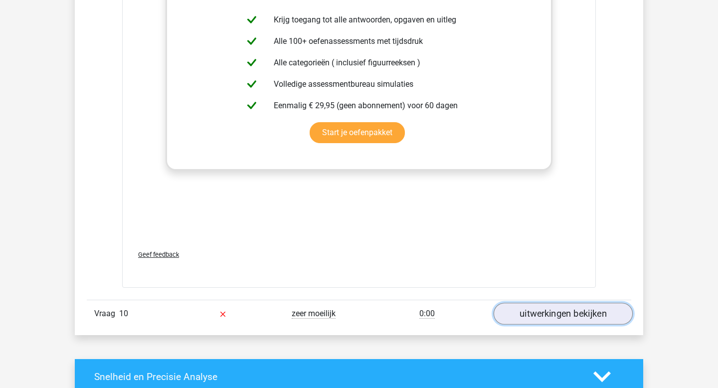
click at [575, 310] on link "uitwerkingen bekijken" at bounding box center [562, 314] width 139 height 22
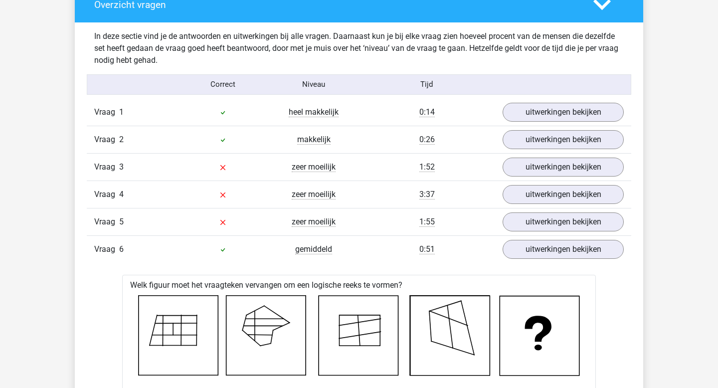
scroll to position [766, 0]
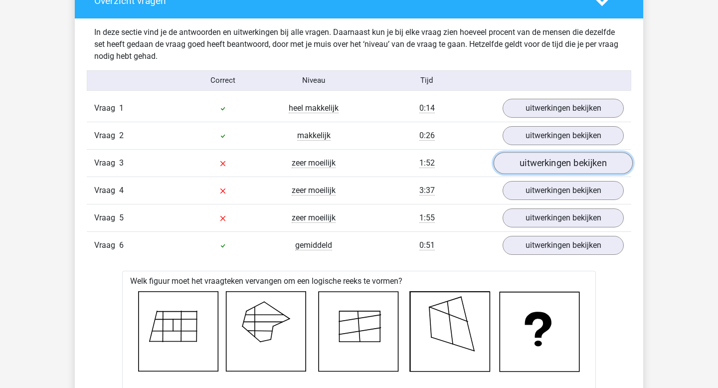
click at [547, 171] on link "uitwerkingen bekijken" at bounding box center [562, 163] width 139 height 22
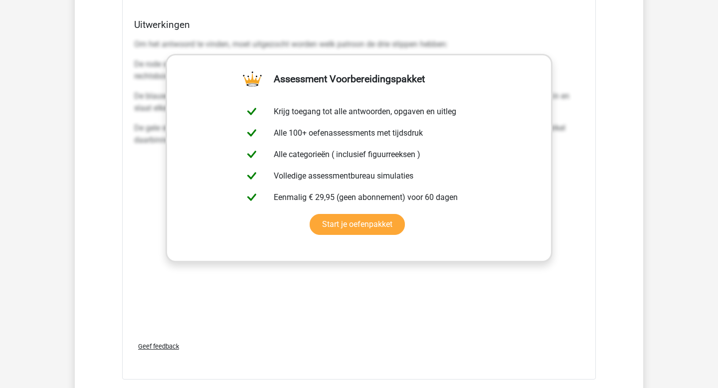
scroll to position [1578, 0]
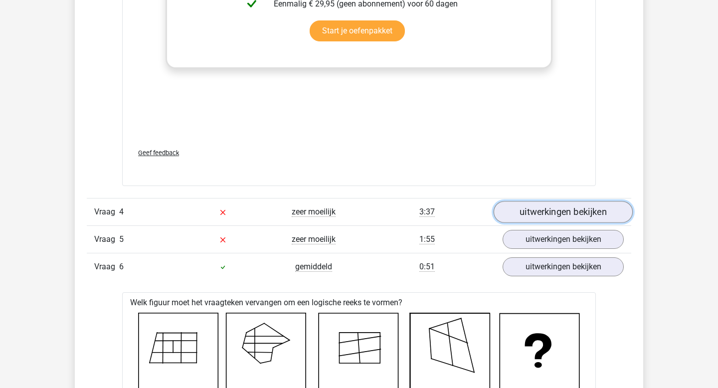
click at [526, 209] on link "uitwerkingen bekijken" at bounding box center [562, 212] width 139 height 22
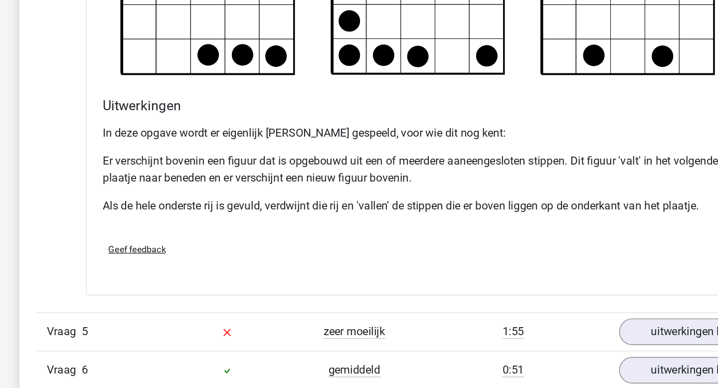
scroll to position [2063, 0]
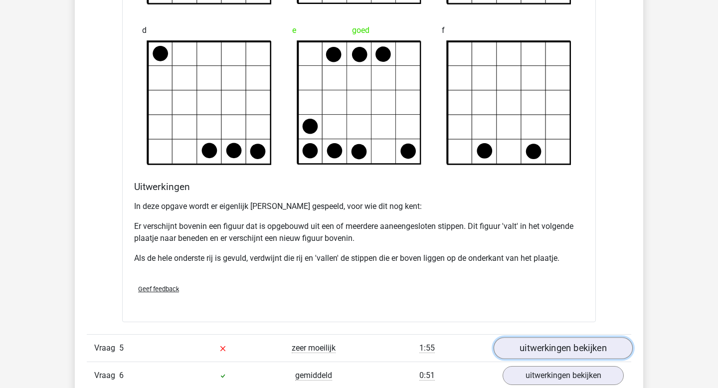
click at [530, 339] on link "uitwerkingen bekijken" at bounding box center [562, 348] width 139 height 22
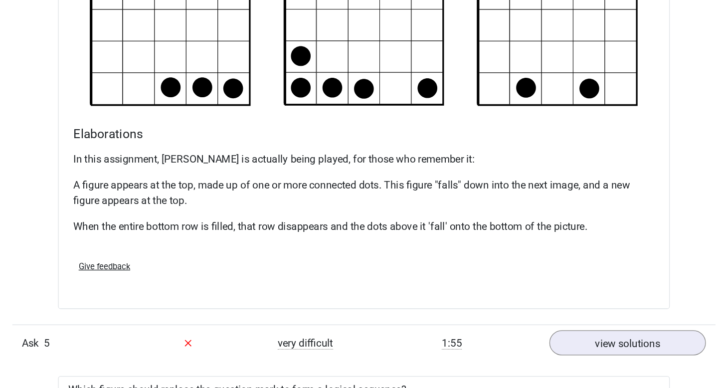
scroll to position [2133, 0]
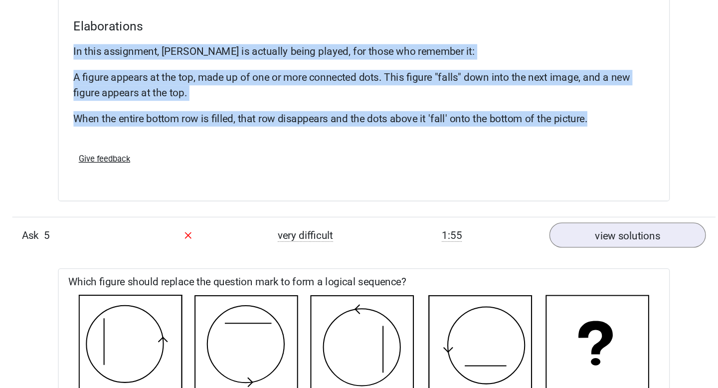
drag, startPoint x: 537, startPoint y: 185, endPoint x: 128, endPoint y: 124, distance: 414.3
copy div "In this assignment, Tetris is actually being played, for those who remember it:…"
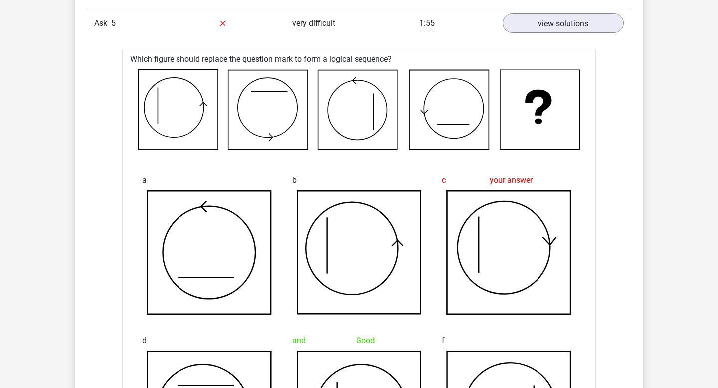
scroll to position [2380, 0]
click at [177, 137] on icon at bounding box center [178, 108] width 79 height 79
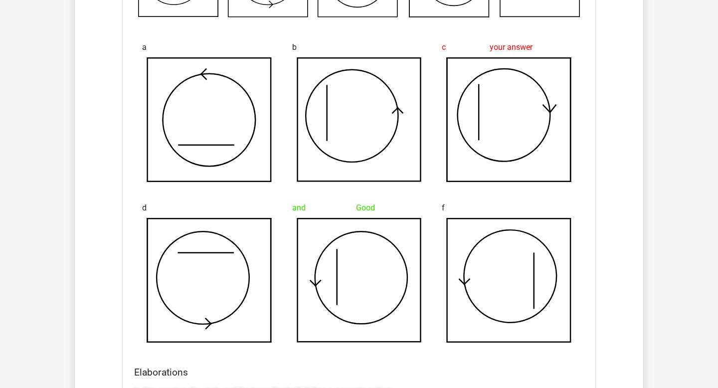
scroll to position [2743, 0]
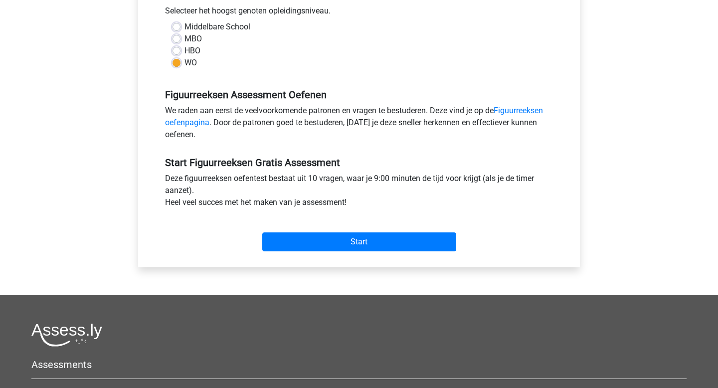
scroll to position [246, 0]
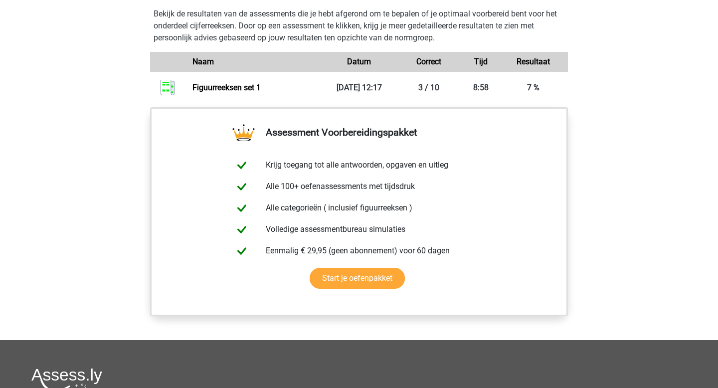
scroll to position [931, 0]
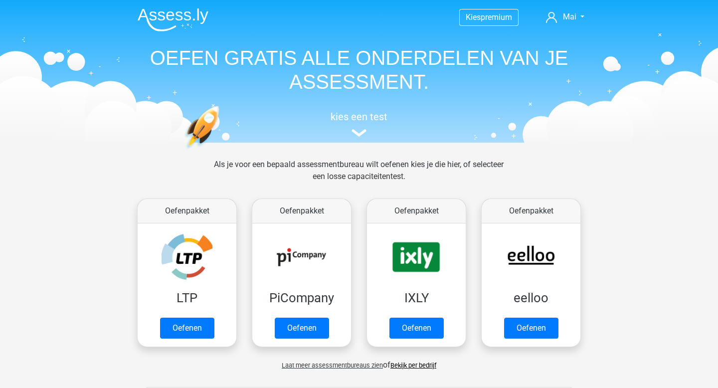
scroll to position [424, 0]
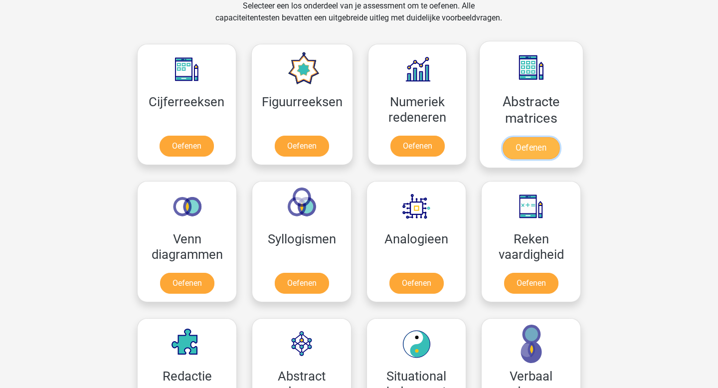
click at [521, 146] on link "Oefenen" at bounding box center [530, 148] width 57 height 22
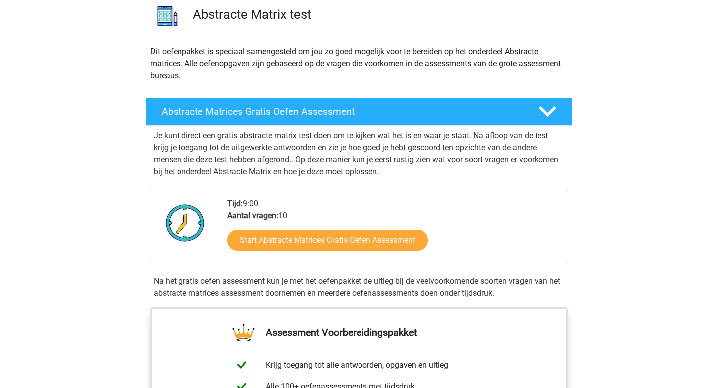
scroll to position [93, 0]
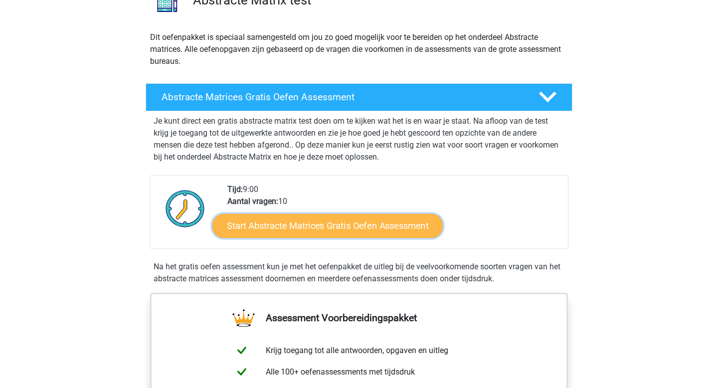
click at [364, 234] on link "Start Abstracte Matrices Gratis Oefen Assessment" at bounding box center [327, 225] width 230 height 24
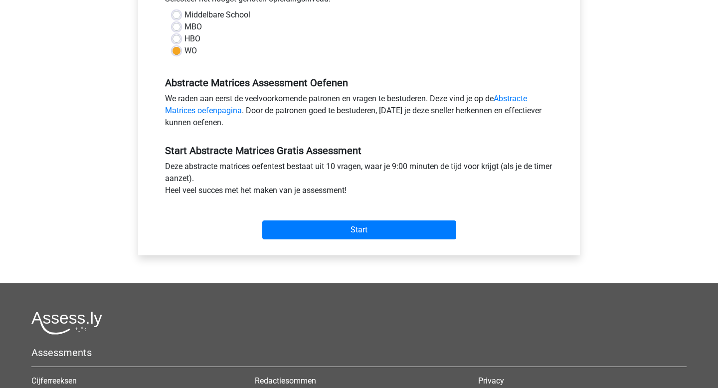
scroll to position [243, 0]
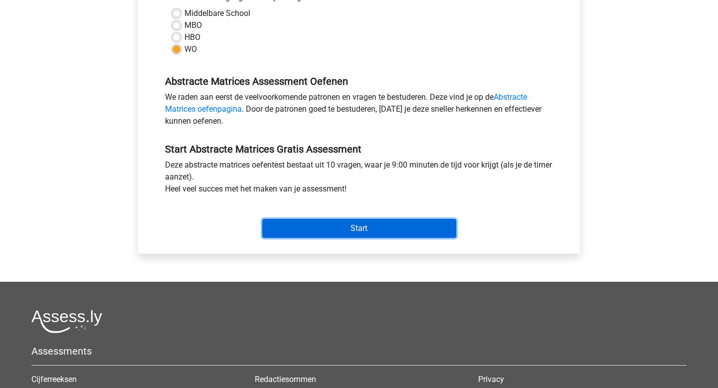
click at [364, 234] on input "Start" at bounding box center [359, 228] width 194 height 19
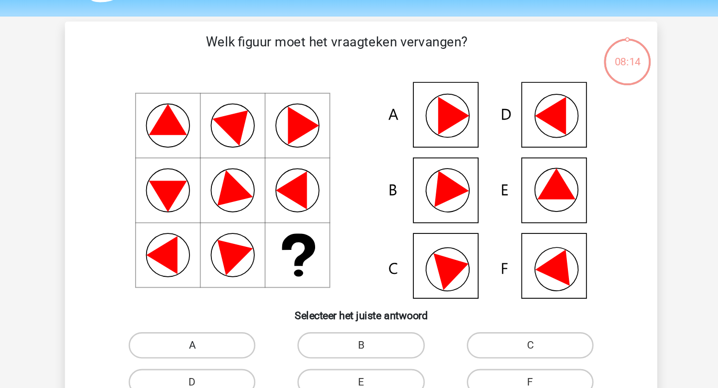
click at [272, 292] on label "A" at bounding box center [230, 292] width 96 height 20
click at [237, 292] on input "A" at bounding box center [234, 295] width 6 height 6
radio input "true"
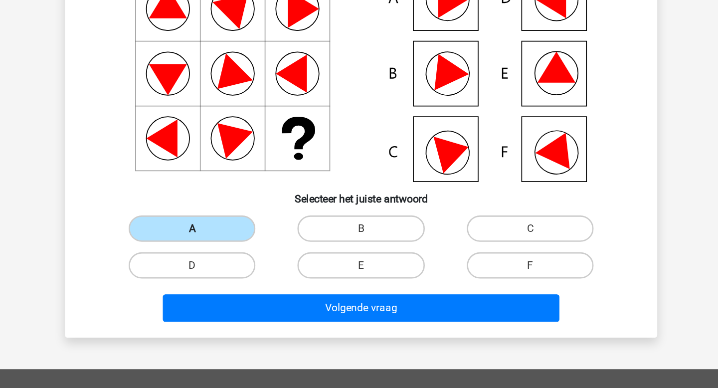
scroll to position [27, 0]
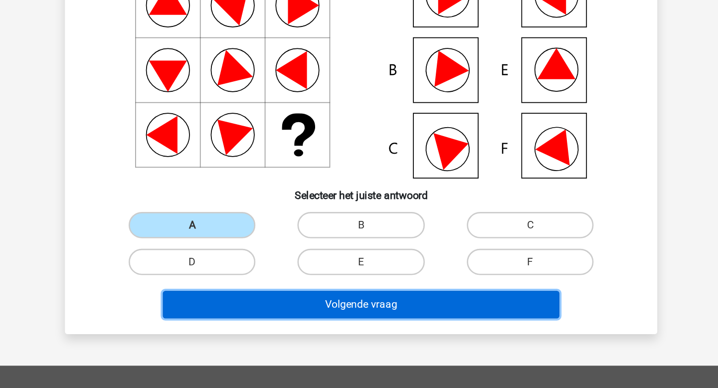
click at [303, 332] on button "Volgende vraag" at bounding box center [359, 324] width 302 height 21
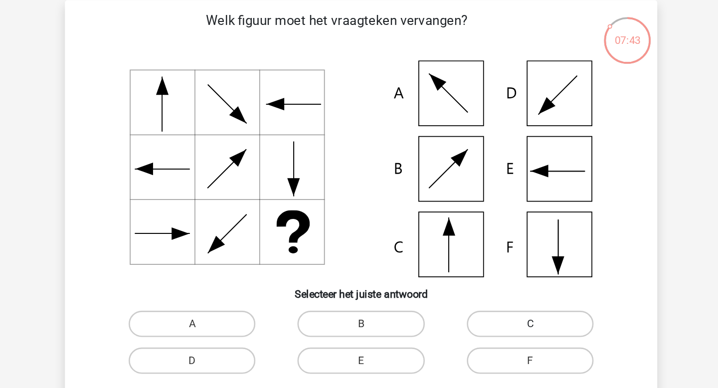
click at [465, 260] on label "C" at bounding box center [487, 264] width 96 height 20
click at [487, 264] on input "C" at bounding box center [490, 267] width 6 height 6
radio input "true"
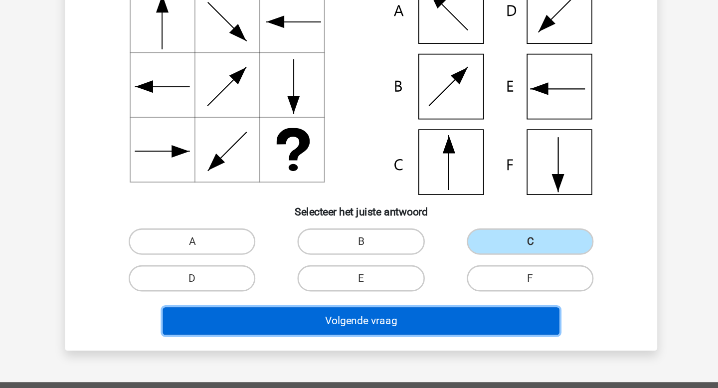
click at [459, 321] on button "Volgende vraag" at bounding box center [359, 324] width 302 height 21
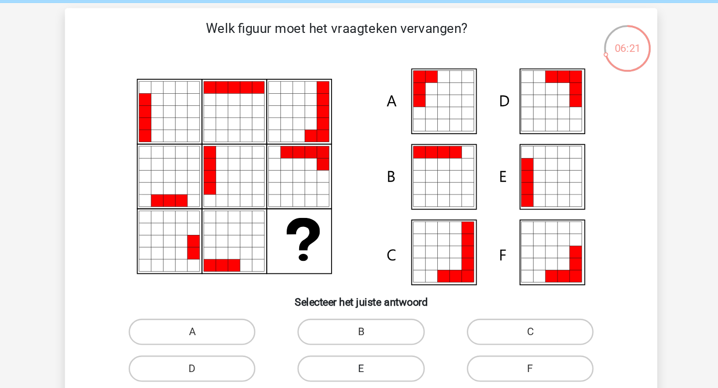
click at [382, 286] on label "E" at bounding box center [358, 292] width 96 height 20
click at [365, 292] on input "E" at bounding box center [362, 295] width 6 height 6
radio input "true"
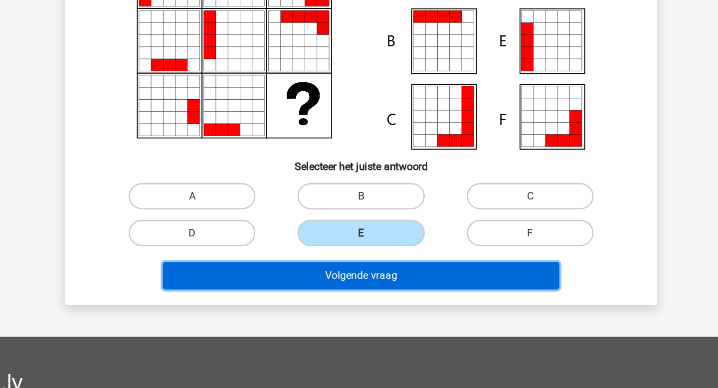
click at [392, 310] on button "Volgende vraag" at bounding box center [359, 302] width 302 height 21
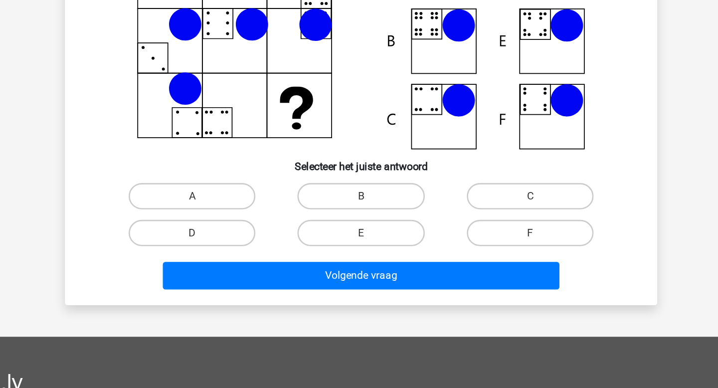
scroll to position [46, 0]
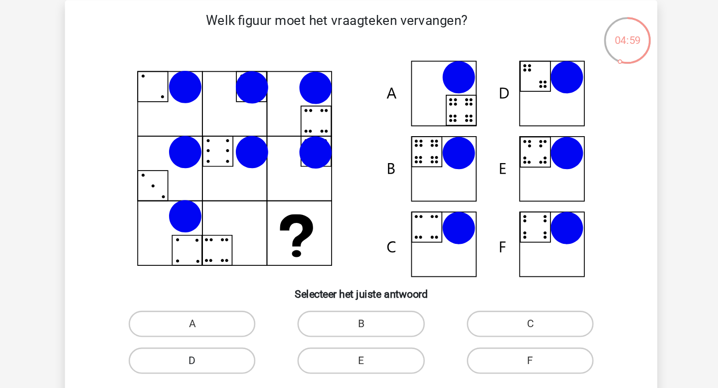
click at [267, 275] on label "D" at bounding box center [230, 274] width 96 height 20
click at [237, 275] on input "D" at bounding box center [234, 277] width 6 height 6
radio input "true"
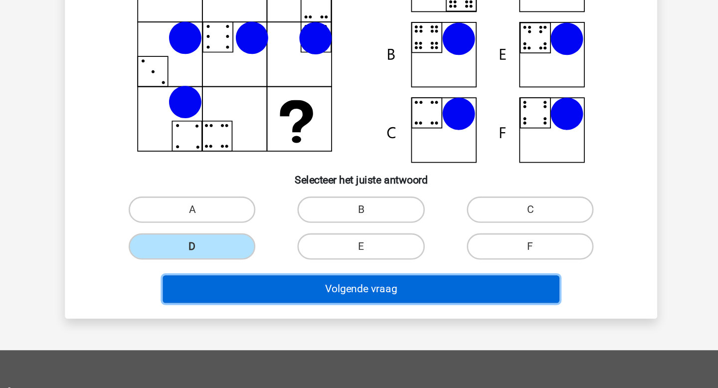
click at [319, 304] on button "Volgende vraag" at bounding box center [359, 306] width 302 height 21
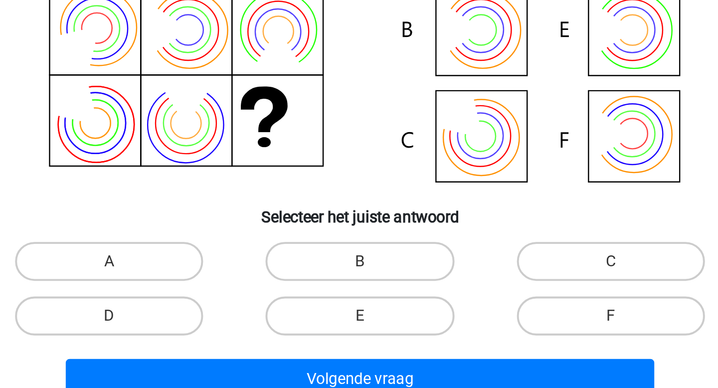
click at [489, 274] on input "F" at bounding box center [490, 277] width 6 height 6
radio input "true"
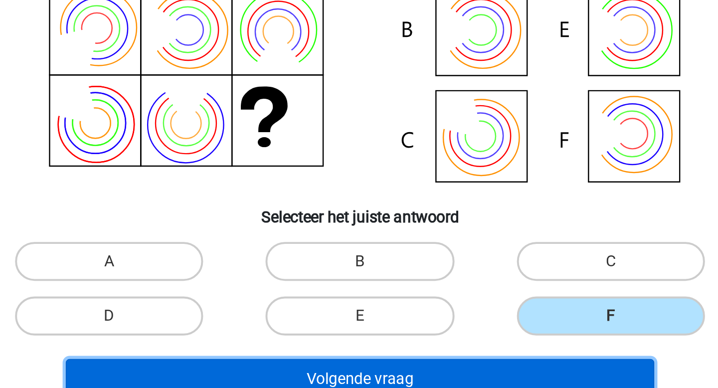
click at [478, 305] on button "Volgende vraag" at bounding box center [359, 306] width 302 height 21
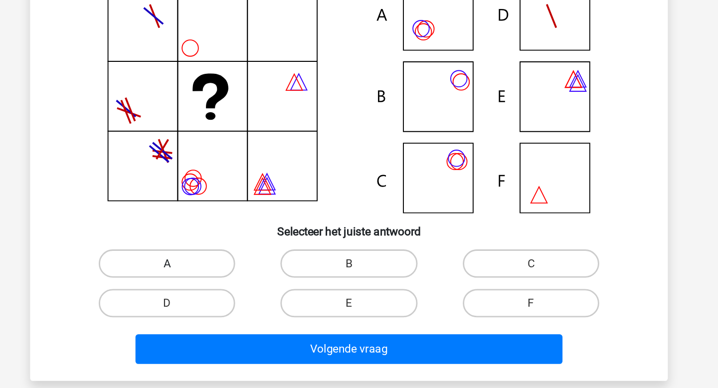
click at [259, 240] on label "A" at bounding box center [230, 246] width 96 height 20
click at [237, 246] on input "A" at bounding box center [234, 249] width 6 height 6
radio input "true"
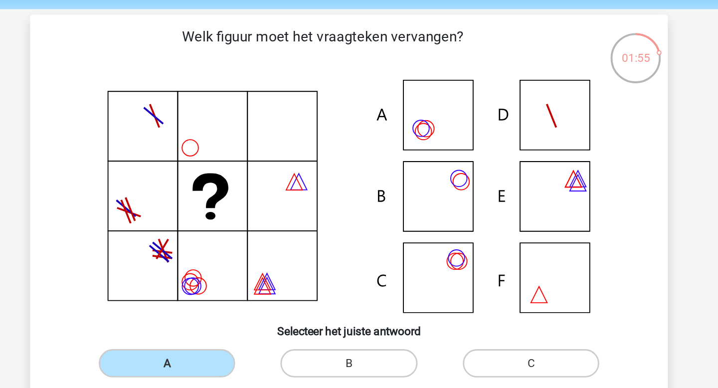
scroll to position [33, 0]
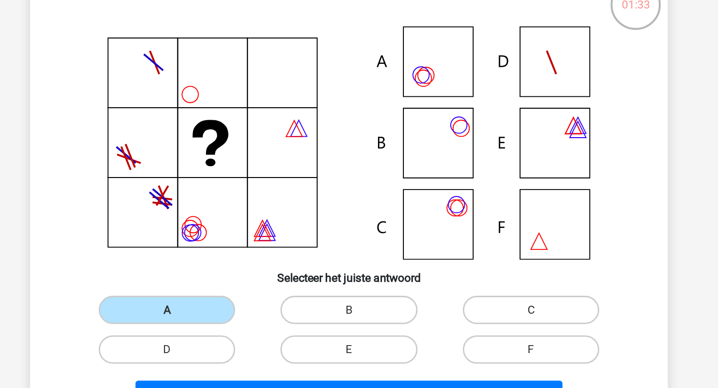
click at [519, 260] on label "C" at bounding box center [487, 258] width 96 height 20
click at [493, 260] on input "C" at bounding box center [490, 261] width 6 height 6
radio input "true"
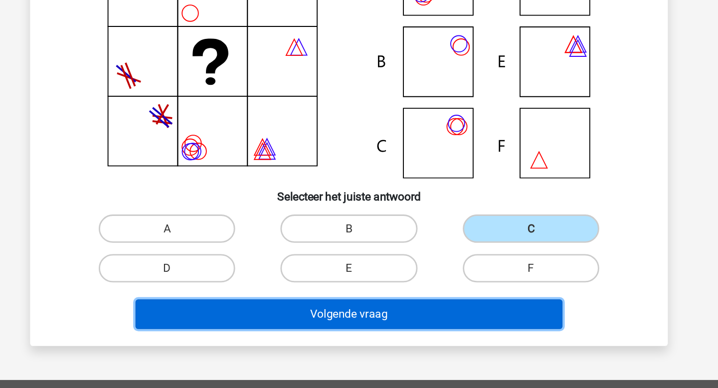
click at [489, 314] on button "Volgende vraag" at bounding box center [359, 318] width 302 height 21
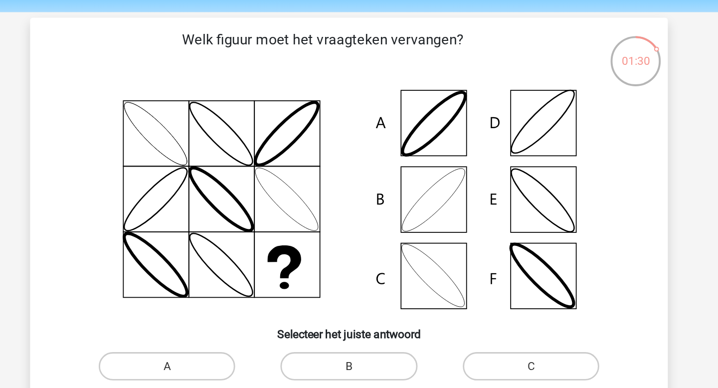
scroll to position [0, 0]
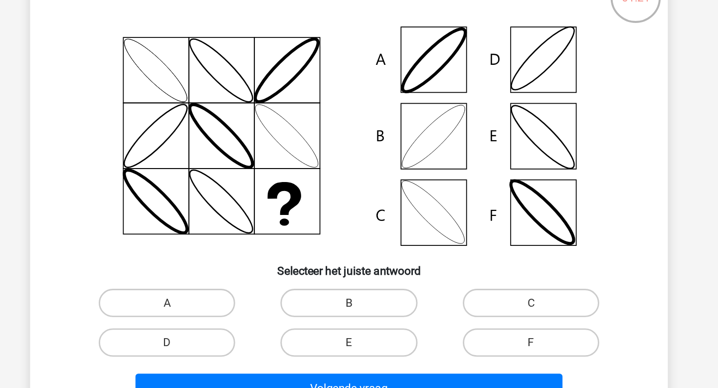
click at [412, 230] on icon at bounding box center [359, 174] width 402 height 164
click at [376, 292] on label "B" at bounding box center [358, 292] width 96 height 20
click at [365, 292] on input "B" at bounding box center [362, 295] width 6 height 6
radio input "true"
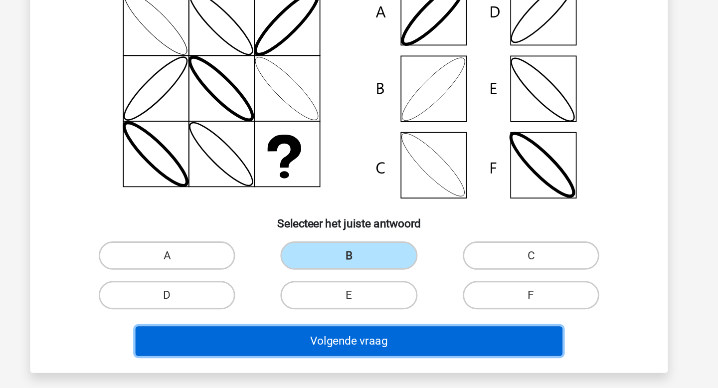
click at [375, 356] on button "Volgende vraag" at bounding box center [359, 351] width 302 height 21
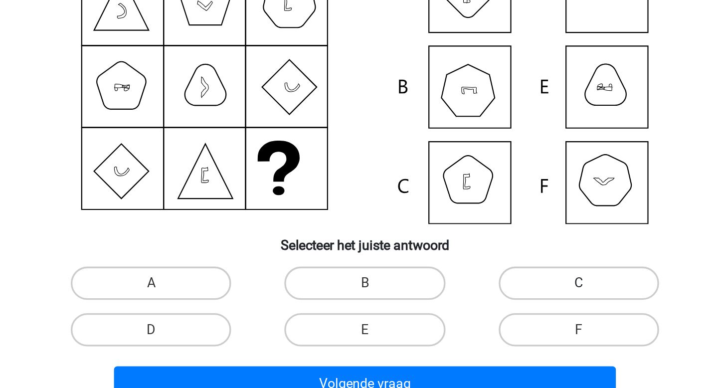
click at [459, 283] on label "C" at bounding box center [487, 292] width 96 height 20
click at [487, 292] on input "C" at bounding box center [490, 295] width 6 height 6
radio input "true"
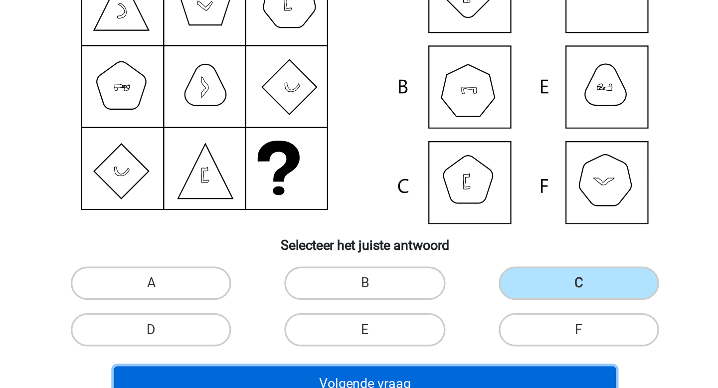
click at [430, 345] on button "Volgende vraag" at bounding box center [359, 351] width 302 height 21
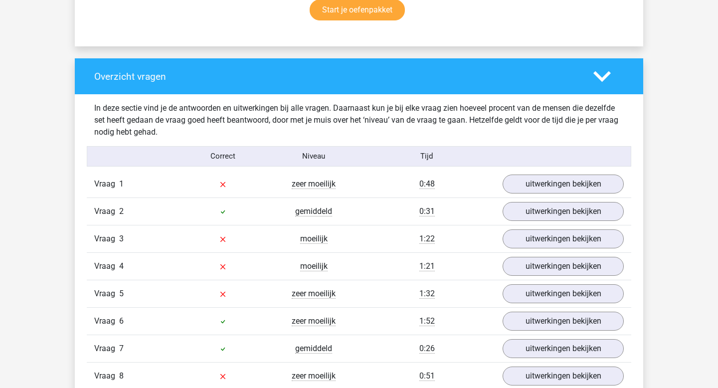
scroll to position [773, 0]
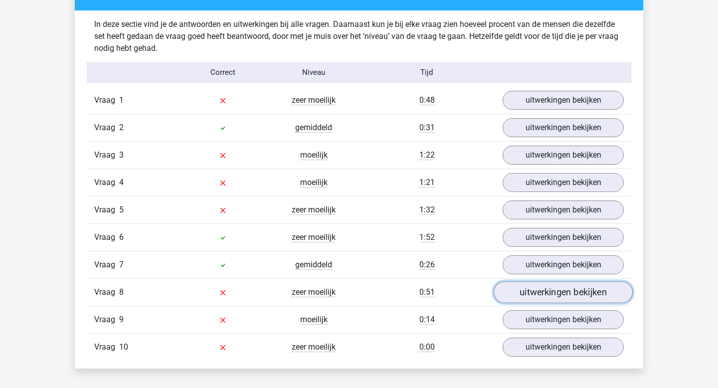
click at [553, 285] on link "uitwerkingen bekijken" at bounding box center [562, 292] width 139 height 22
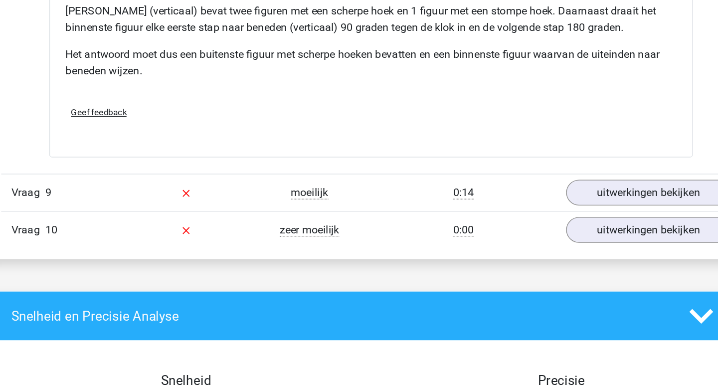
scroll to position [1282, 0]
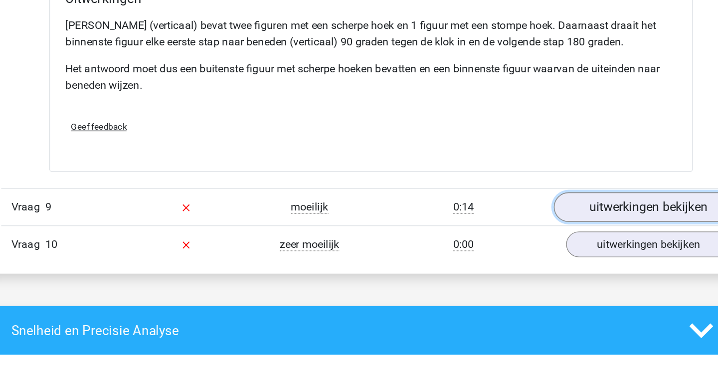
click at [515, 246] on link "uitwerkingen bekijken" at bounding box center [562, 244] width 139 height 22
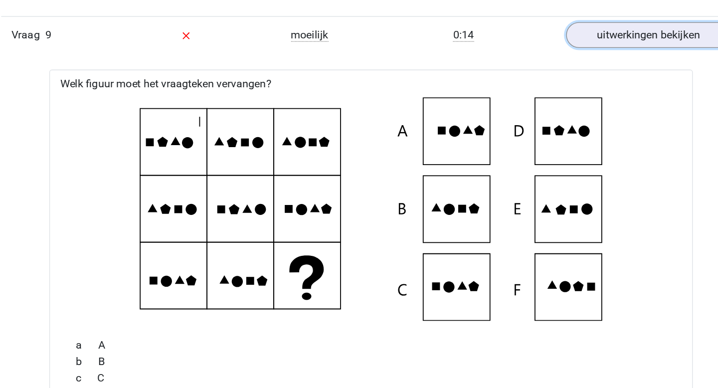
scroll to position [1398, 0]
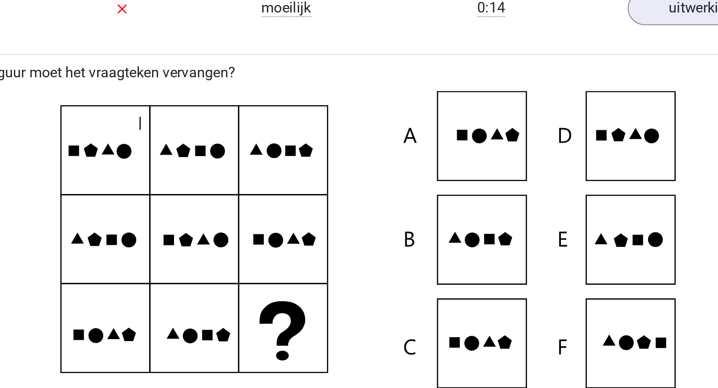
click at [286, 310] on icon at bounding box center [359, 256] width 442 height 164
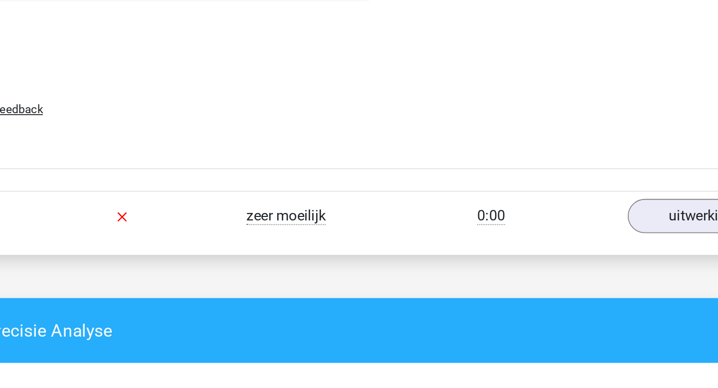
scroll to position [1931, 0]
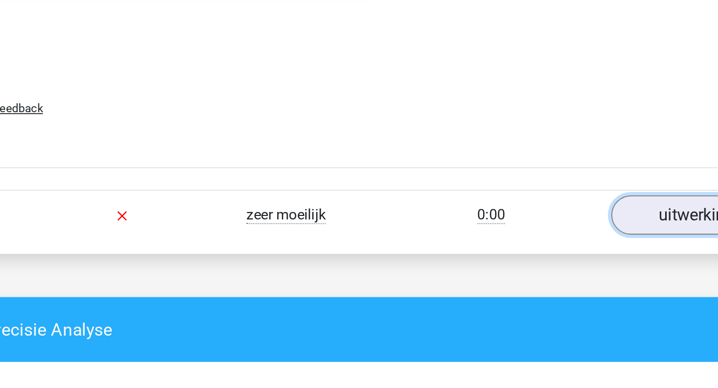
click at [537, 293] on link "uitwerkingen bekijken" at bounding box center [562, 292] width 139 height 22
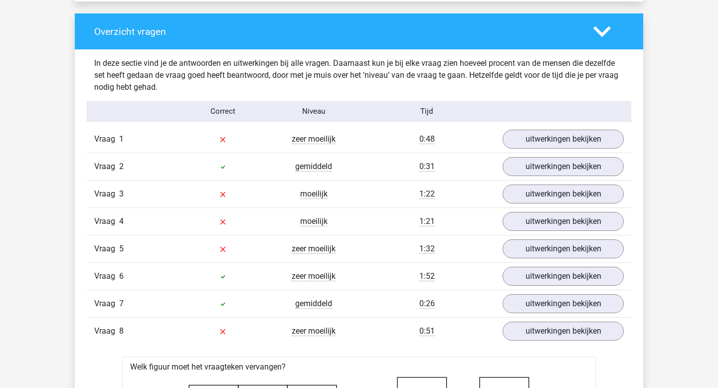
scroll to position [722, 0]
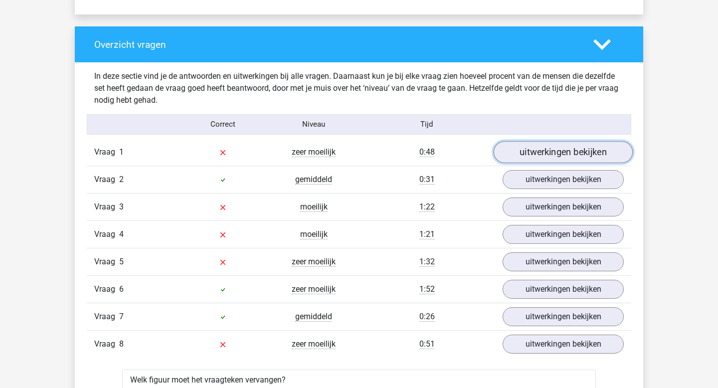
click at [570, 149] on link "uitwerkingen bekijken" at bounding box center [562, 152] width 139 height 22
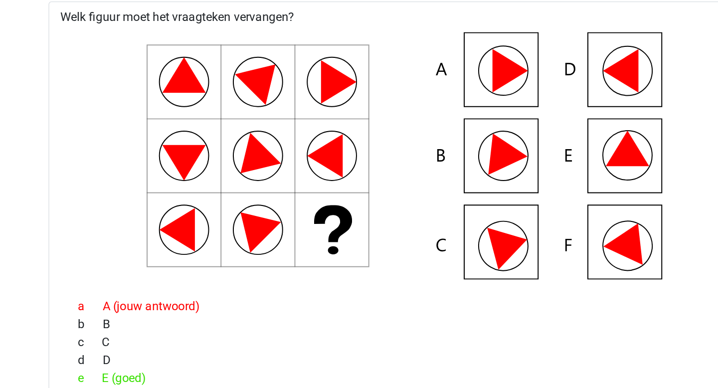
scroll to position [895, 0]
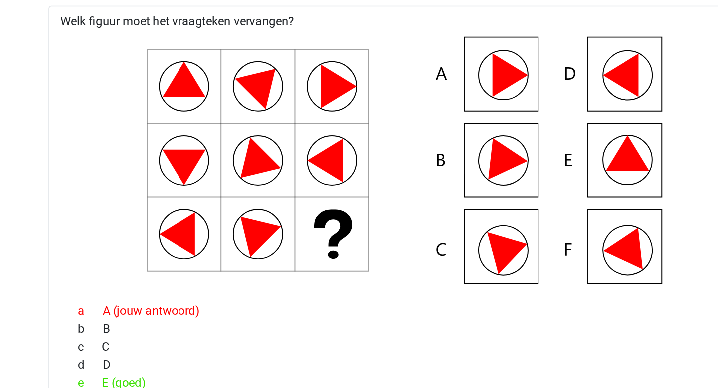
click at [274, 145] on icon at bounding box center [261, 156] width 46 height 46
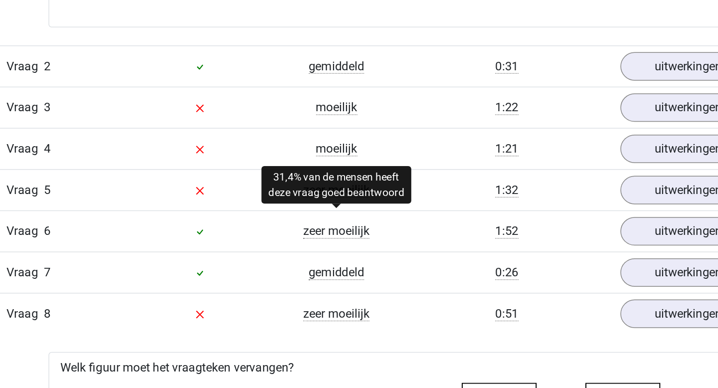
scroll to position [1400, 0]
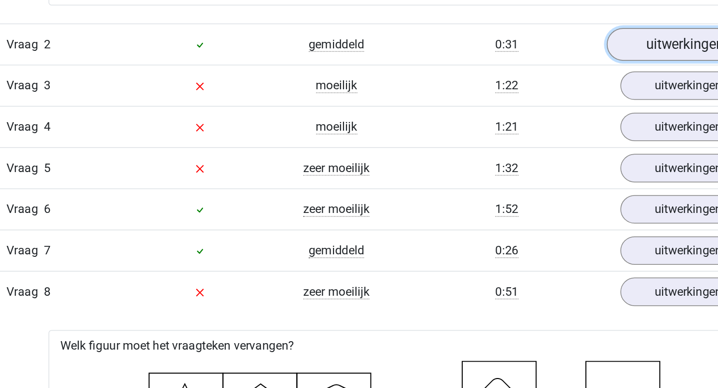
click at [532, 155] on link "uitwerkingen bekijken" at bounding box center [562, 160] width 139 height 22
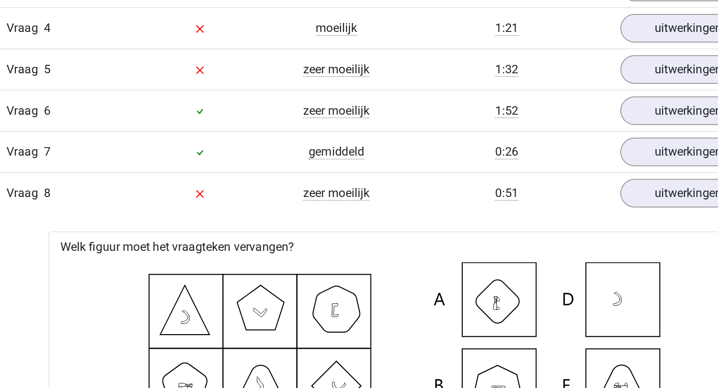
scroll to position [2115, 0]
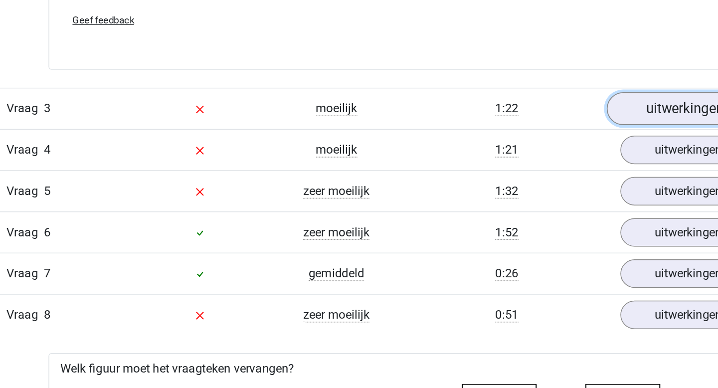
click at [530, 121] on link "uitwerkingen bekijken" at bounding box center [562, 122] width 139 height 22
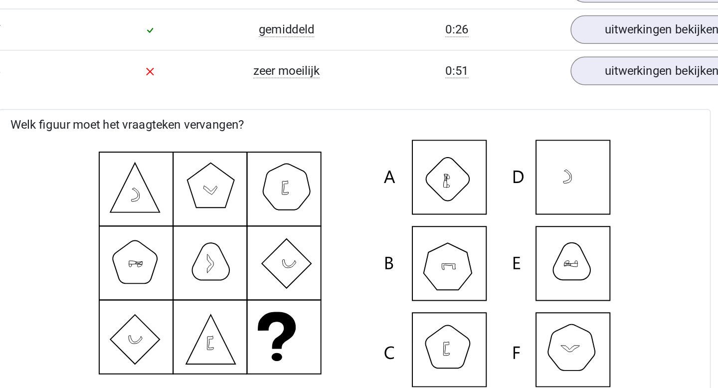
scroll to position [2926, 0]
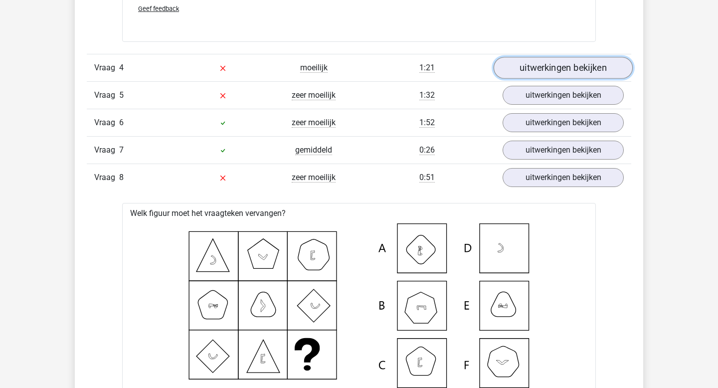
click at [551, 64] on link "uitwerkingen bekijken" at bounding box center [562, 68] width 139 height 22
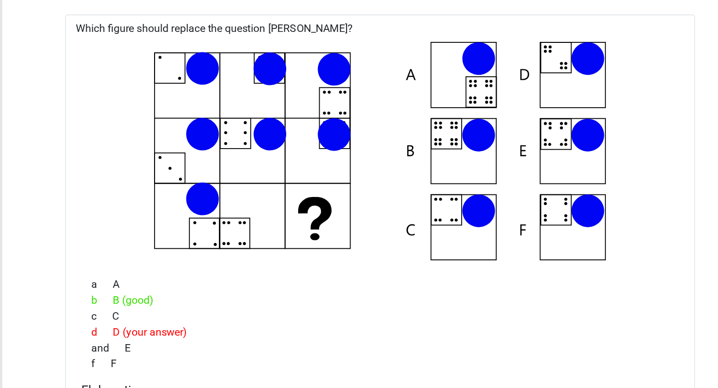
scroll to position [3014, 0]
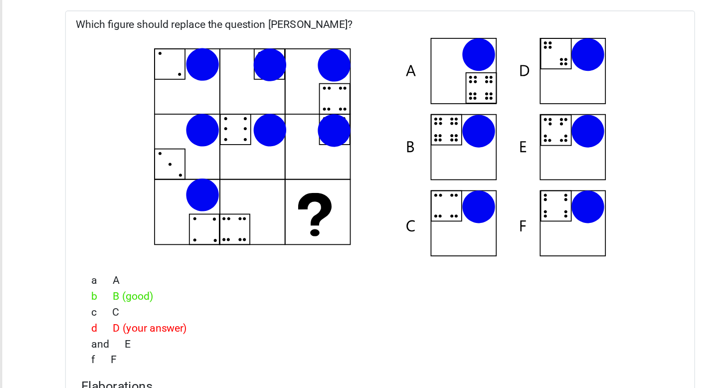
click at [384, 214] on div "a A" at bounding box center [359, 211] width 450 height 12
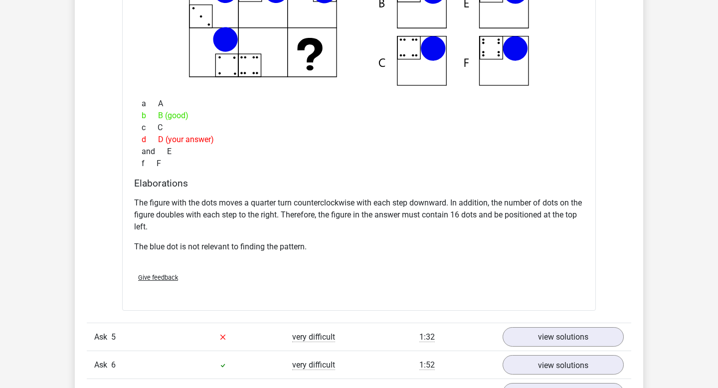
scroll to position [3415, 0]
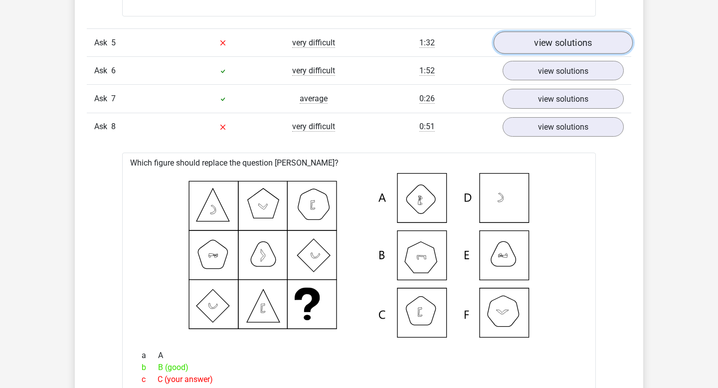
click at [541, 39] on font "view solutions" at bounding box center [563, 42] width 58 height 11
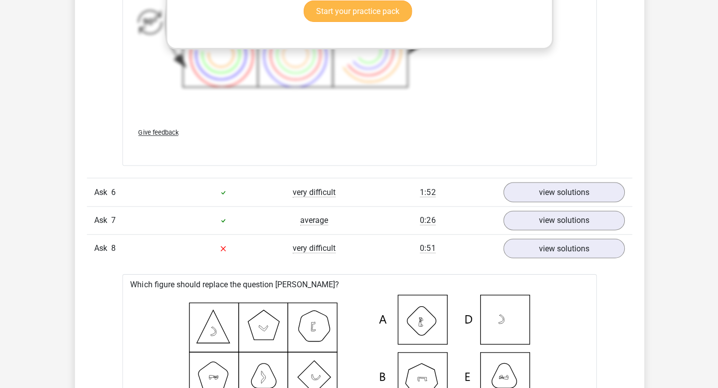
scroll to position [3963, 0]
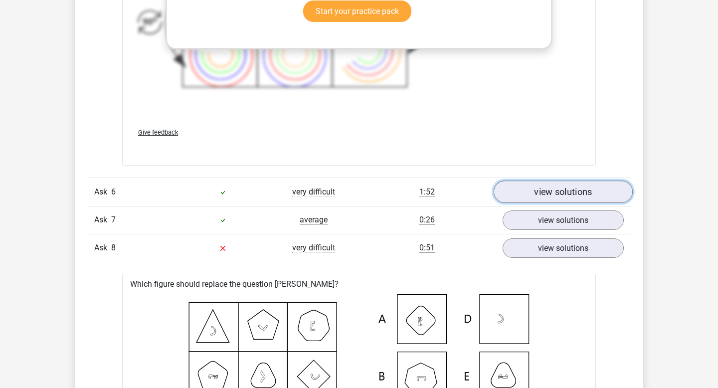
click at [574, 194] on font "view solutions" at bounding box center [563, 191] width 58 height 11
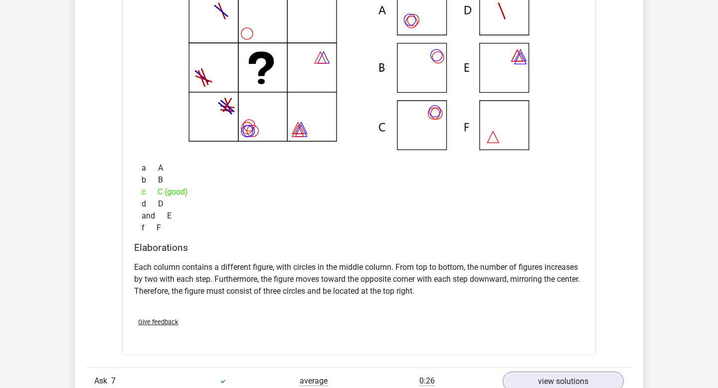
scroll to position [4216, 0]
click at [389, 233] on div "f F" at bounding box center [359, 227] width 450 height 12
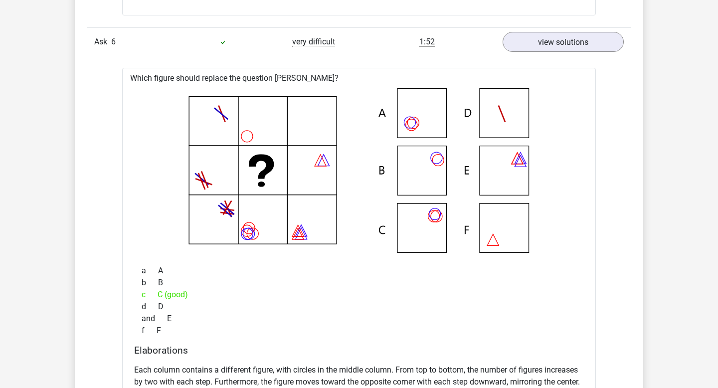
scroll to position [4113, 0]
drag, startPoint x: 277, startPoint y: 154, endPoint x: 257, endPoint y: 151, distance: 19.7
click at [264, 151] on icon at bounding box center [359, 170] width 442 height 164
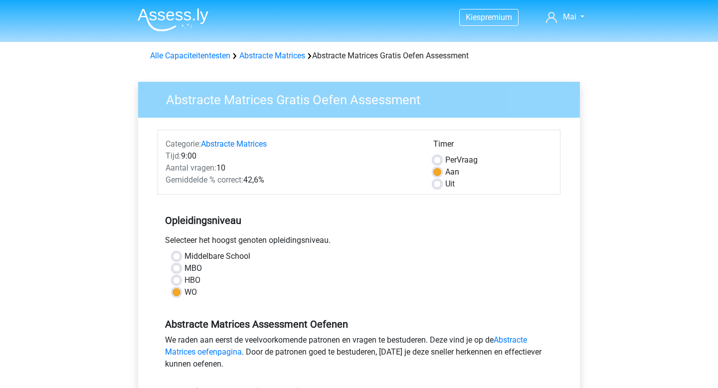
scroll to position [243, 0]
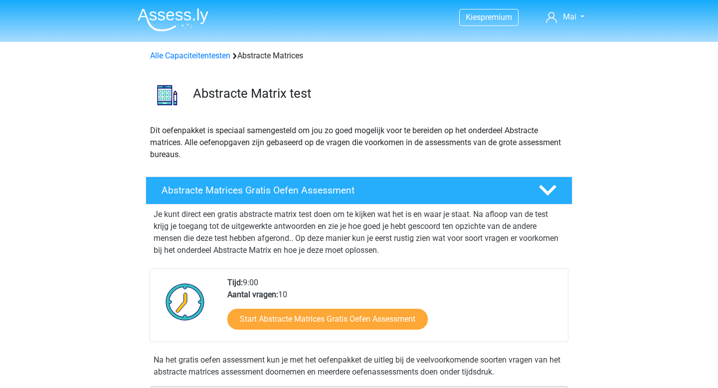
scroll to position [93, 0]
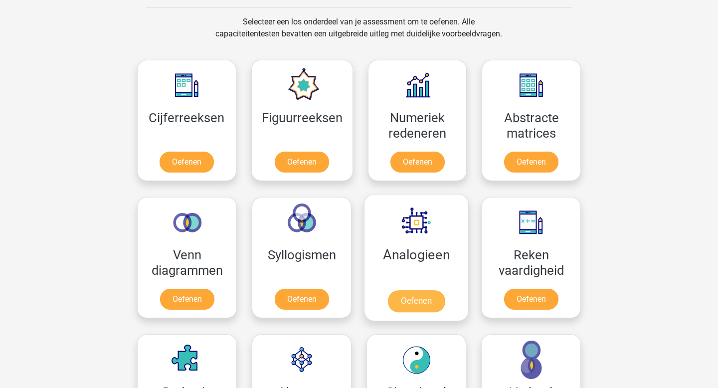
scroll to position [405, 0]
